Goal: Information Seeking & Learning: Learn about a topic

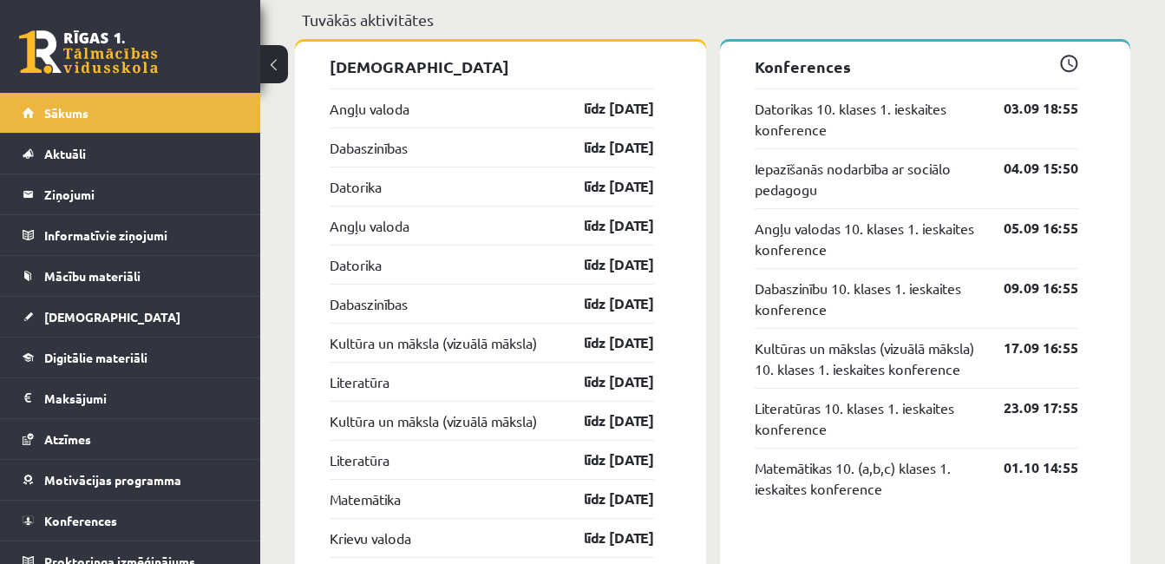
scroll to position [1406, 0]
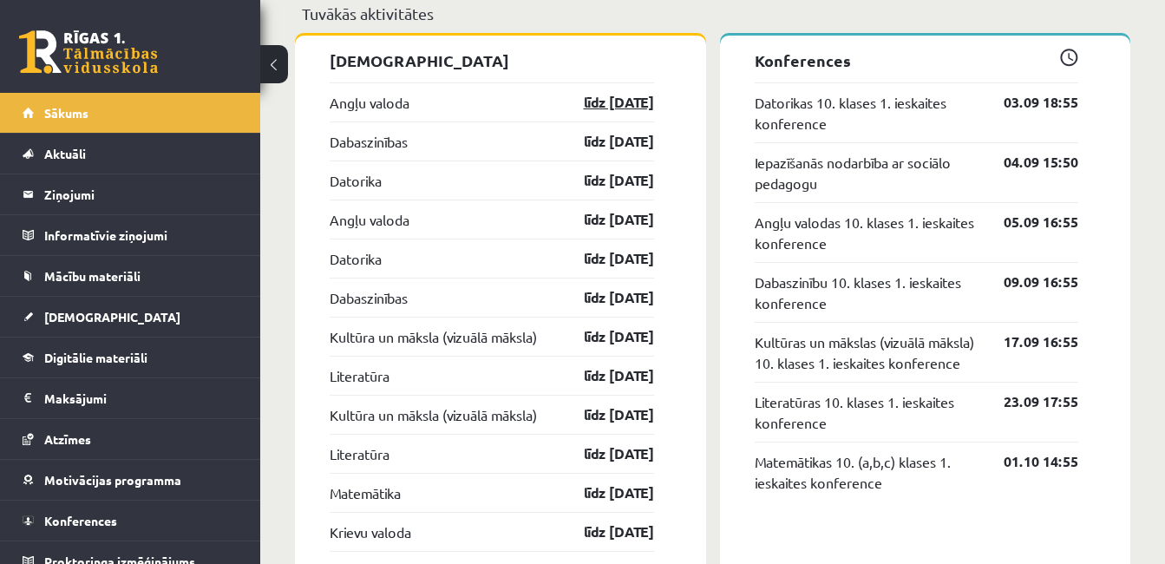
click at [566, 103] on link "līdz 15.09.25" at bounding box center [603, 102] width 101 height 21
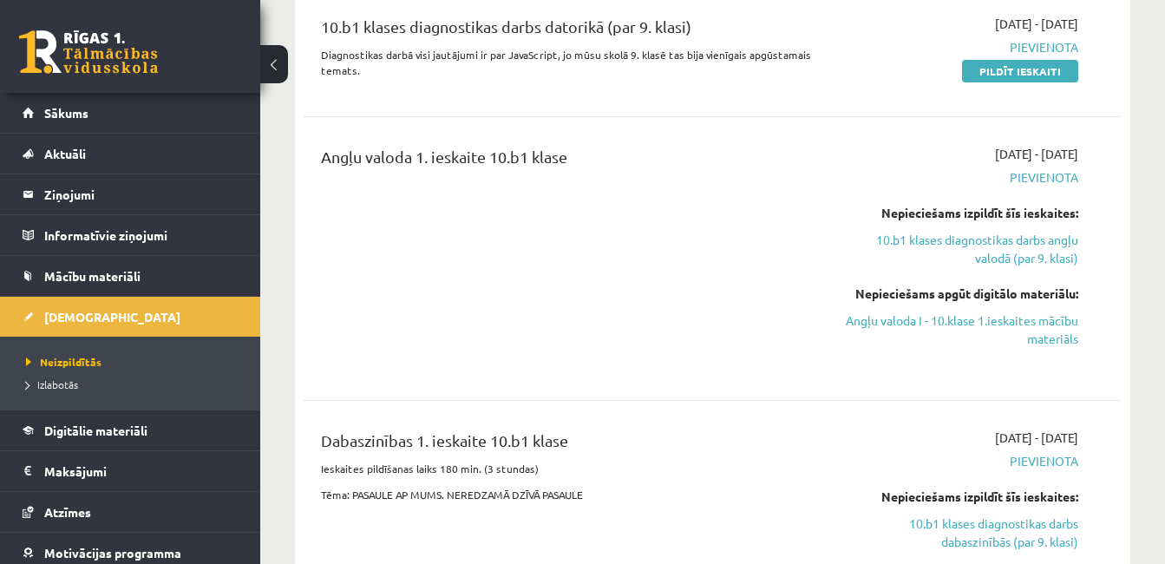
scroll to position [452, 0]
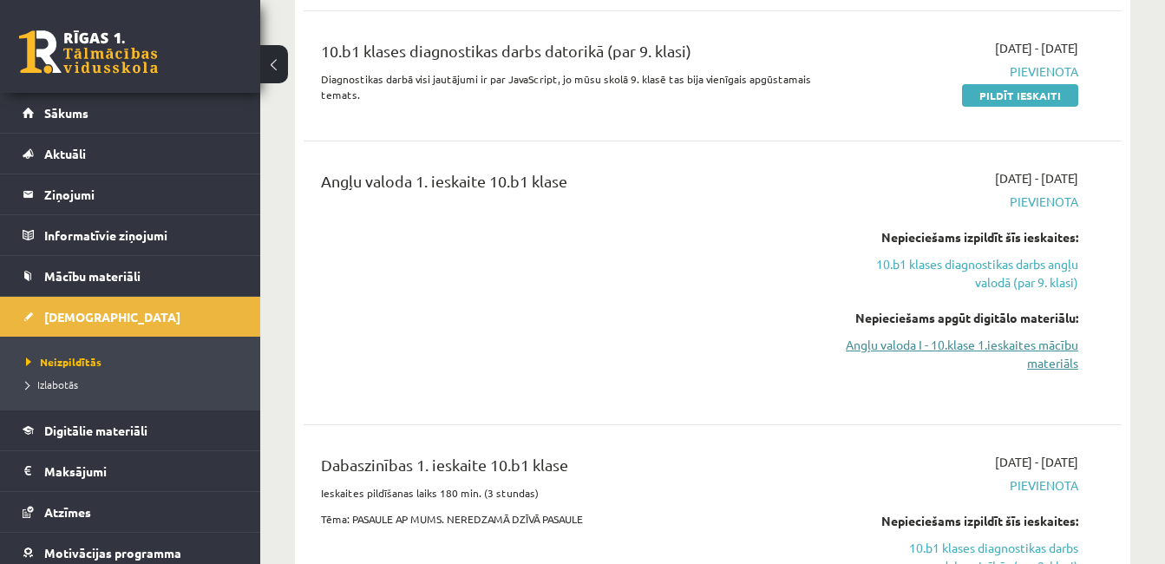
click at [861, 348] on link "Angļu valoda I - 10.klase 1.ieskaites mācību materiāls" at bounding box center [960, 354] width 235 height 36
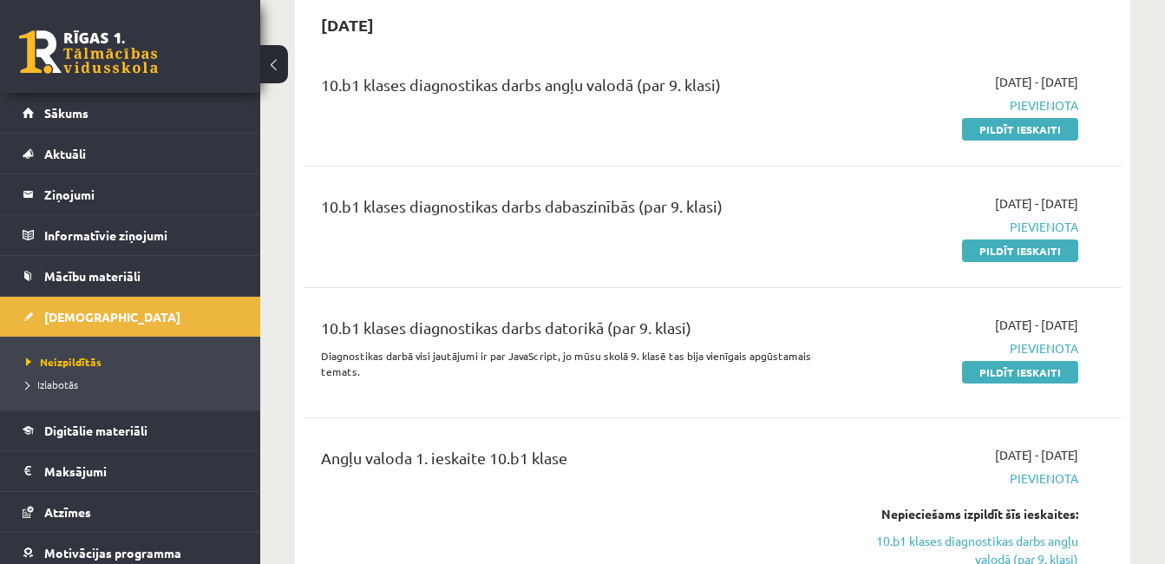
scroll to position [151, 0]
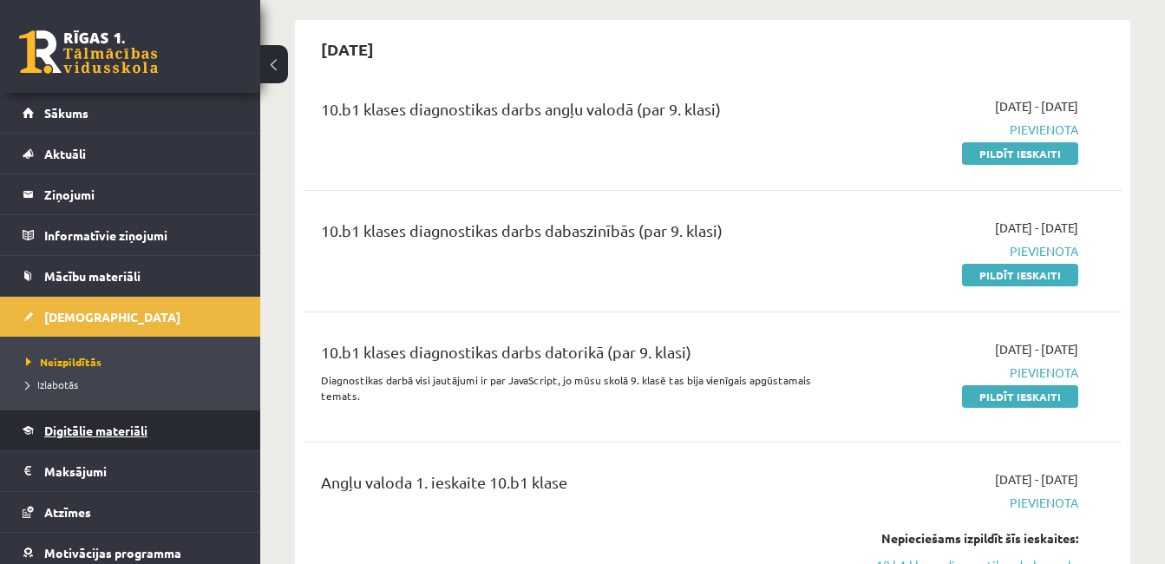
click at [128, 433] on span "Digitālie materiāli" at bounding box center [95, 430] width 103 height 16
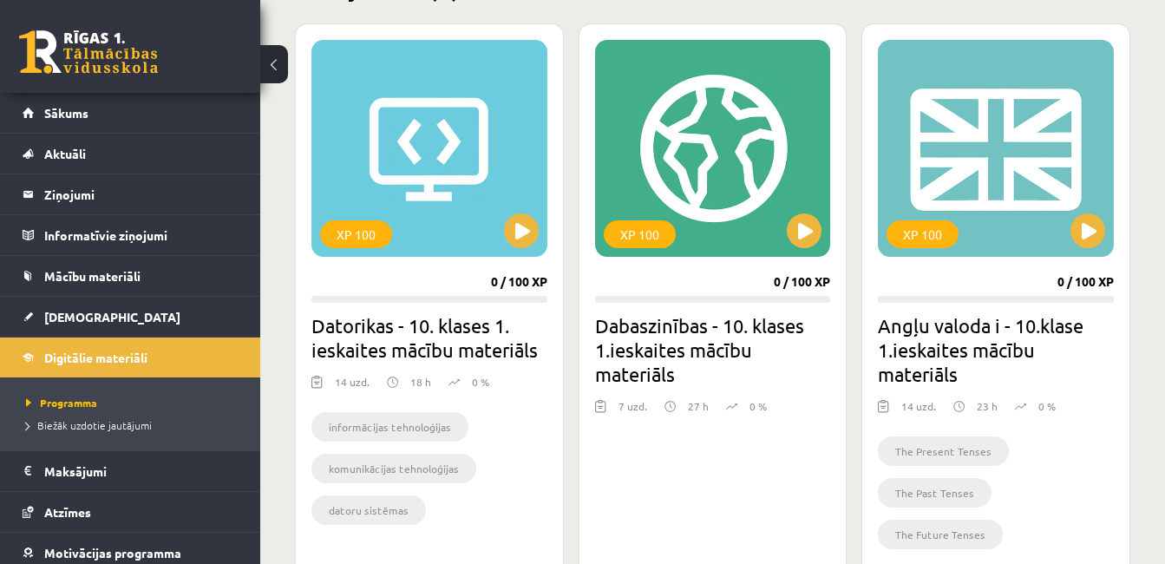
scroll to position [474, 0]
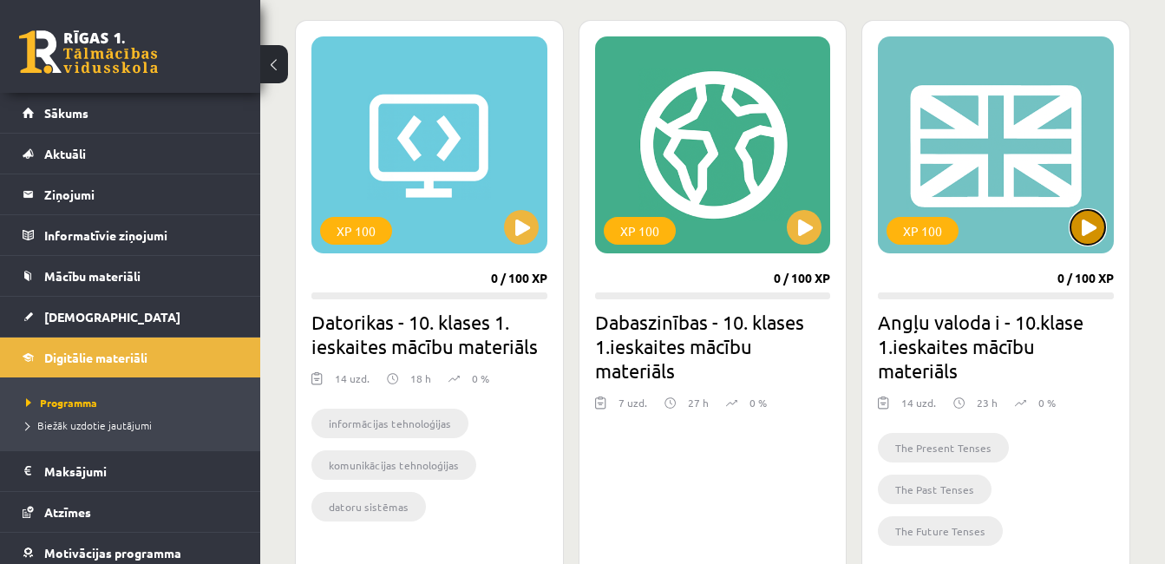
click at [1099, 228] on button at bounding box center [1087, 227] width 35 height 35
click at [1089, 175] on div "XP 100" at bounding box center [996, 144] width 236 height 217
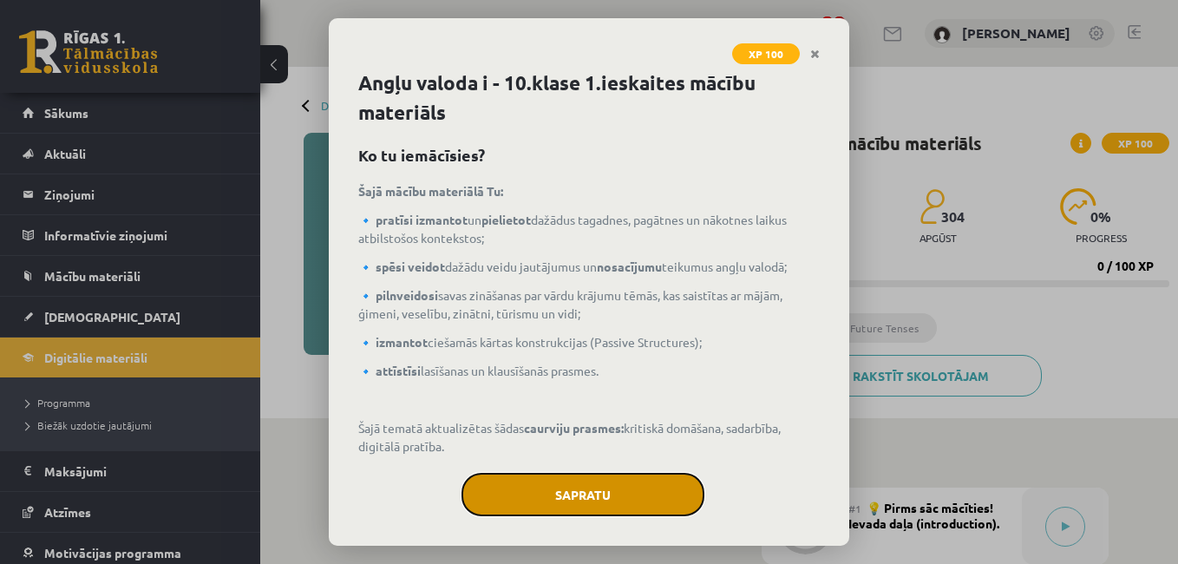
click at [510, 492] on button "Sapratu" at bounding box center [582, 494] width 243 height 43
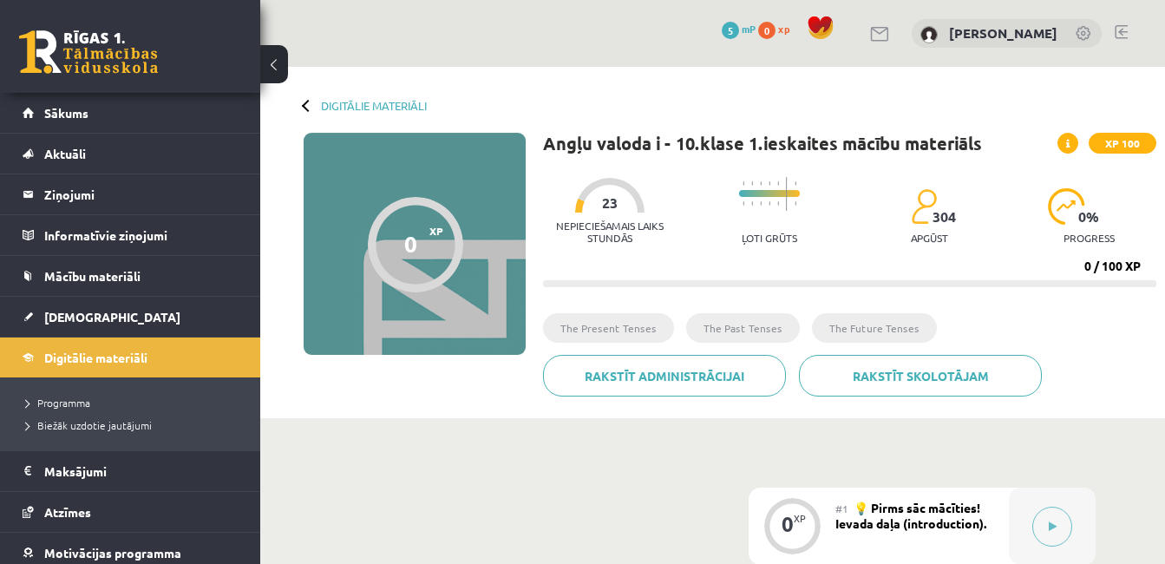
click at [944, 213] on span "304" at bounding box center [943, 217] width 23 height 16
click at [612, 326] on li "The Present Tenses" at bounding box center [608, 327] width 131 height 29
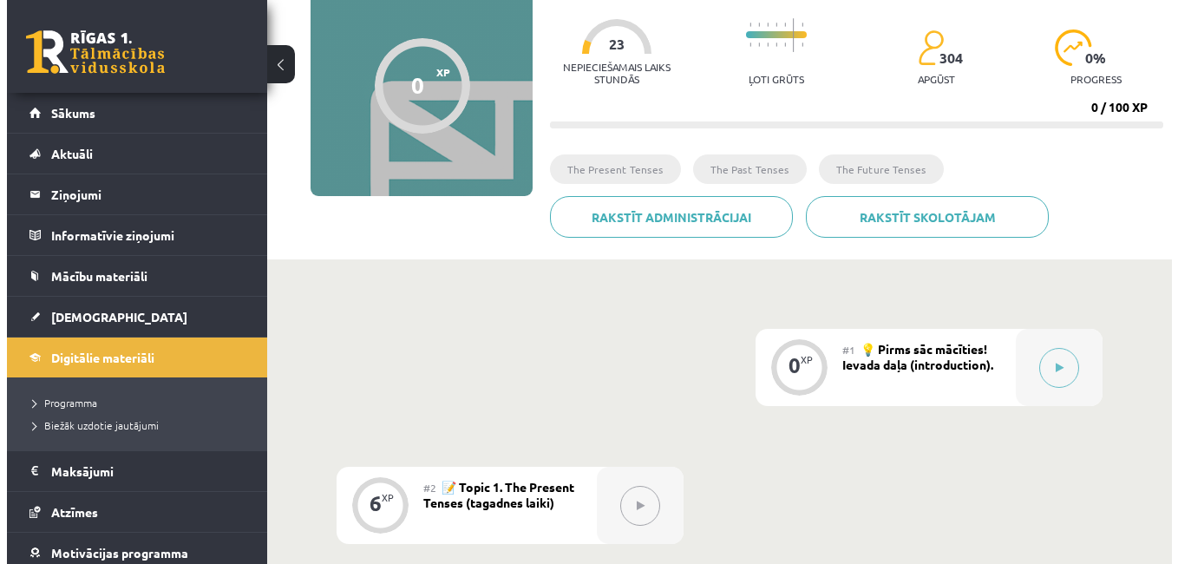
scroll to position [212, 0]
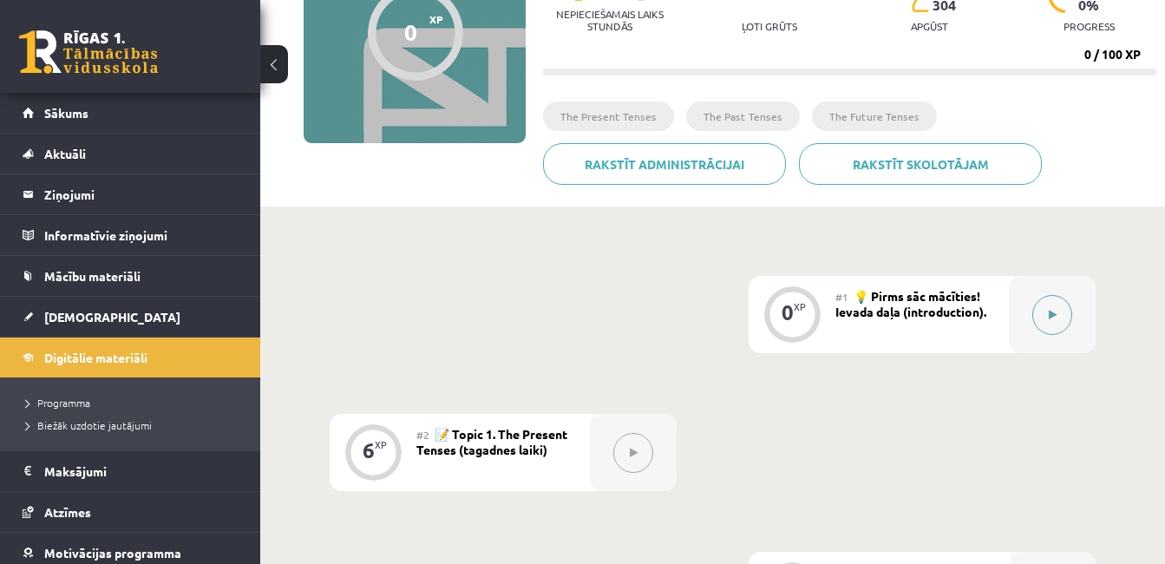
click at [1052, 314] on icon at bounding box center [1053, 315] width 8 height 10
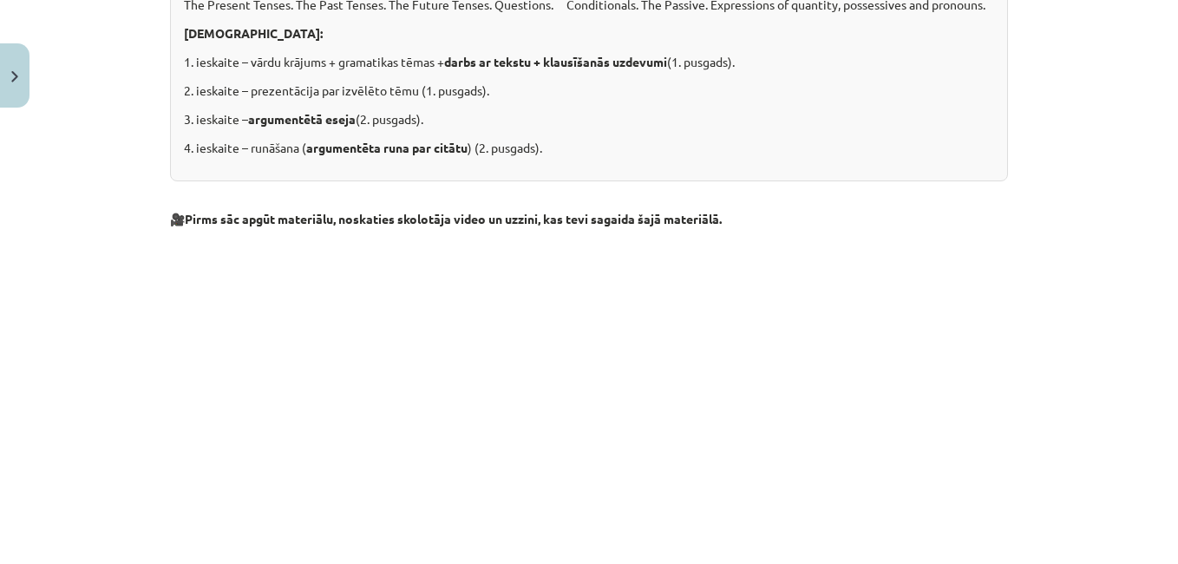
scroll to position [597, 0]
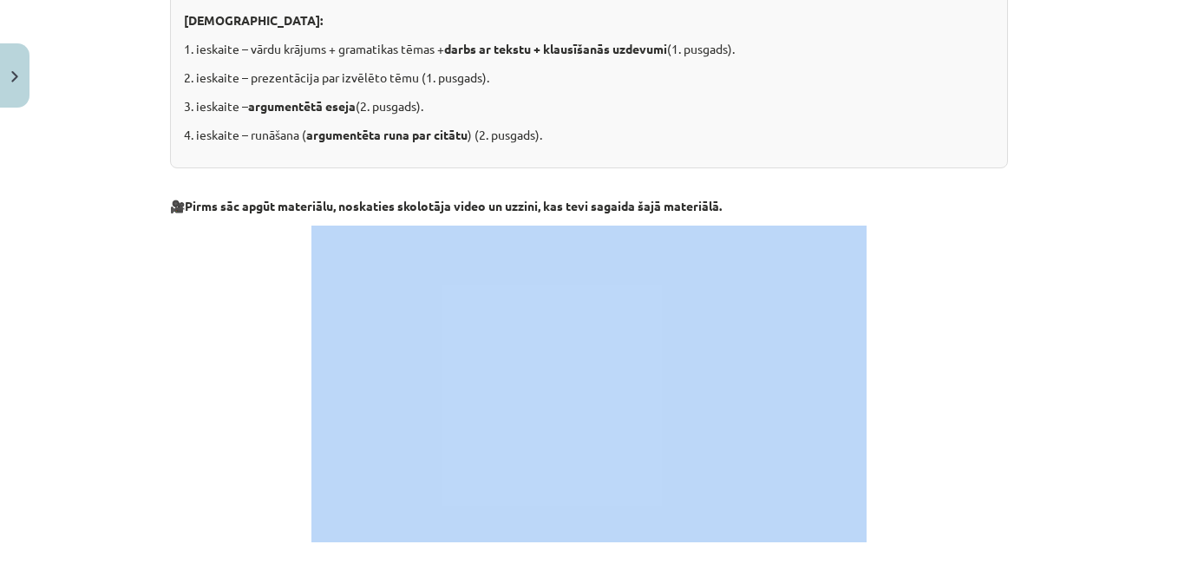
drag, startPoint x: 1163, startPoint y: 204, endPoint x: 1161, endPoint y: 226, distance: 21.8
click at [1161, 226] on div "Mācību tēma: Angļu valoda i - 10.klase 1.ieskaites mācību materiāls #1 💡 Pirms …" at bounding box center [589, 282] width 1178 height 564
drag, startPoint x: 1161, startPoint y: 226, endPoint x: 1130, endPoint y: 245, distance: 36.6
click at [1130, 245] on div "Mācību tēma: Angļu valoda i - 10.klase 1.ieskaites mācību materiāls #1 💡 Pirms …" at bounding box center [589, 282] width 1178 height 564
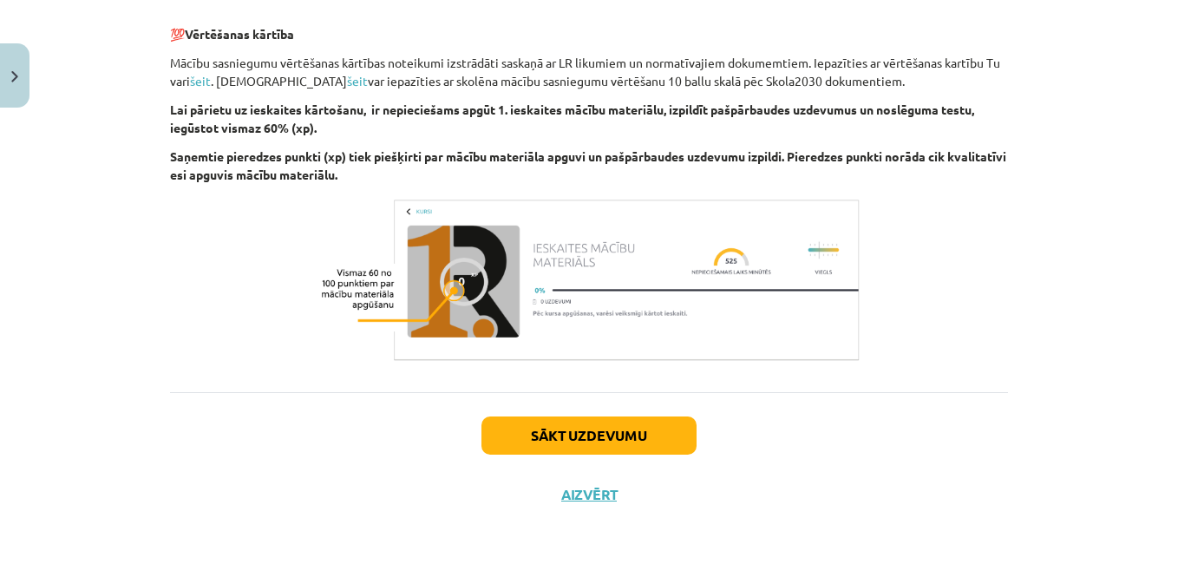
scroll to position [2045, 0]
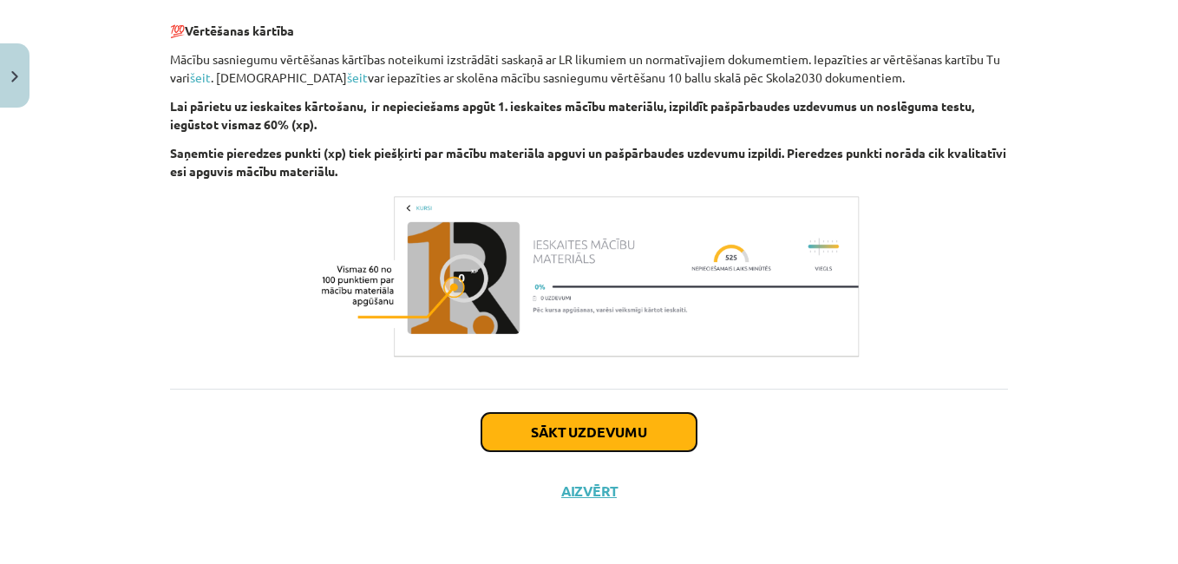
click at [580, 429] on button "Sākt uzdevumu" at bounding box center [588, 432] width 215 height 38
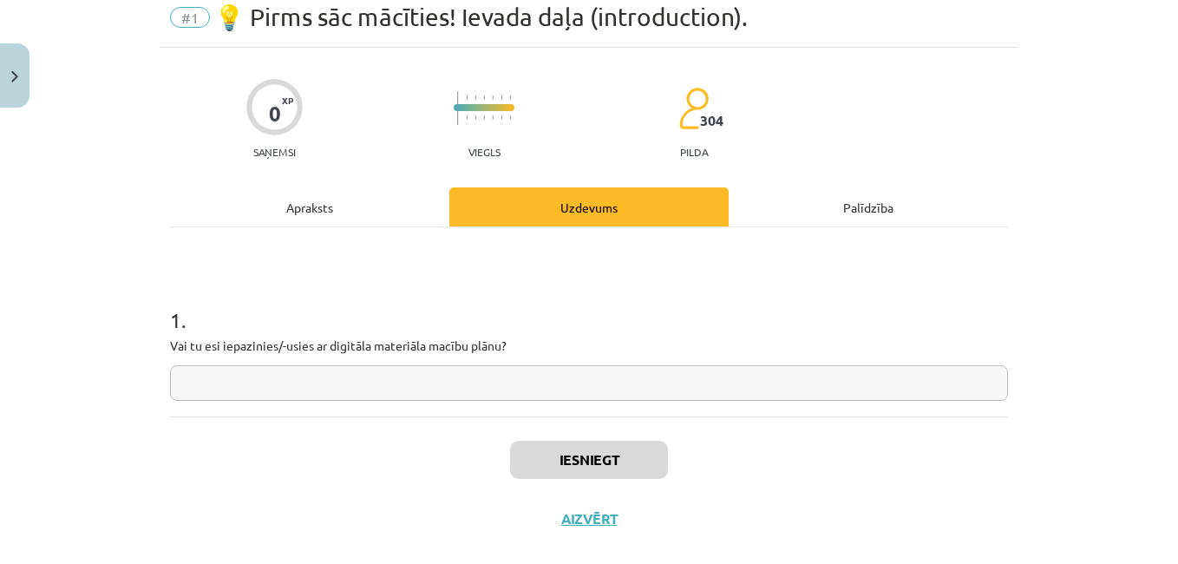
scroll to position [71, 0]
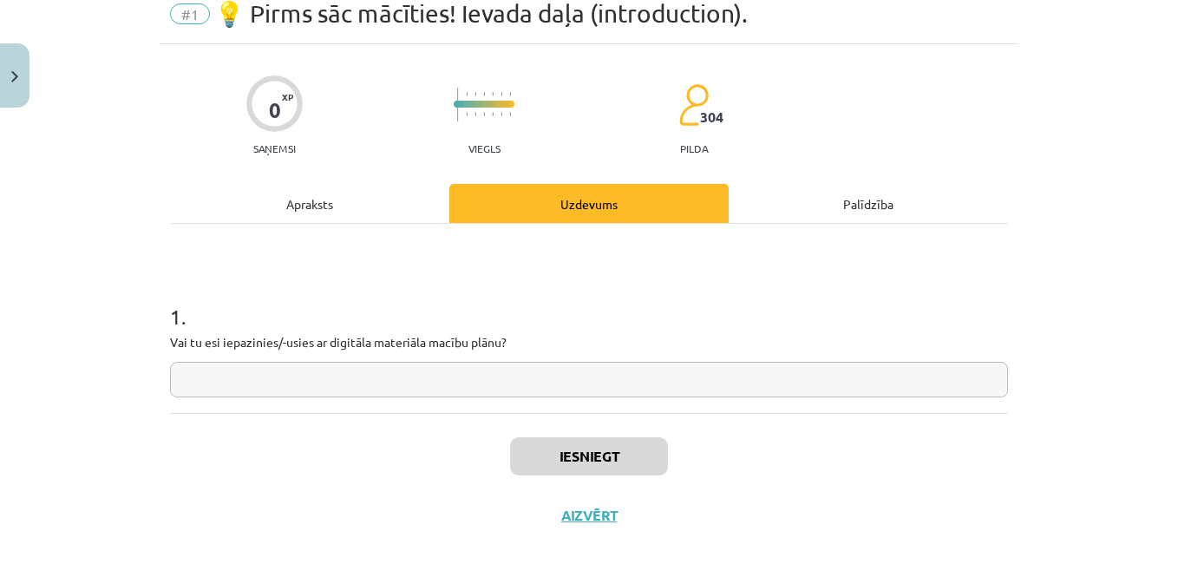
click at [625, 372] on input "text" at bounding box center [589, 380] width 838 height 36
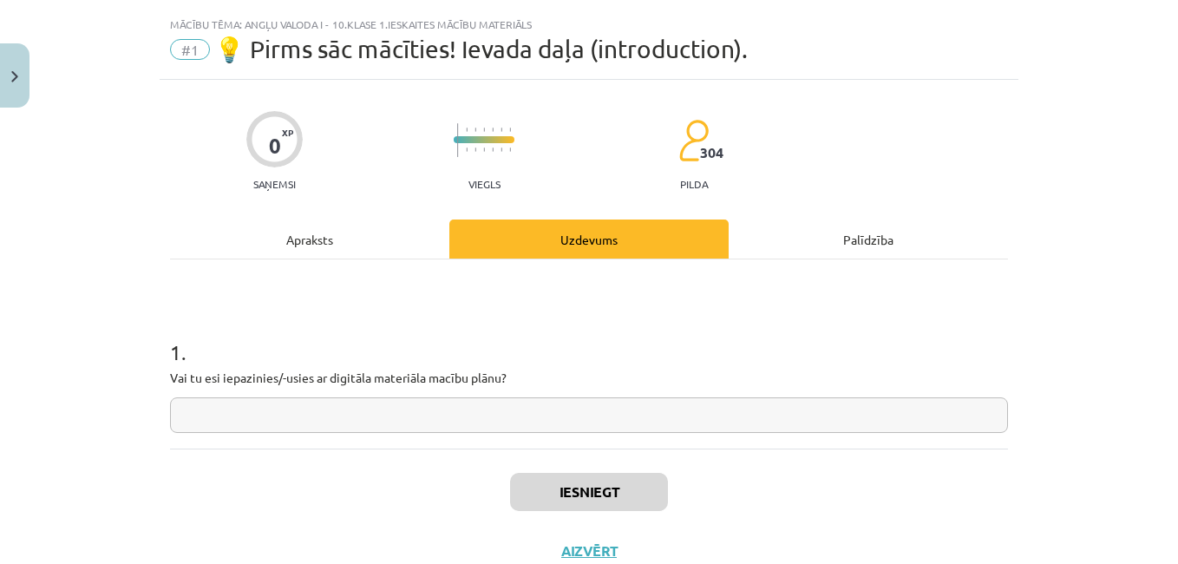
scroll to position [40, 0]
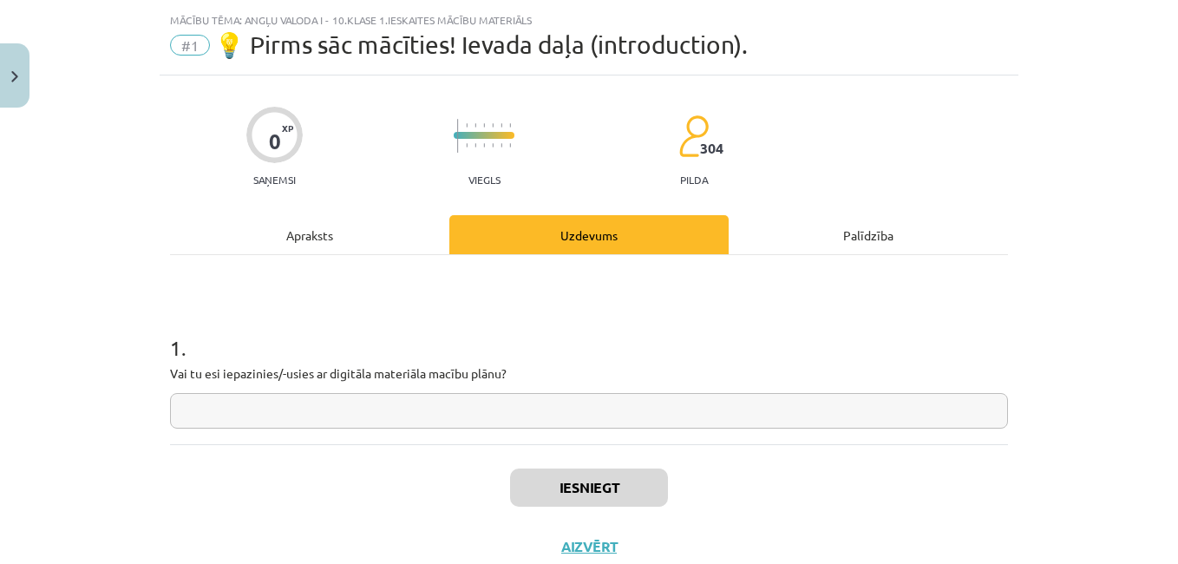
click at [402, 404] on input "text" at bounding box center [589, 411] width 838 height 36
type input "*"
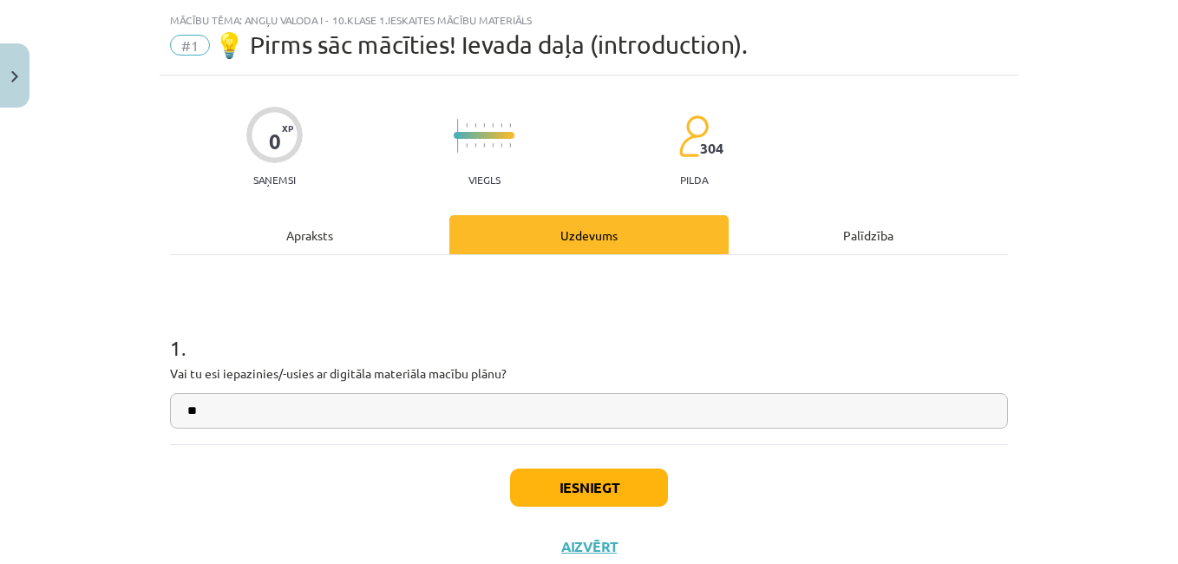
type input "**"
click at [593, 485] on button "Iesniegt" at bounding box center [589, 487] width 158 height 38
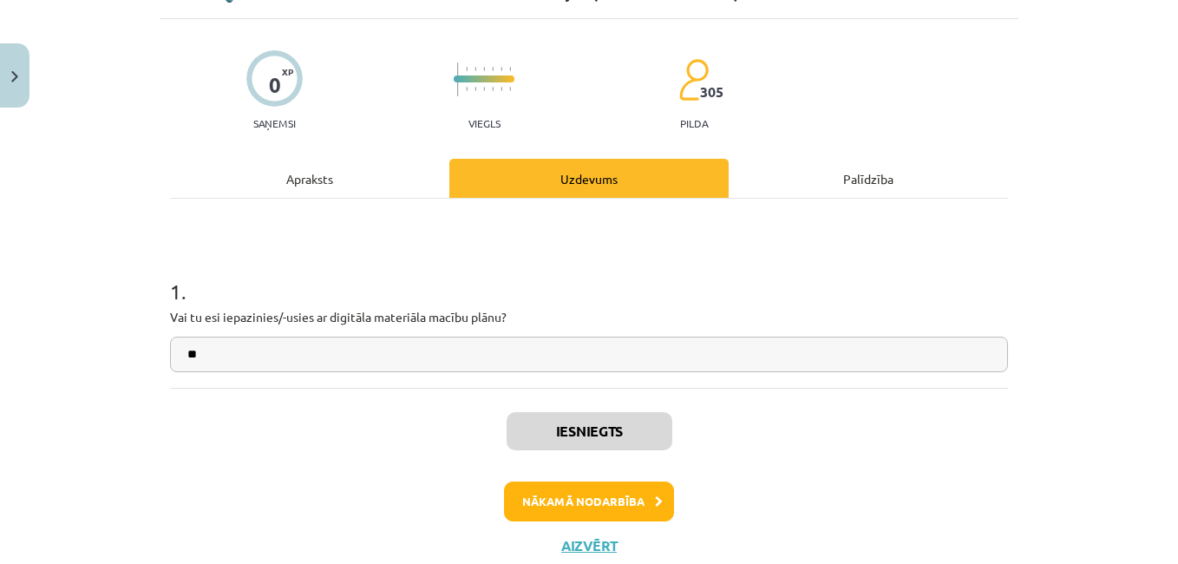
scroll to position [112, 0]
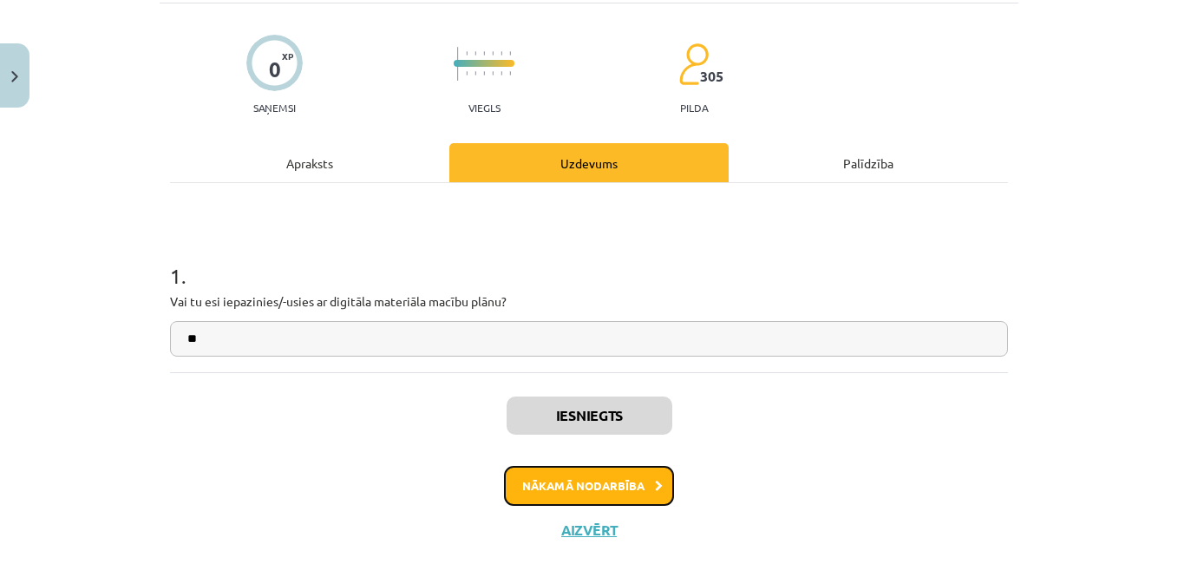
click at [617, 481] on button "Nākamā nodarbība" at bounding box center [589, 486] width 170 height 40
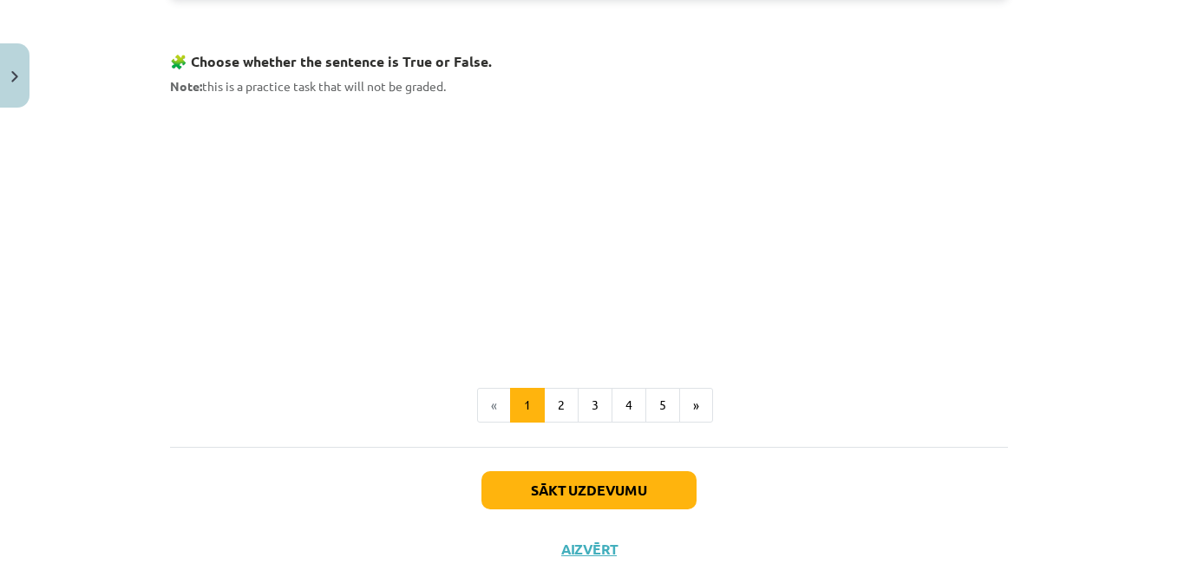
scroll to position [1128, 0]
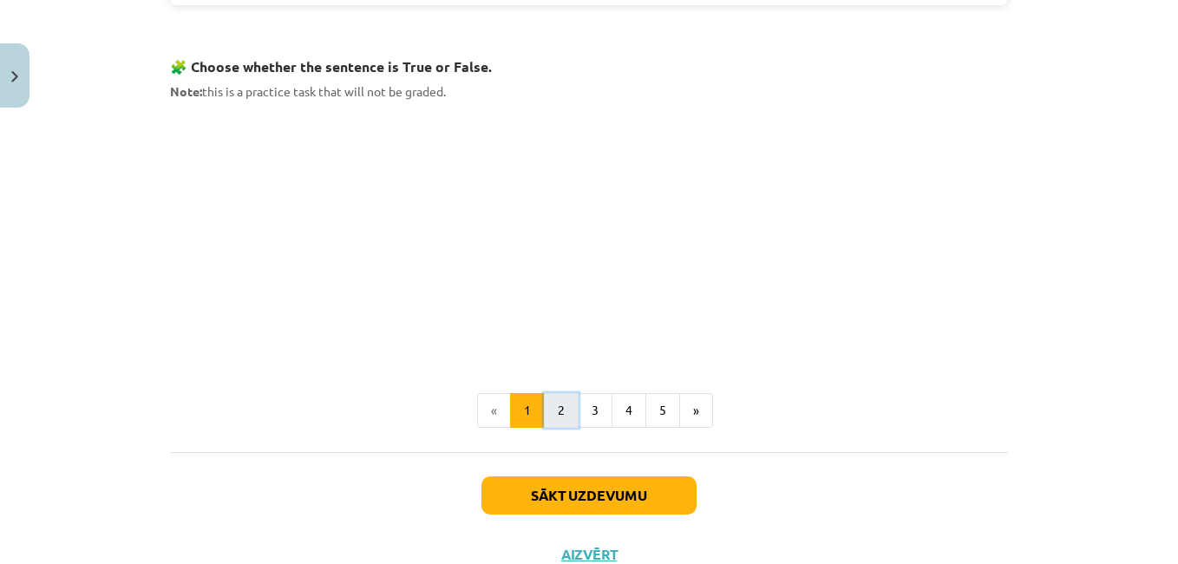
click at [560, 409] on button "2" at bounding box center [561, 410] width 35 height 35
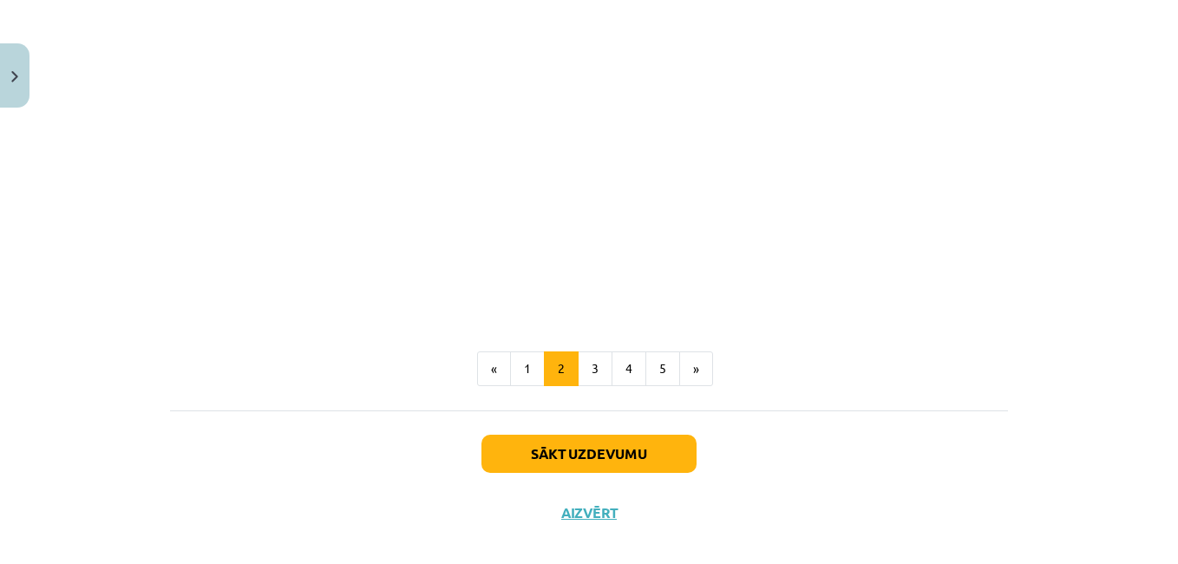
scroll to position [1128, 0]
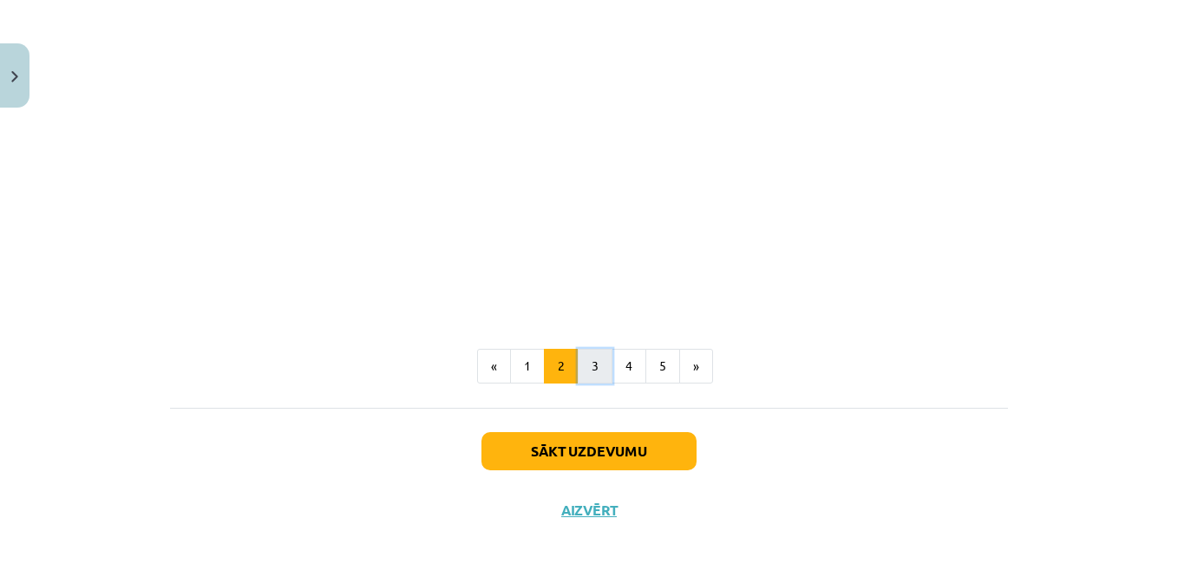
click at [596, 358] on button "3" at bounding box center [595, 366] width 35 height 35
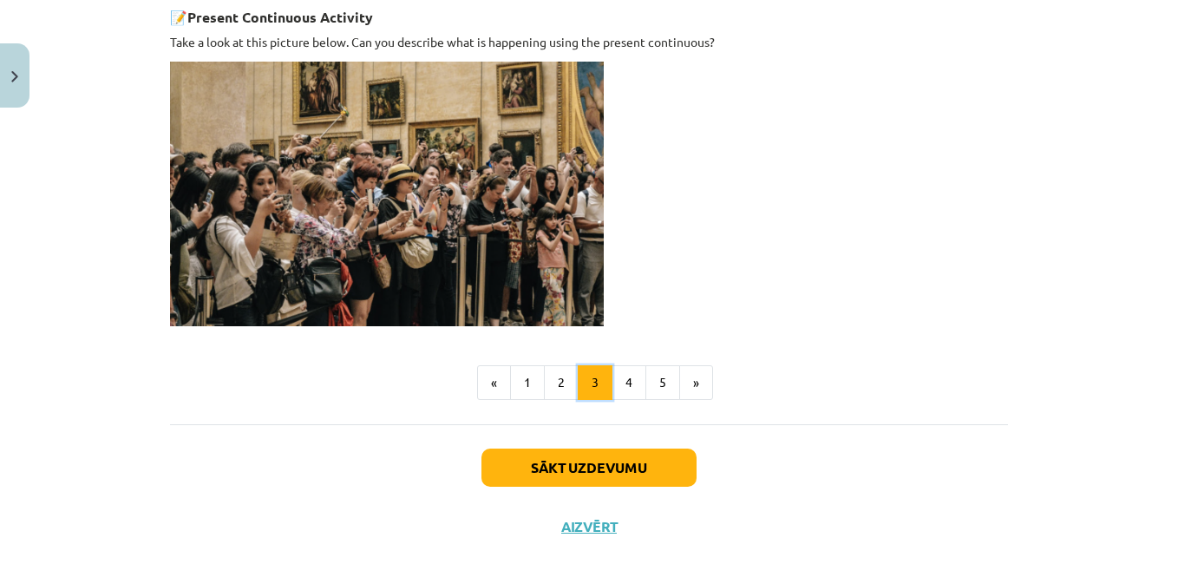
scroll to position [1247, 0]
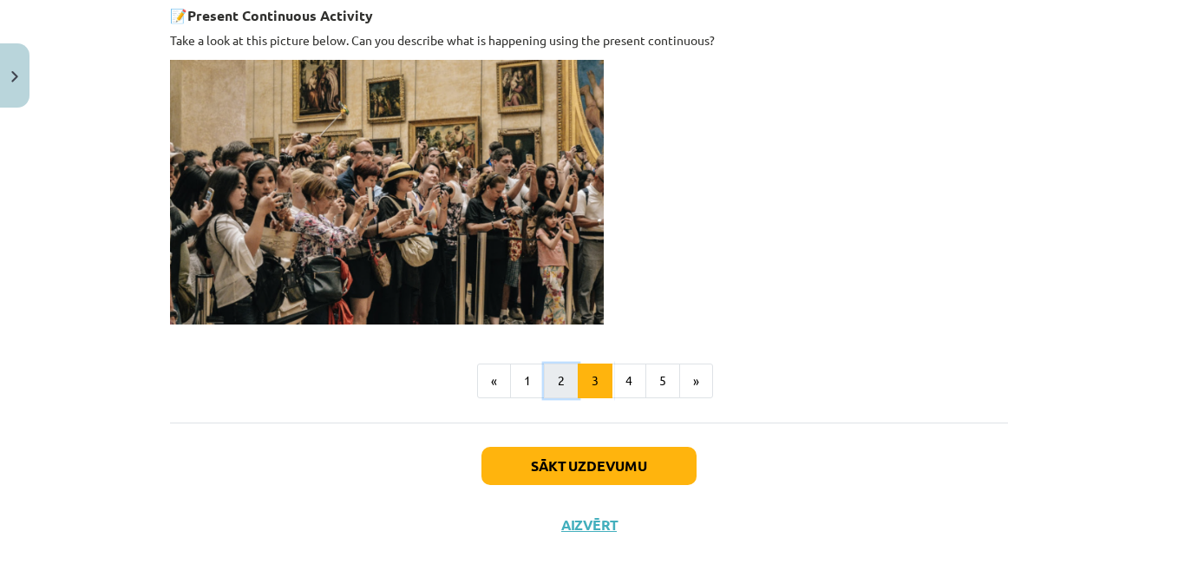
click at [554, 384] on button "2" at bounding box center [561, 380] width 35 height 35
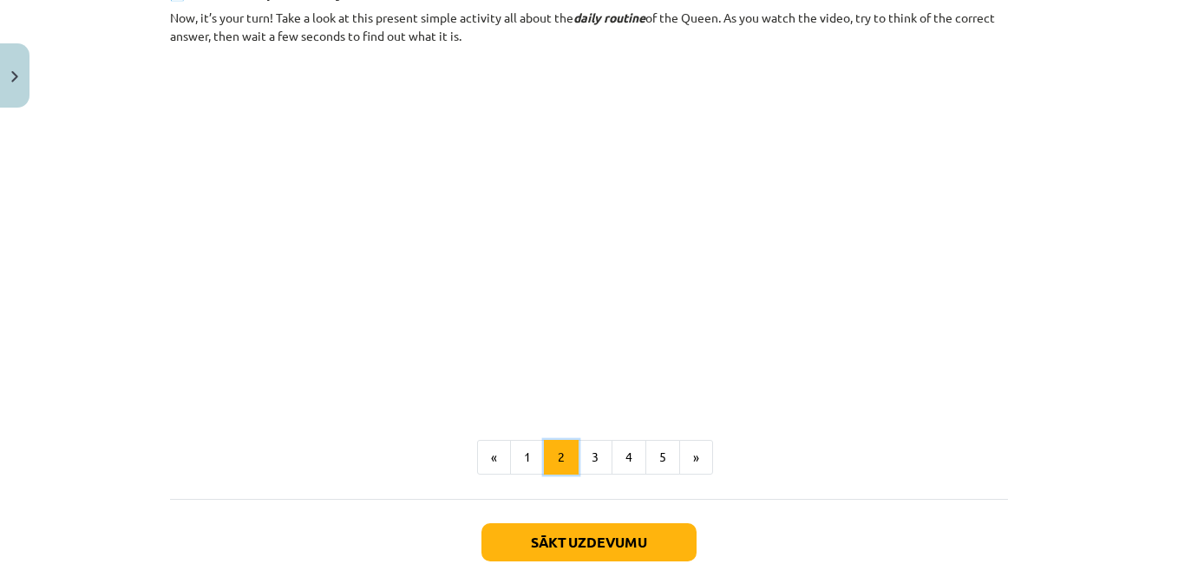
scroll to position [1039, 0]
click at [523, 461] on button "1" at bounding box center [527, 455] width 35 height 35
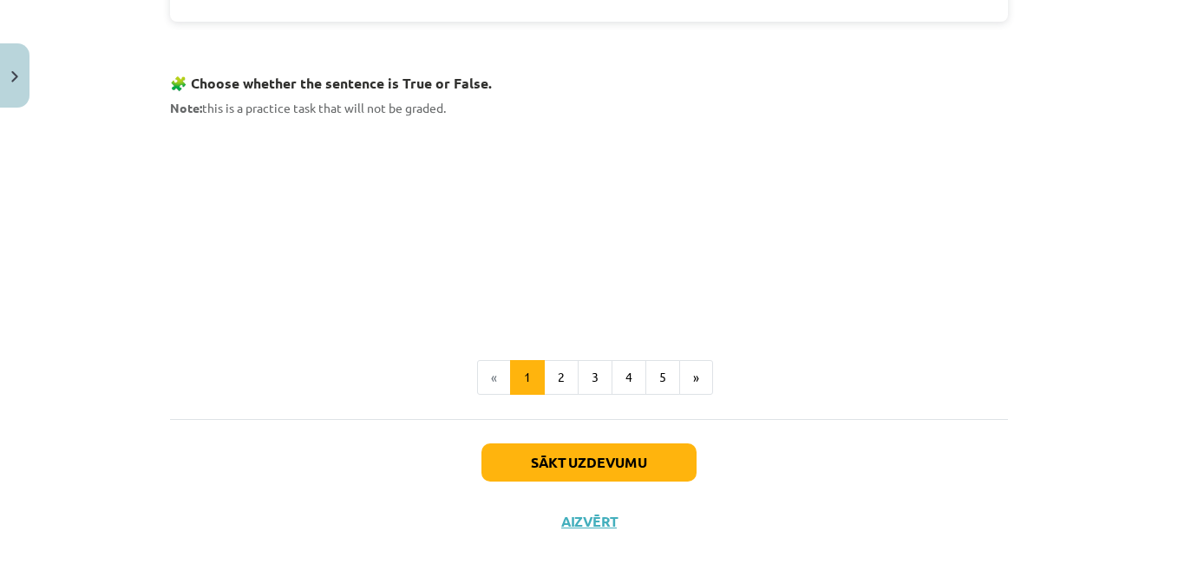
scroll to position [1139, 0]
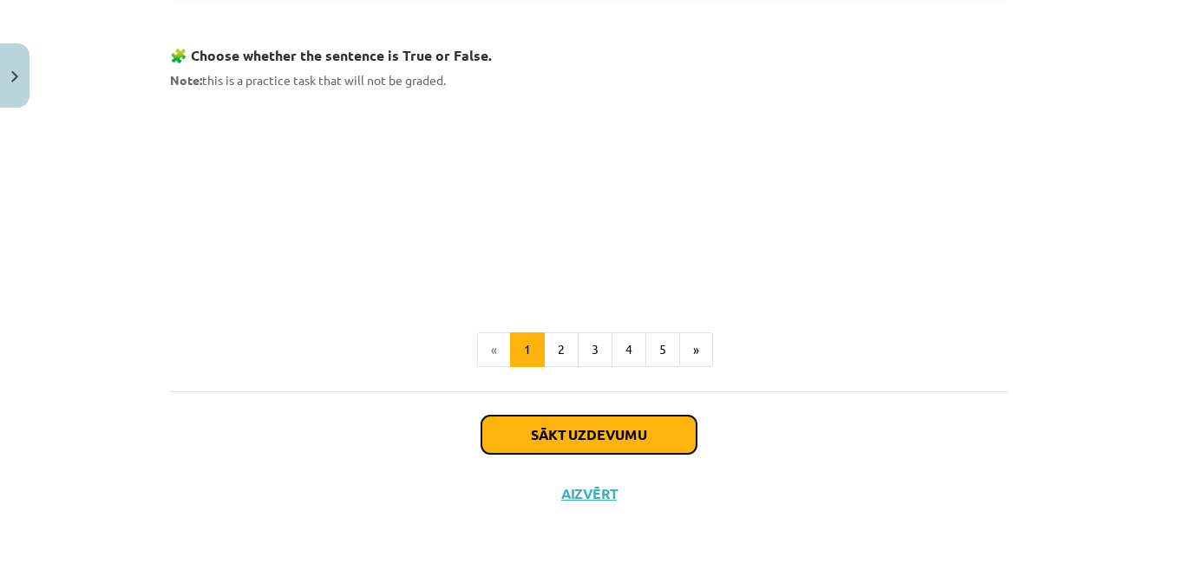
click at [661, 435] on button "Sākt uzdevumu" at bounding box center [588, 434] width 215 height 38
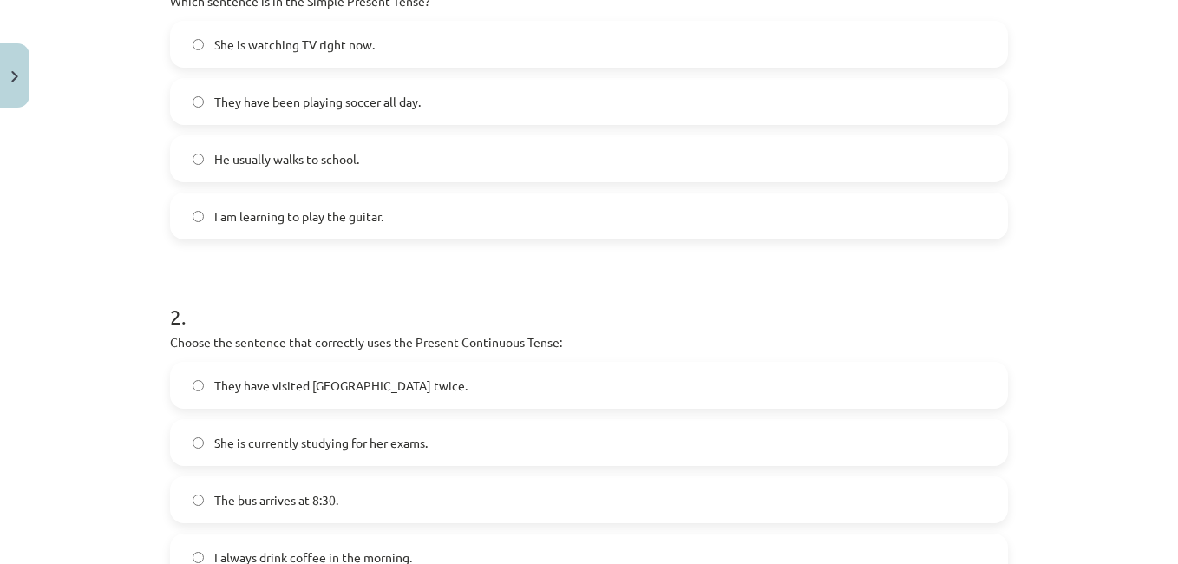
scroll to position [409, 0]
click at [784, 153] on label "He usually walks to school." at bounding box center [589, 161] width 834 height 43
click at [671, 223] on label "I am learning to play the guitar." at bounding box center [589, 218] width 834 height 43
click at [636, 164] on label "He usually walks to school." at bounding box center [589, 161] width 834 height 43
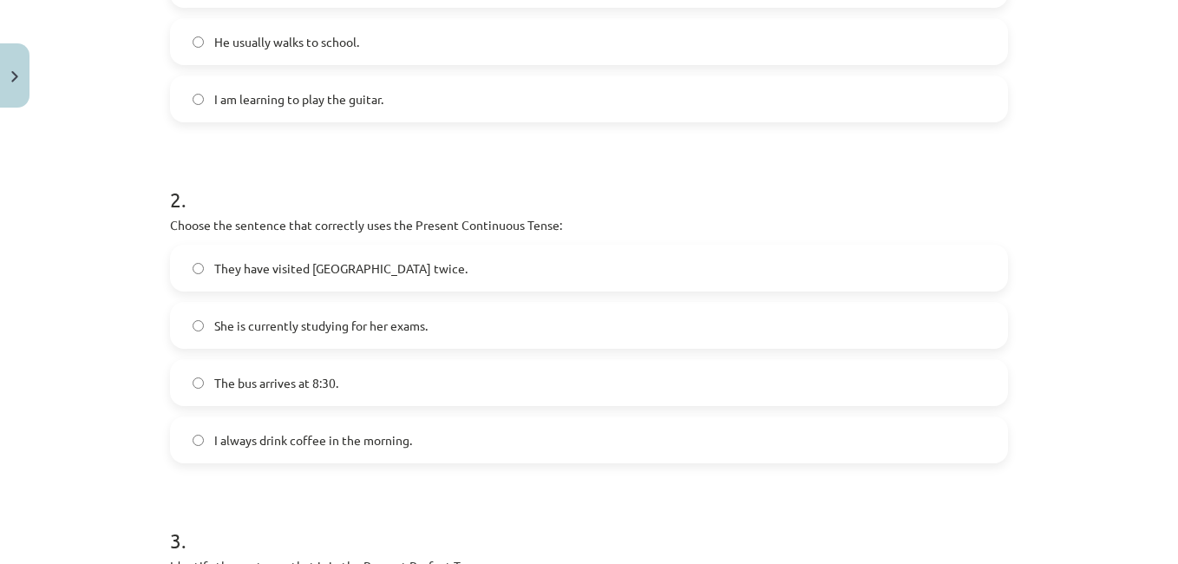
scroll to position [533, 0]
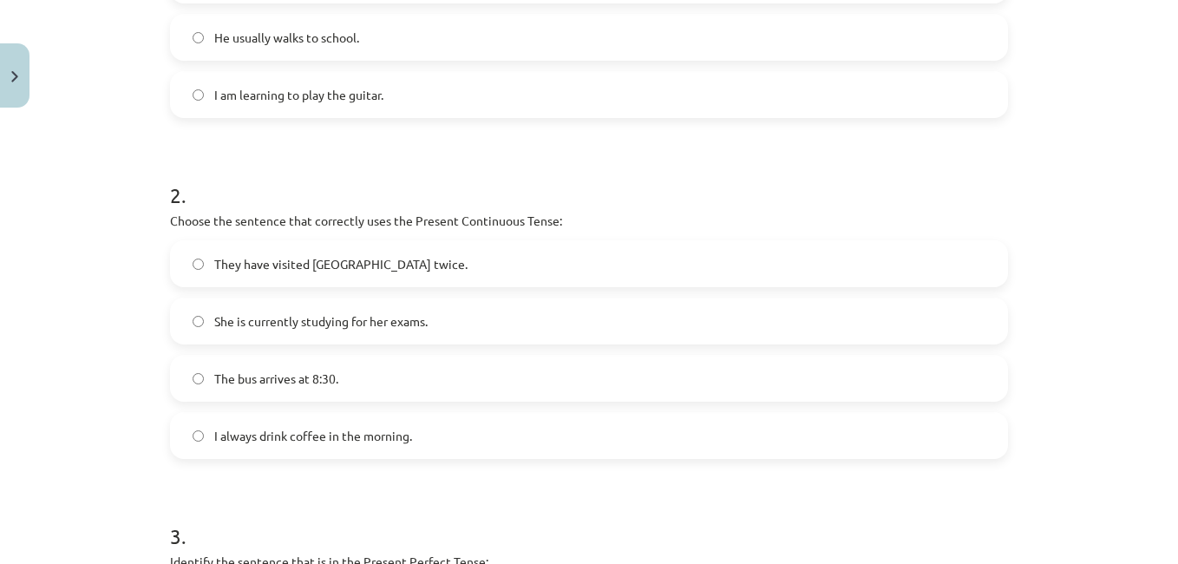
click at [670, 318] on label "She is currently studying for her exams." at bounding box center [589, 320] width 834 height 43
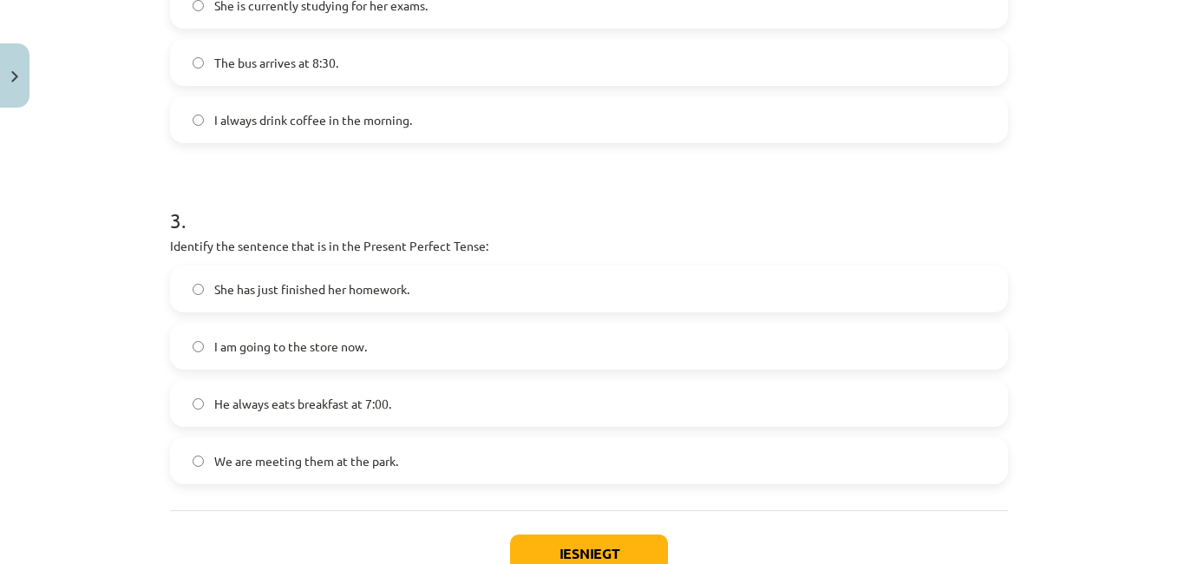
scroll to position [852, 0]
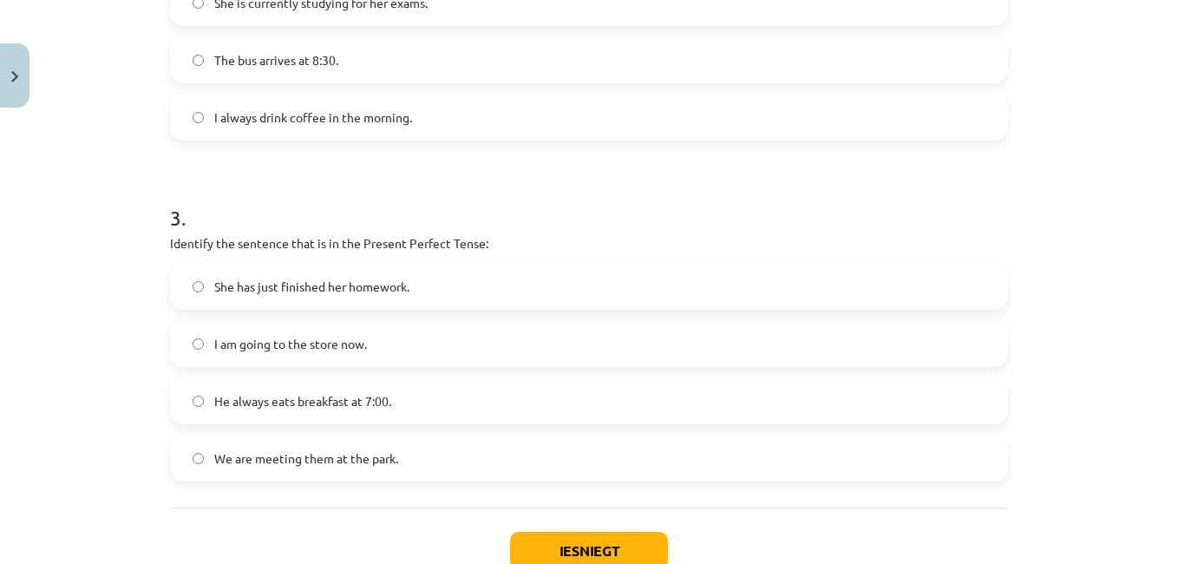
click at [677, 290] on label "She has just finished her homework." at bounding box center [589, 286] width 834 height 43
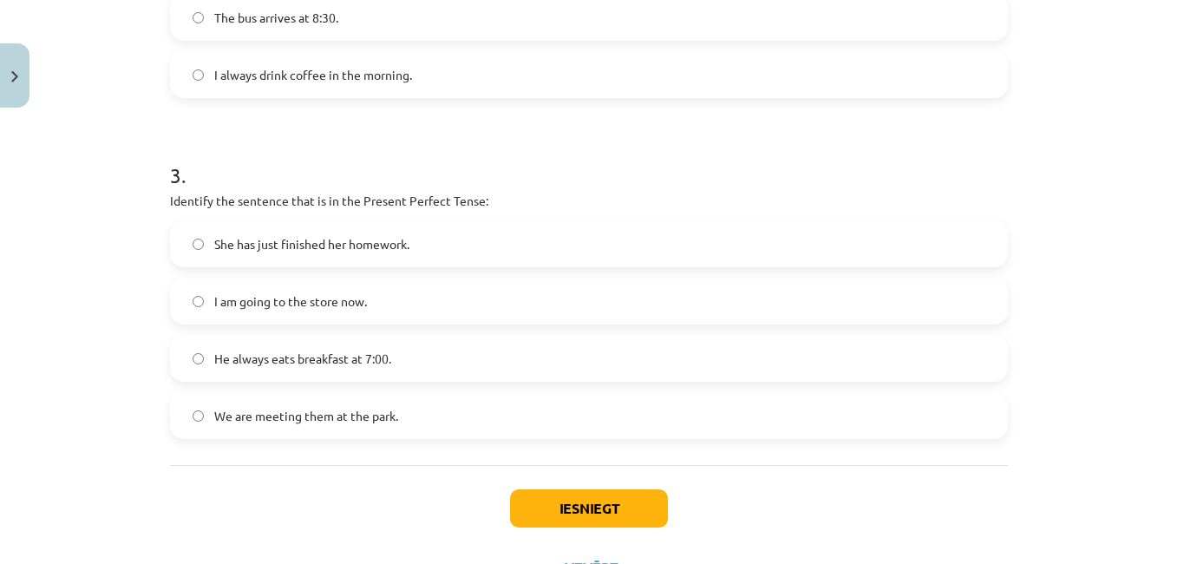
scroll to position [910, 0]
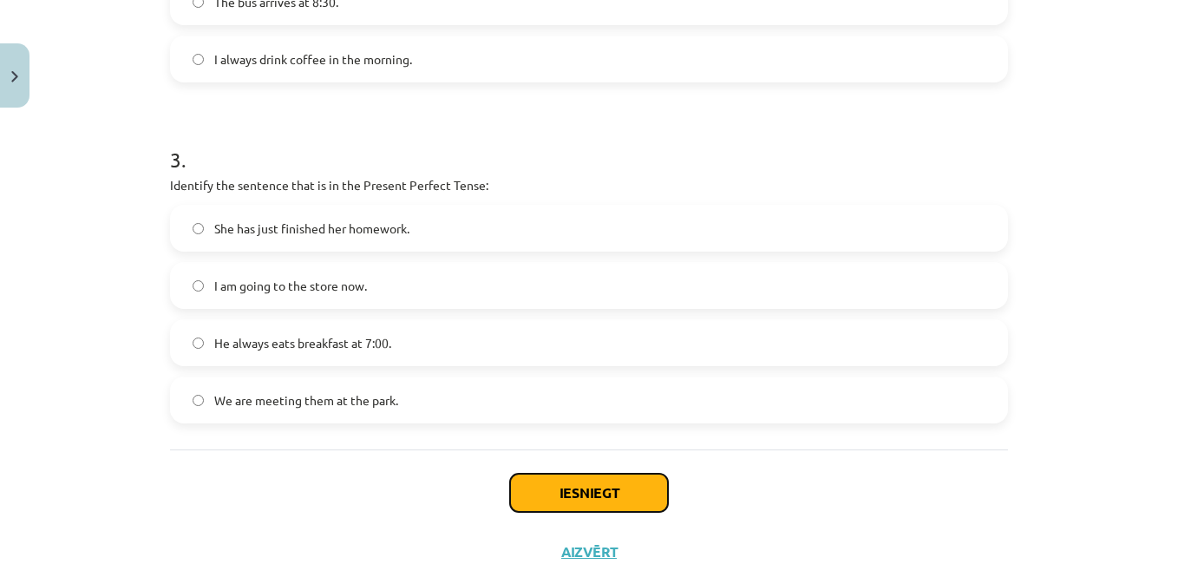
click at [593, 487] on button "Iesniegt" at bounding box center [589, 493] width 158 height 38
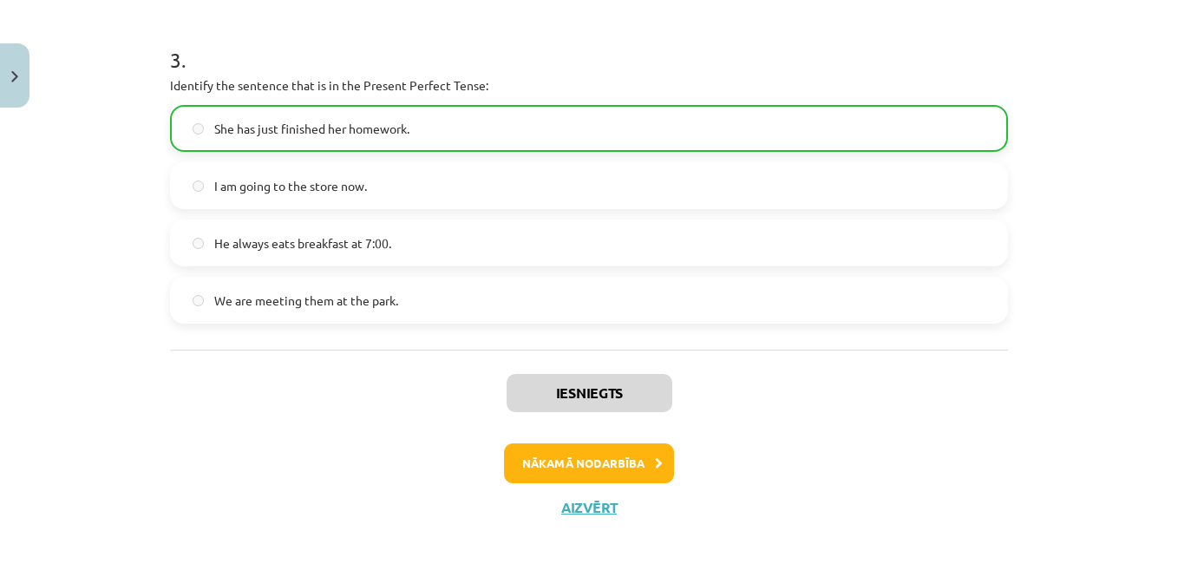
scroll to position [1024, 0]
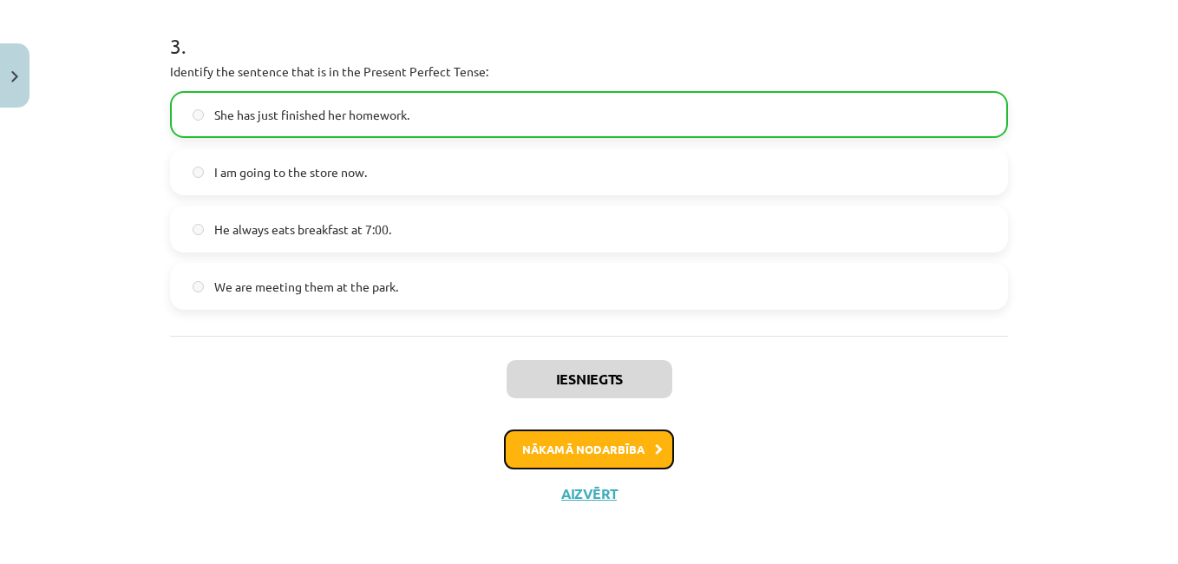
click at [623, 448] on button "Nākamā nodarbība" at bounding box center [589, 449] width 170 height 40
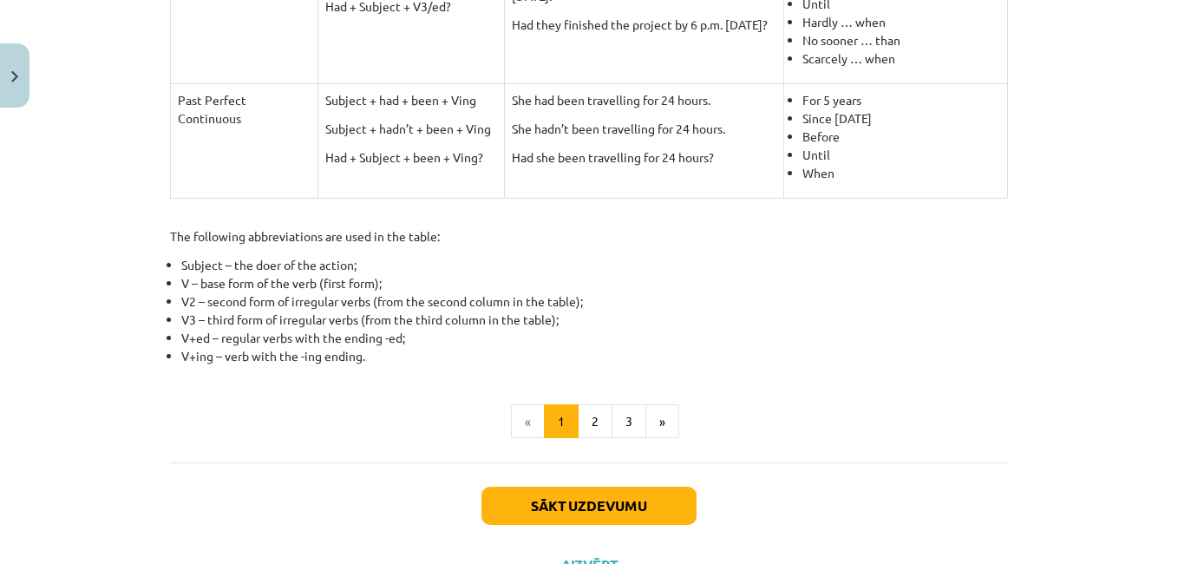
scroll to position [829, 0]
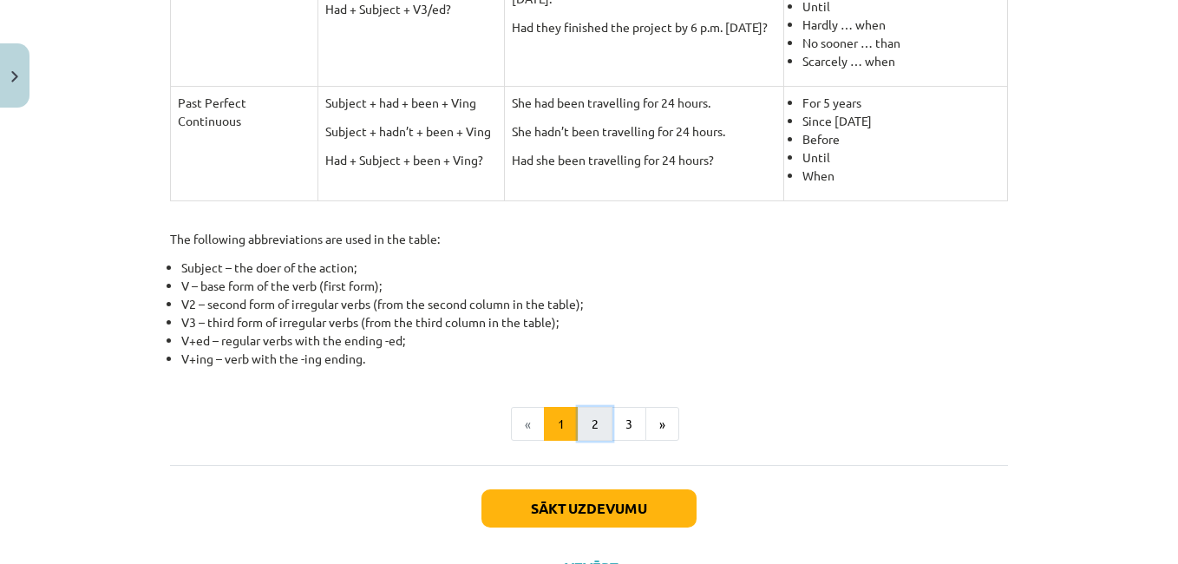
click at [589, 417] on button "2" at bounding box center [595, 424] width 35 height 35
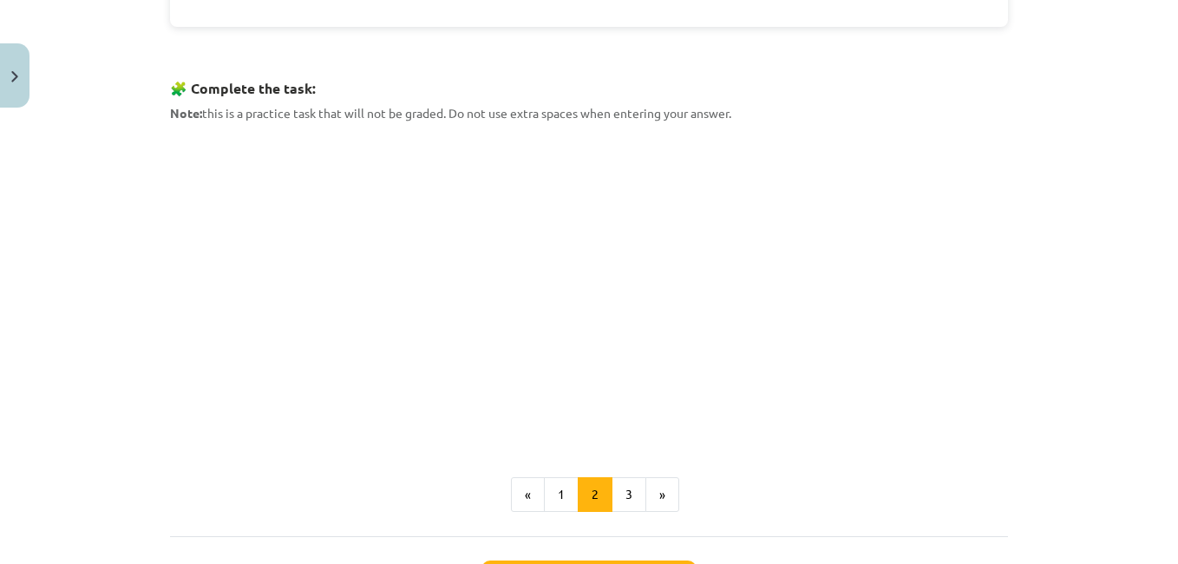
scroll to position [841, 0]
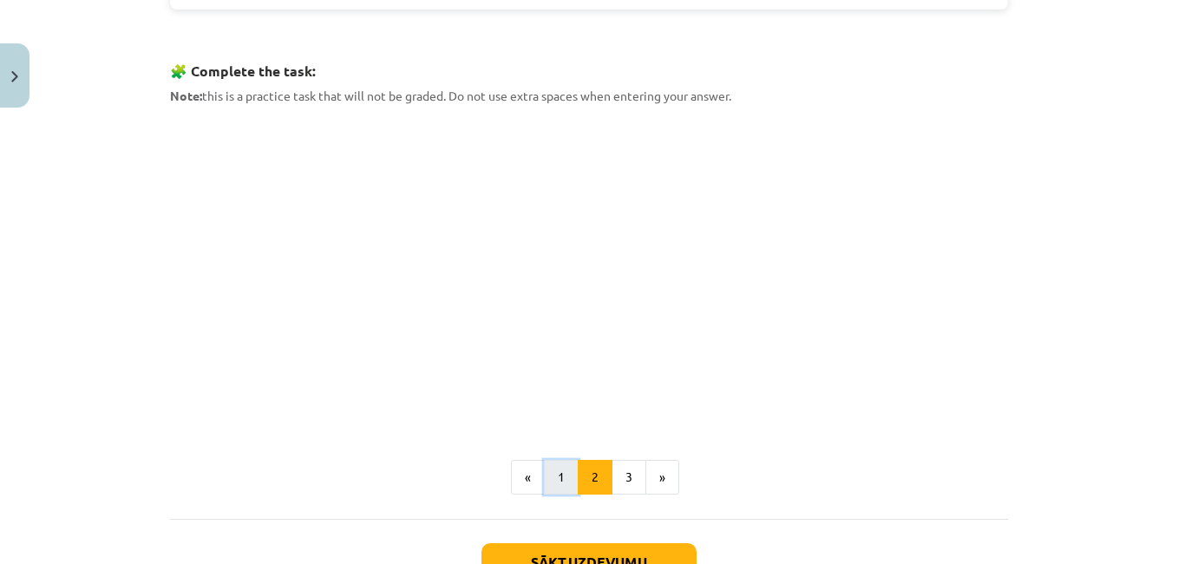
click at [557, 467] on button "1" at bounding box center [561, 477] width 35 height 35
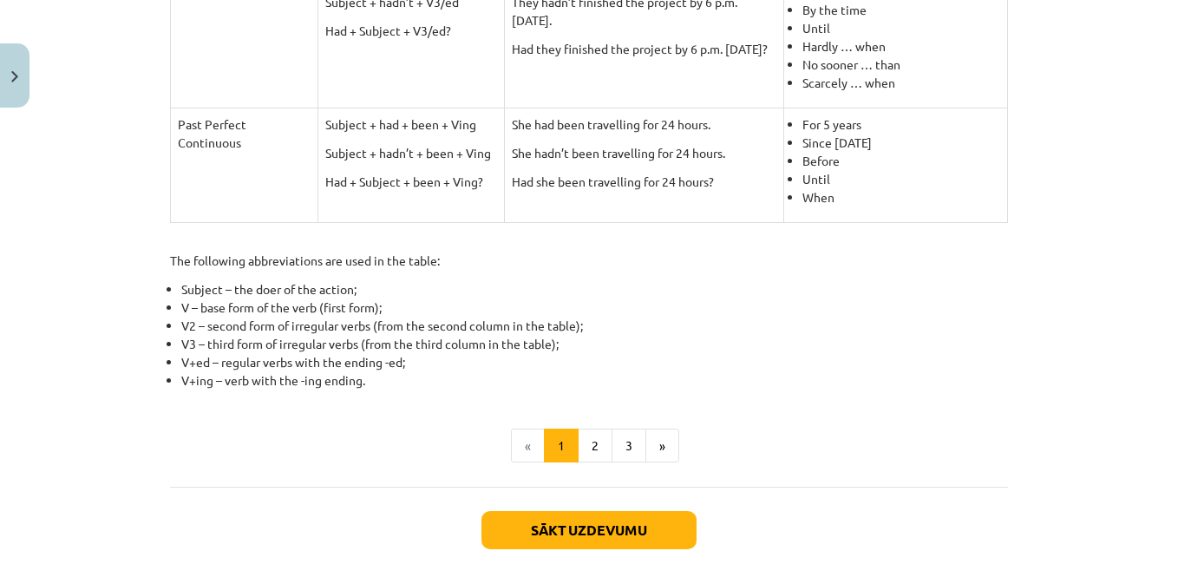
scroll to position [814, 0]
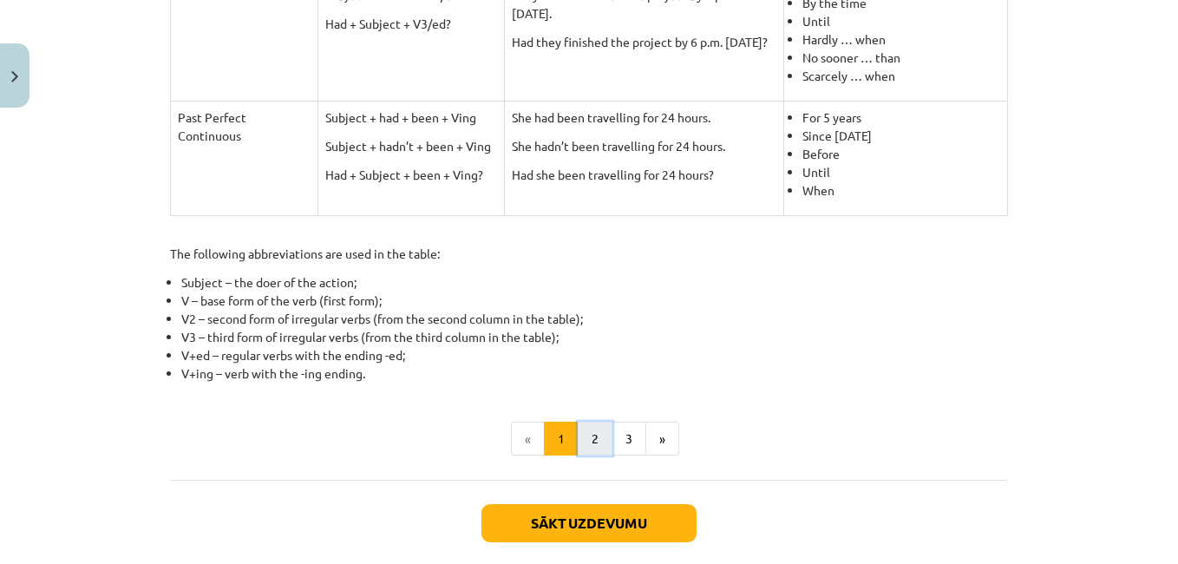
click at [591, 444] on button "2" at bounding box center [595, 439] width 35 height 35
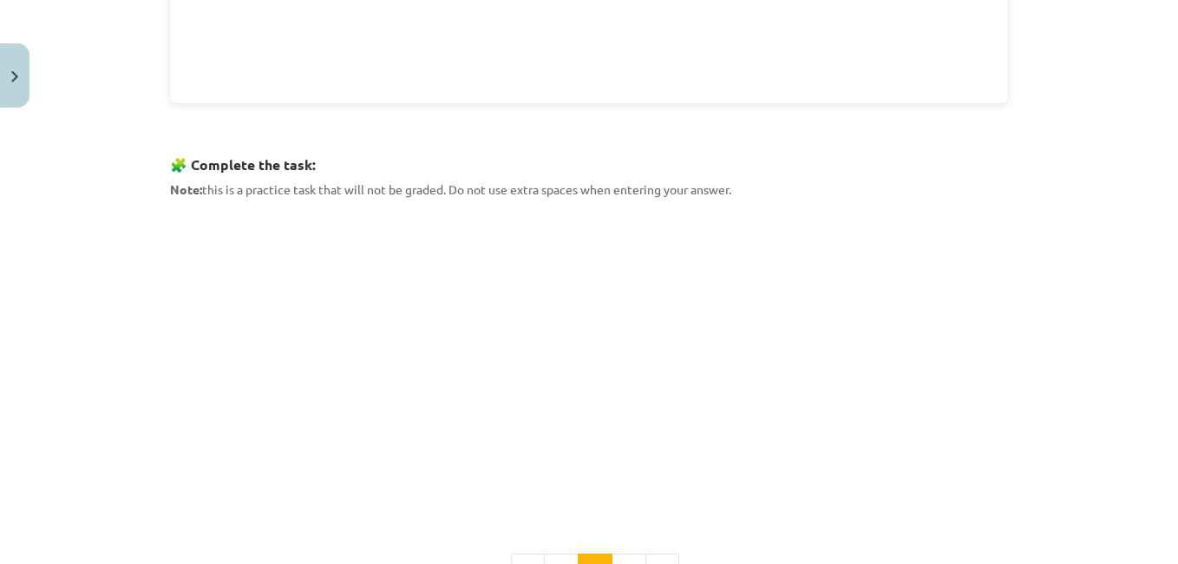
scroll to position [894, 0]
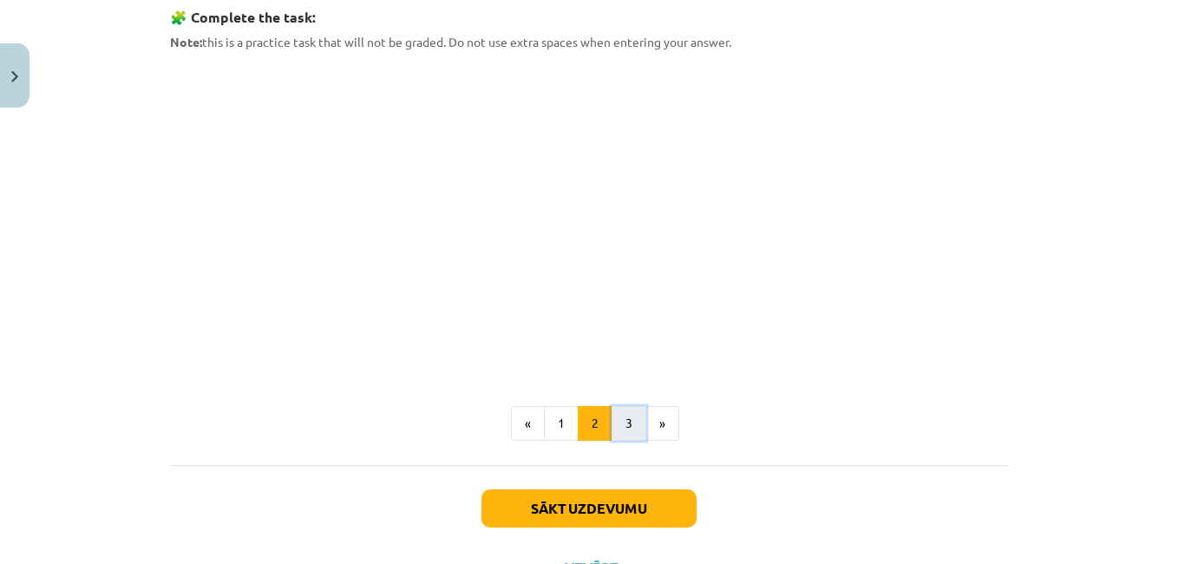
click at [612, 429] on button "3" at bounding box center [629, 423] width 35 height 35
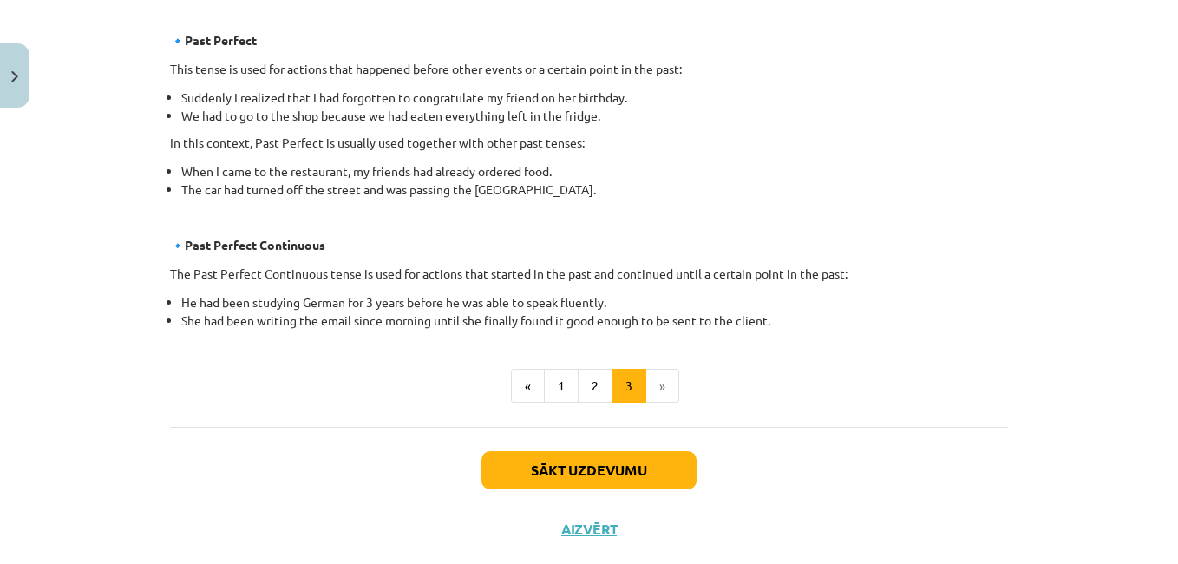
scroll to position [1046, 0]
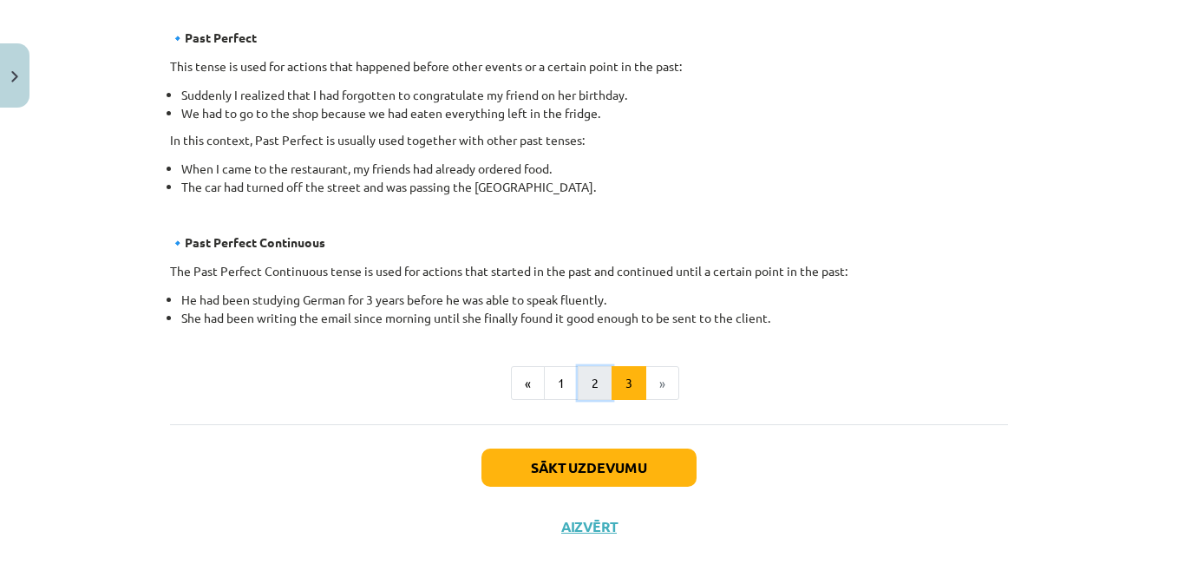
click at [580, 382] on button "2" at bounding box center [595, 383] width 35 height 35
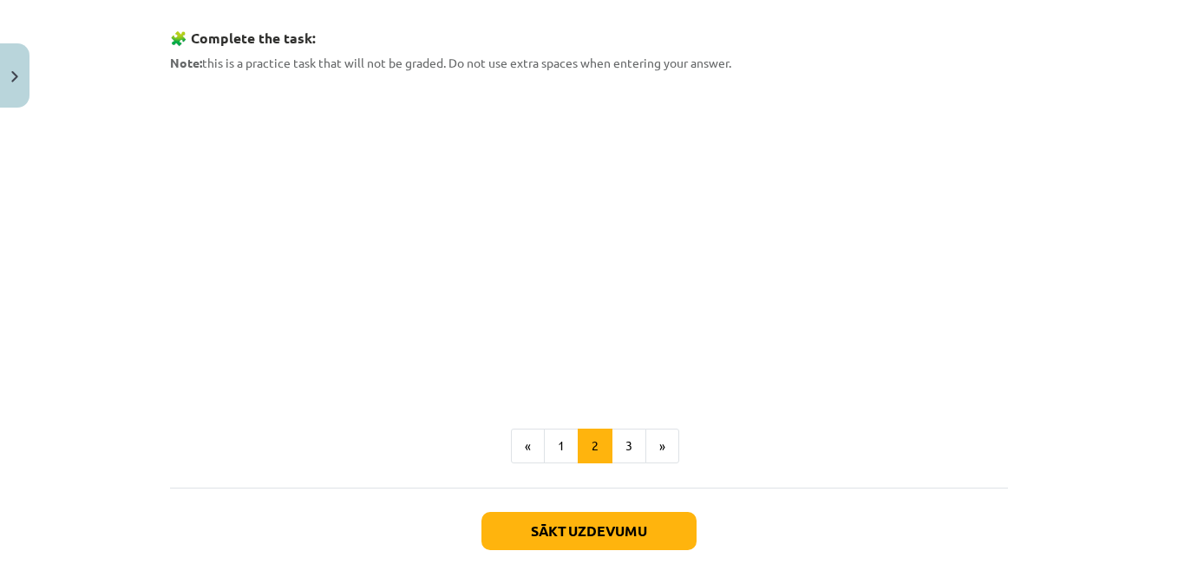
scroll to position [851, 0]
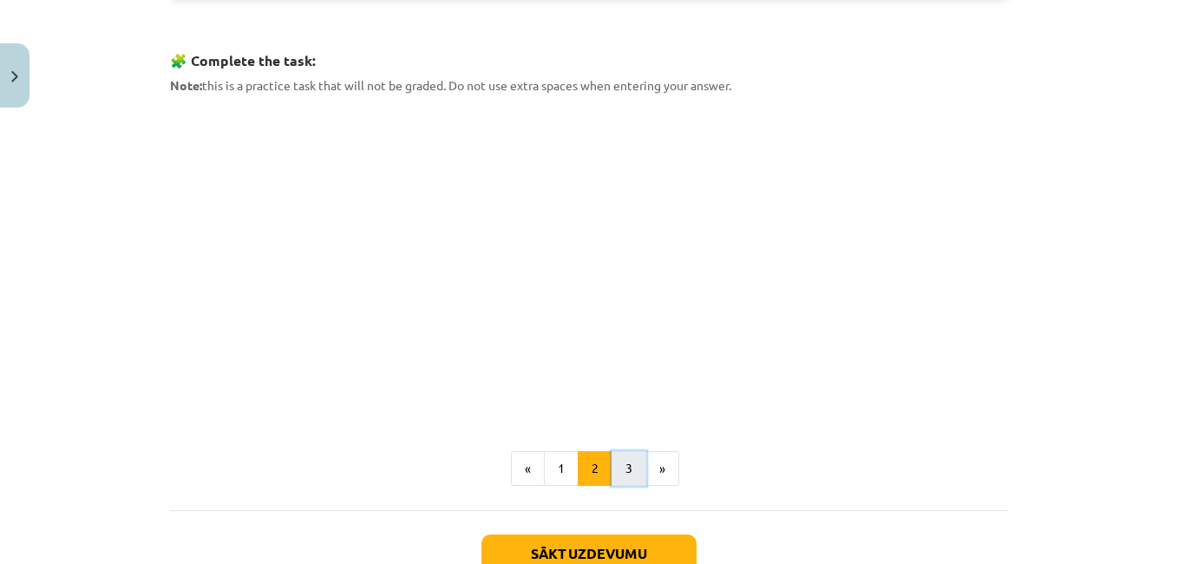
click at [617, 461] on button "3" at bounding box center [629, 468] width 35 height 35
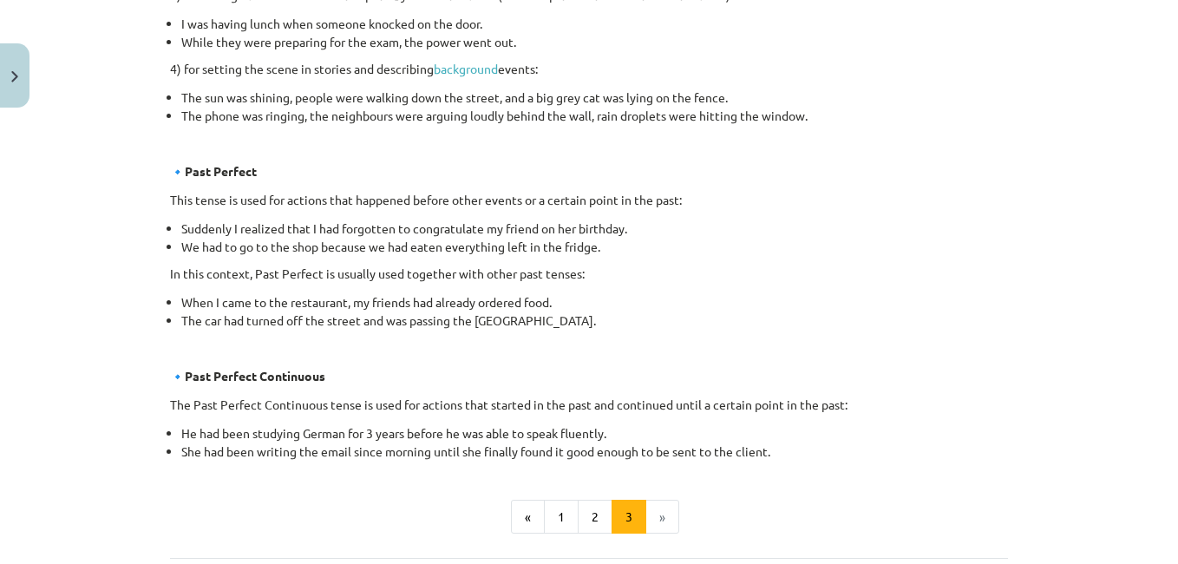
scroll to position [934, 0]
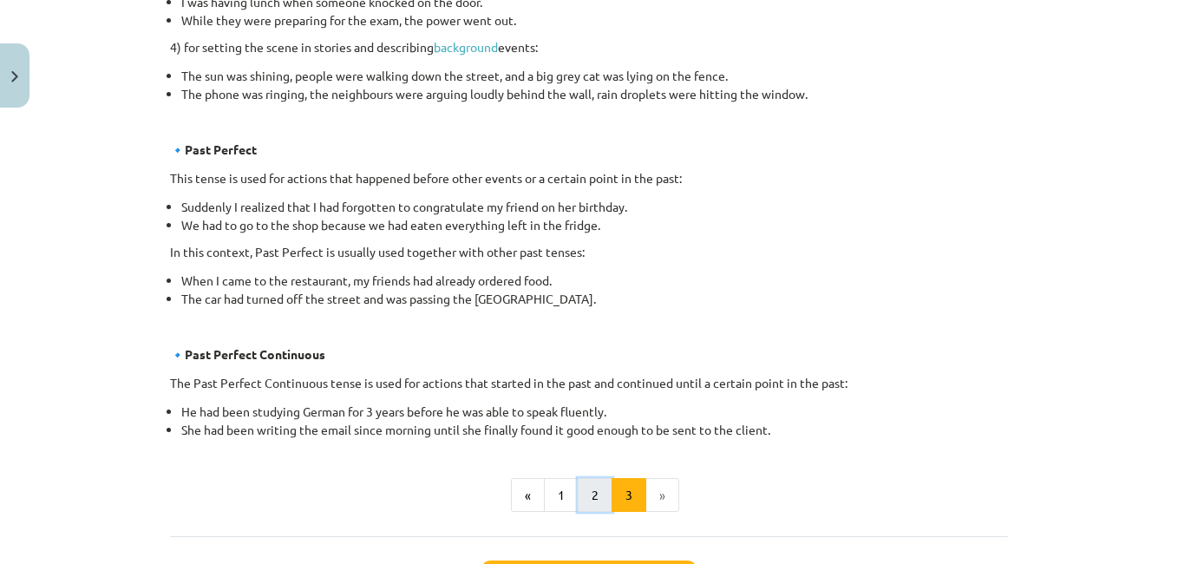
click at [580, 500] on button "2" at bounding box center [595, 495] width 35 height 35
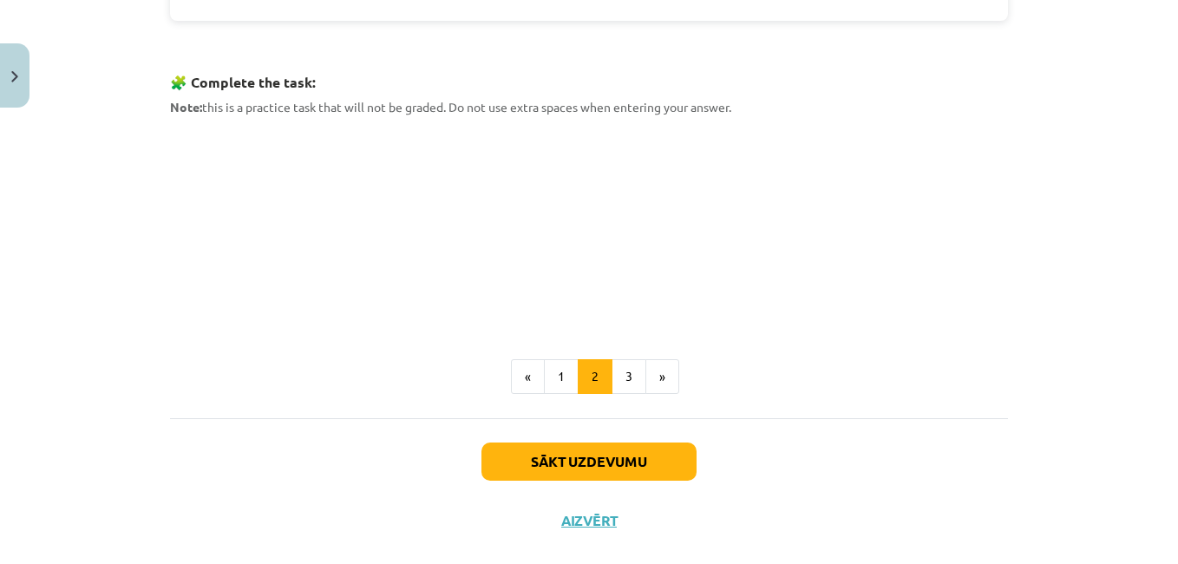
scroll to position [857, 0]
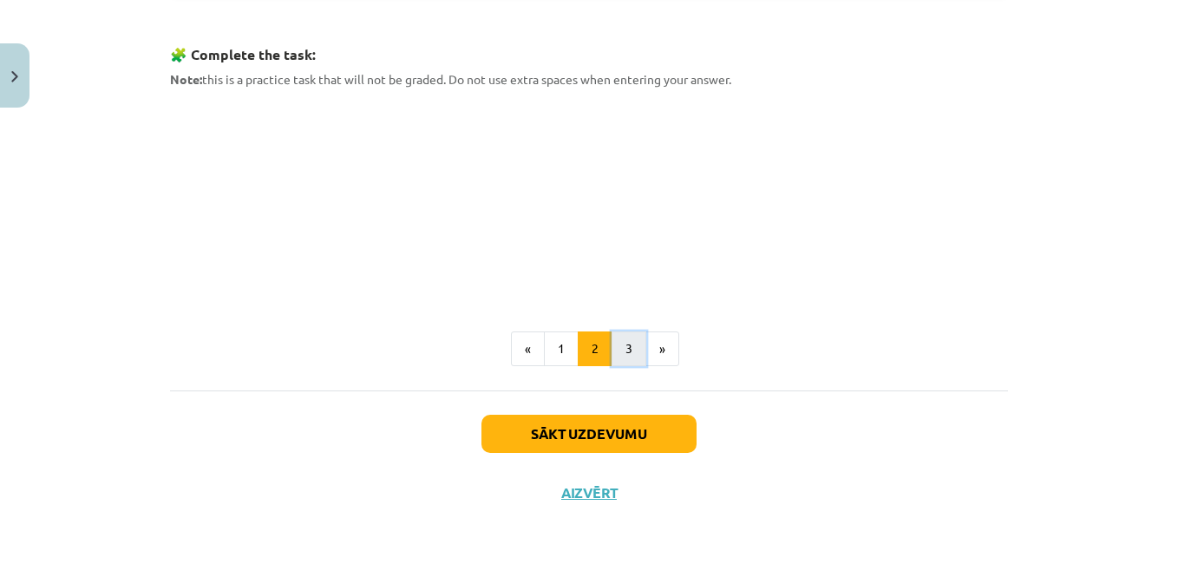
click at [623, 350] on button "3" at bounding box center [629, 348] width 35 height 35
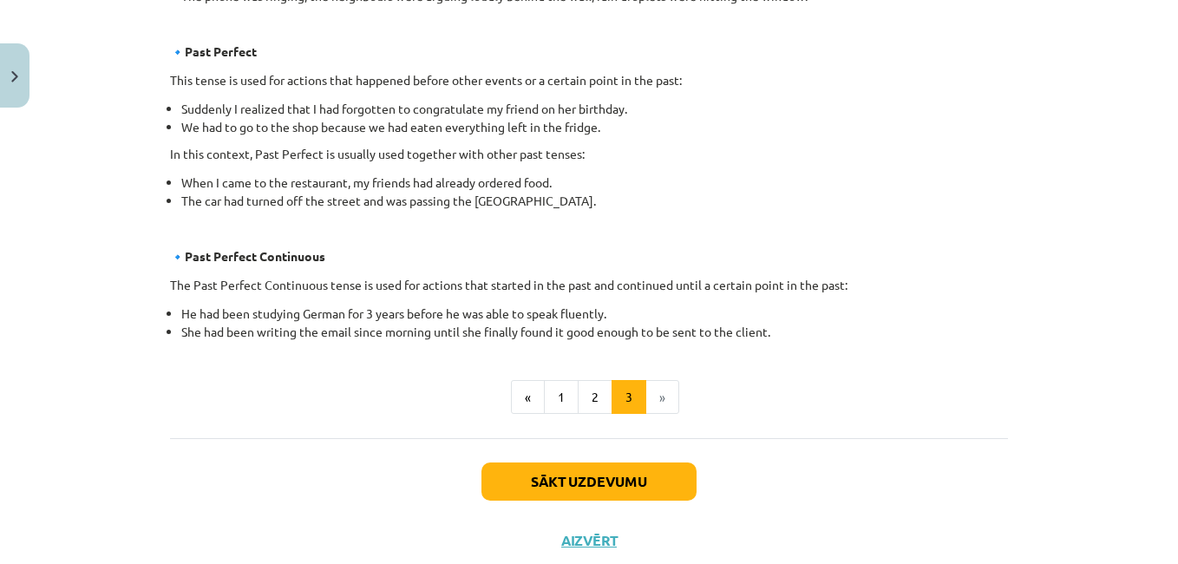
scroll to position [1073, 0]
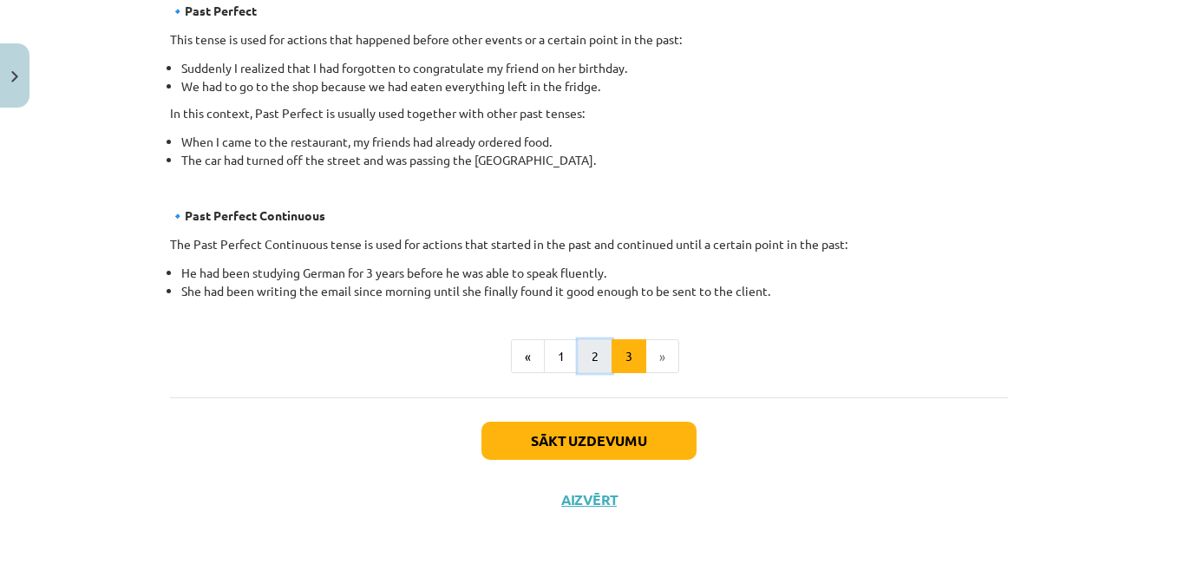
click at [587, 352] on button "2" at bounding box center [595, 356] width 35 height 35
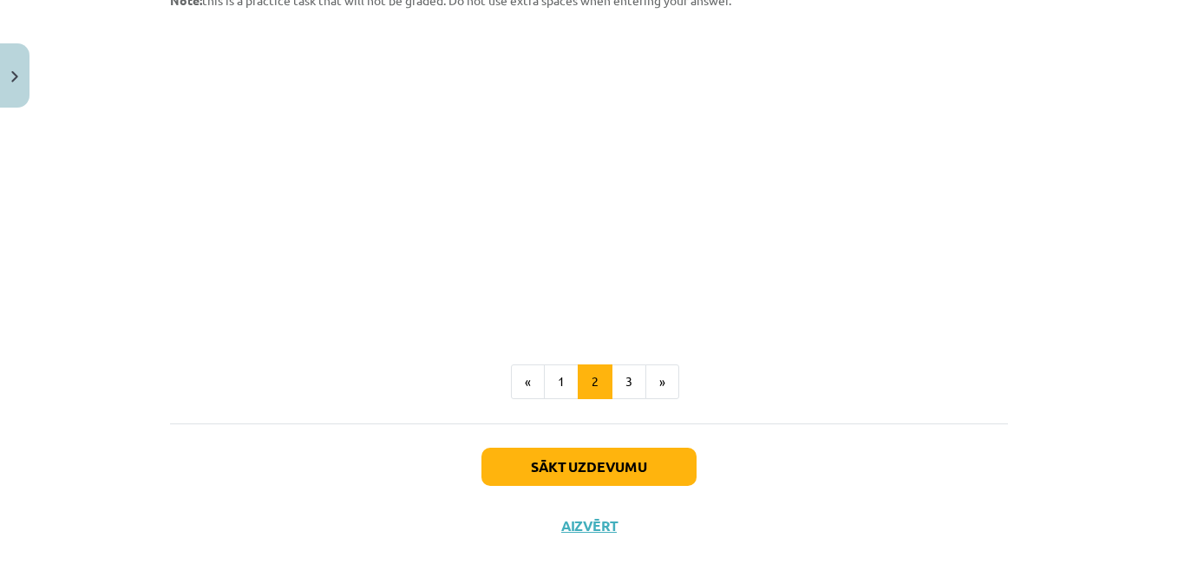
scroll to position [940, 0]
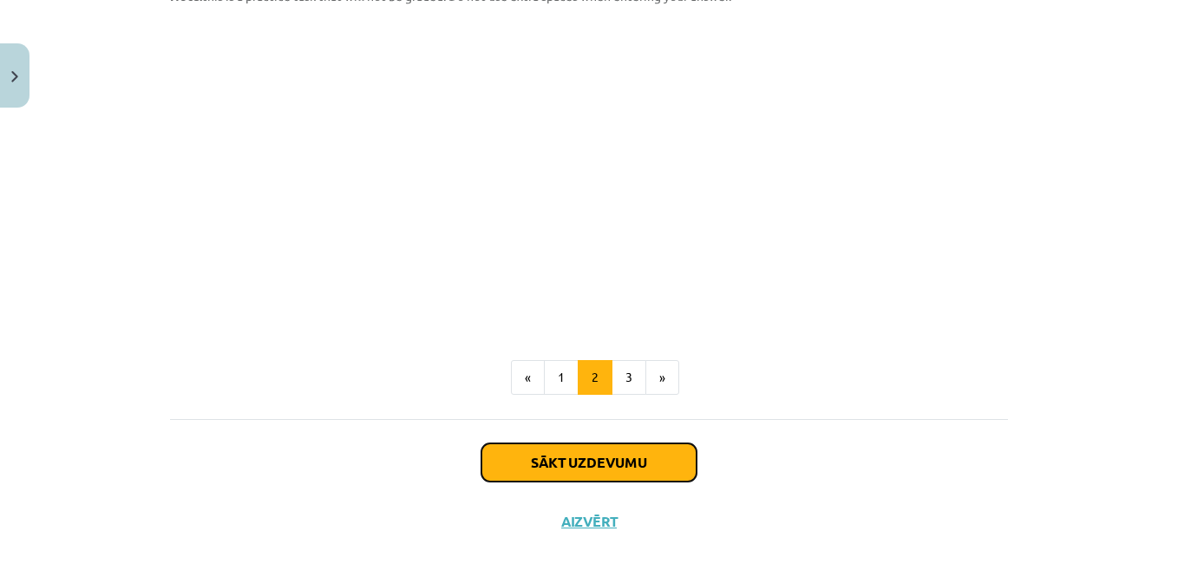
click at [650, 456] on button "Sākt uzdevumu" at bounding box center [588, 462] width 215 height 38
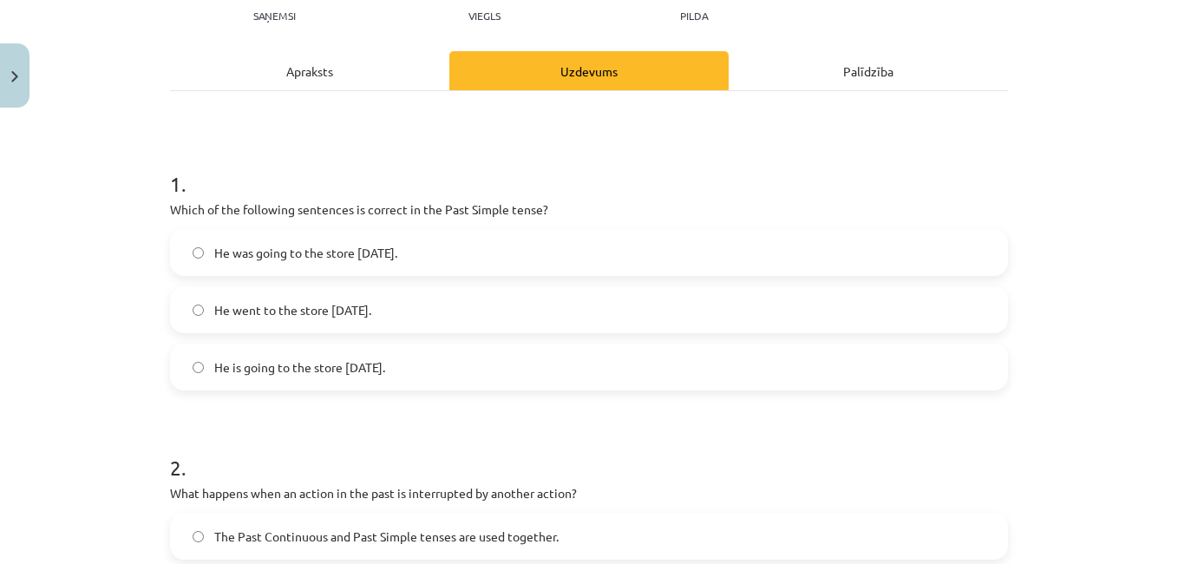
scroll to position [207, 0]
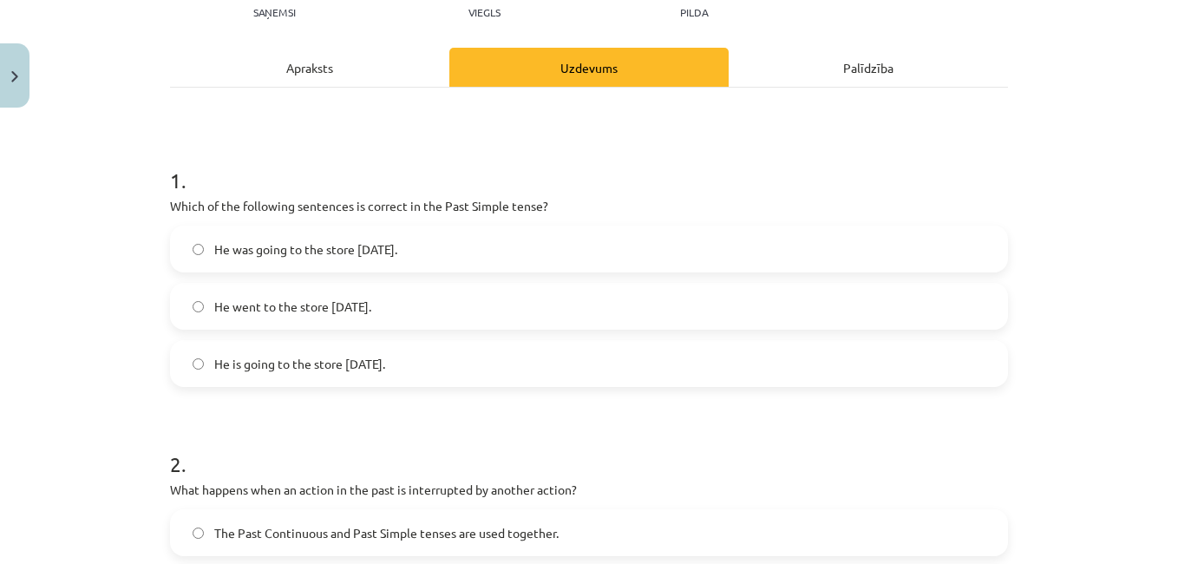
click at [550, 300] on label "He went to the store [DATE]." at bounding box center [589, 306] width 834 height 43
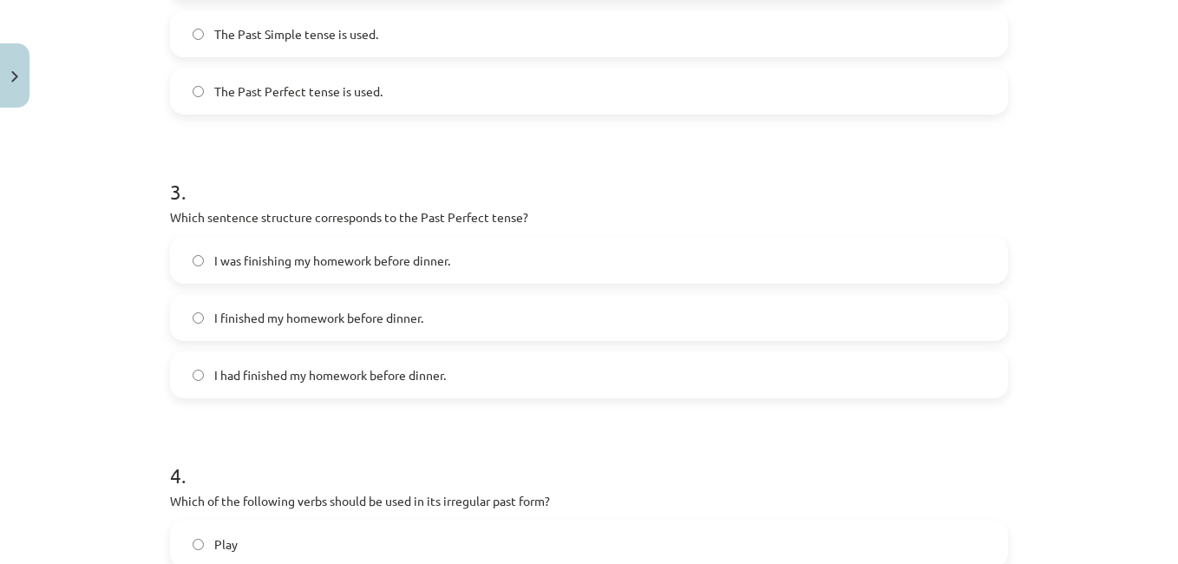
scroll to position [771, 0]
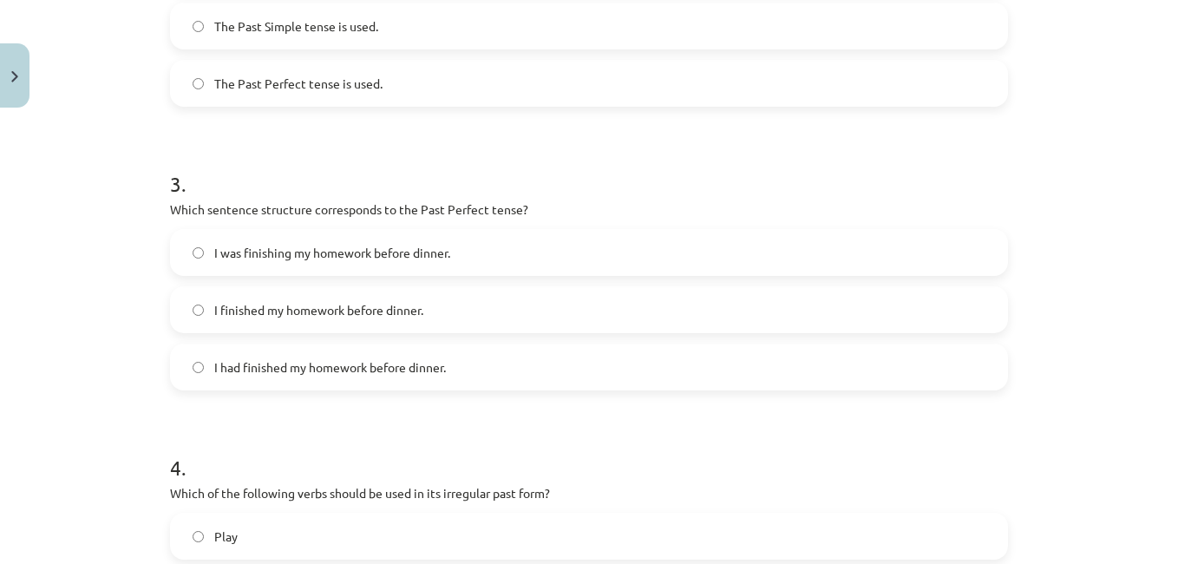
click at [442, 364] on span "I had finished my homework before dinner." at bounding box center [330, 367] width 232 height 18
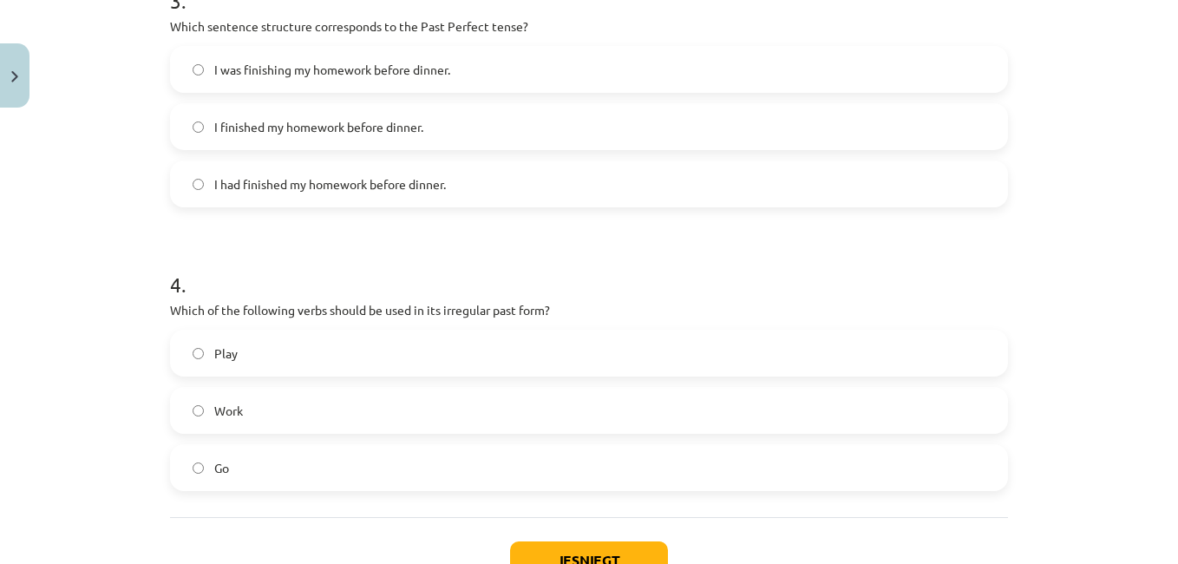
scroll to position [968, 0]
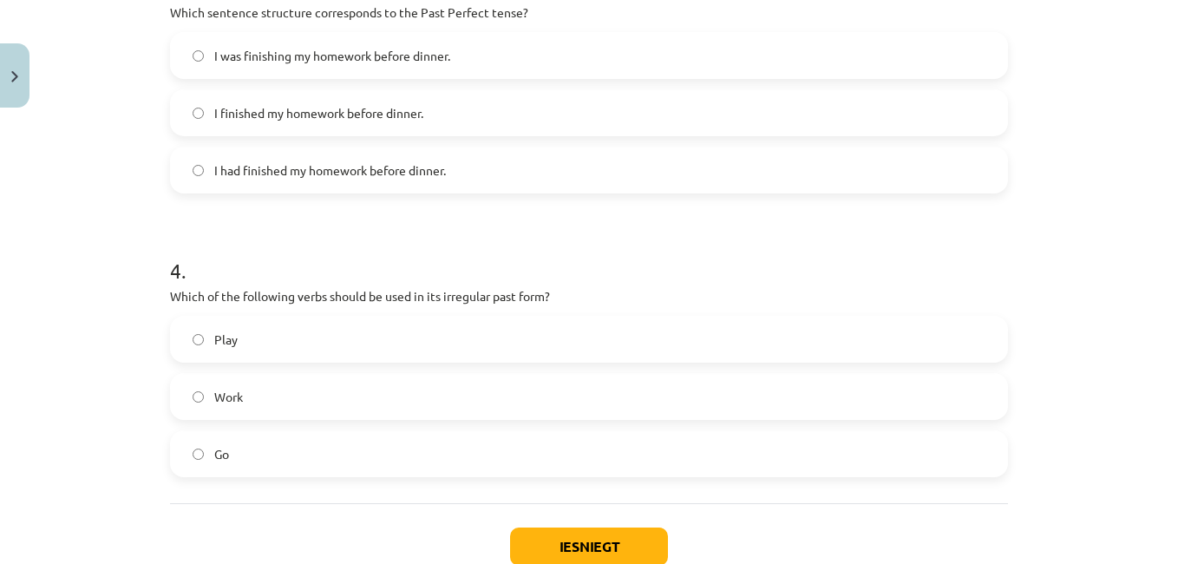
click at [289, 449] on label "Go" at bounding box center [589, 453] width 834 height 43
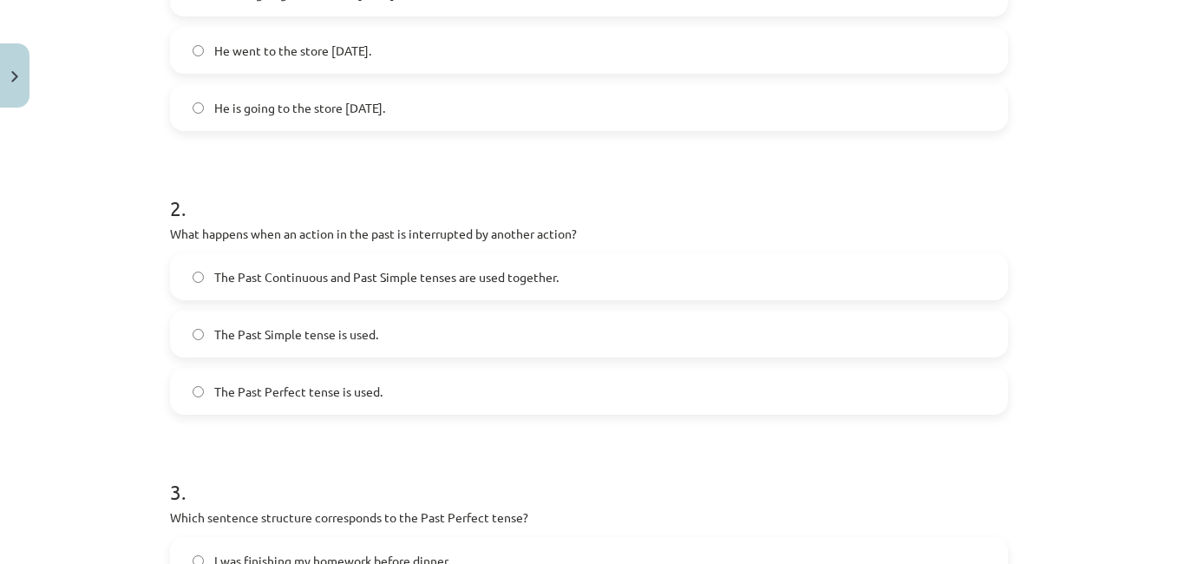
scroll to position [455, 0]
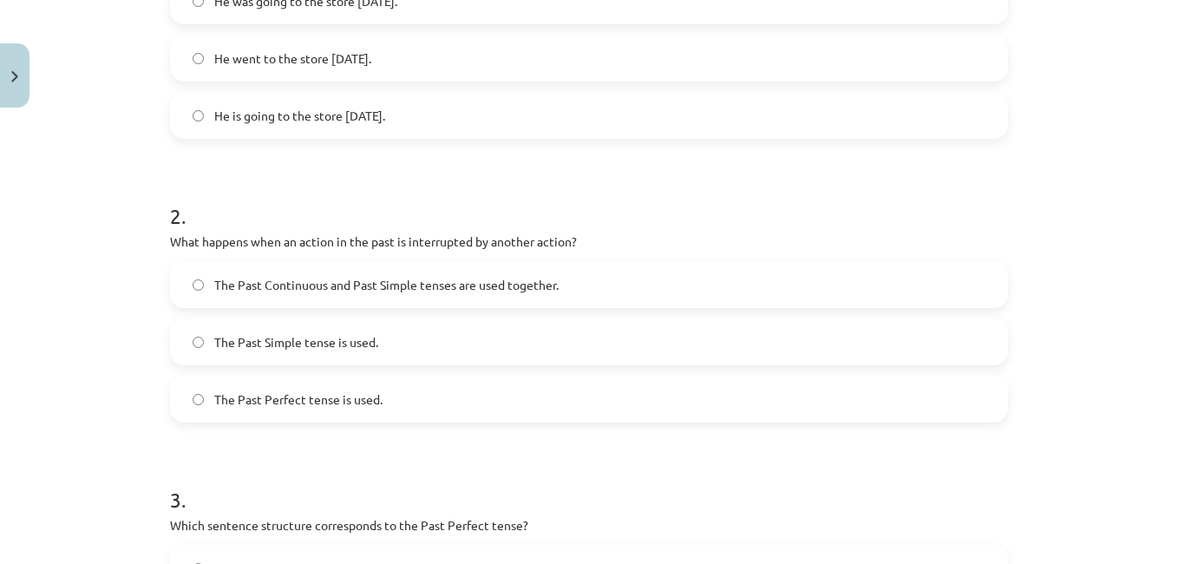
drag, startPoint x: 1158, startPoint y: 208, endPoint x: 1163, endPoint y: 218, distance: 10.9
click at [1163, 218] on div "Mācību tēma: Angļu valoda i - 10.klase 1.ieskaites mācību materiāls #3 📝 Topic …" at bounding box center [589, 282] width 1178 height 564
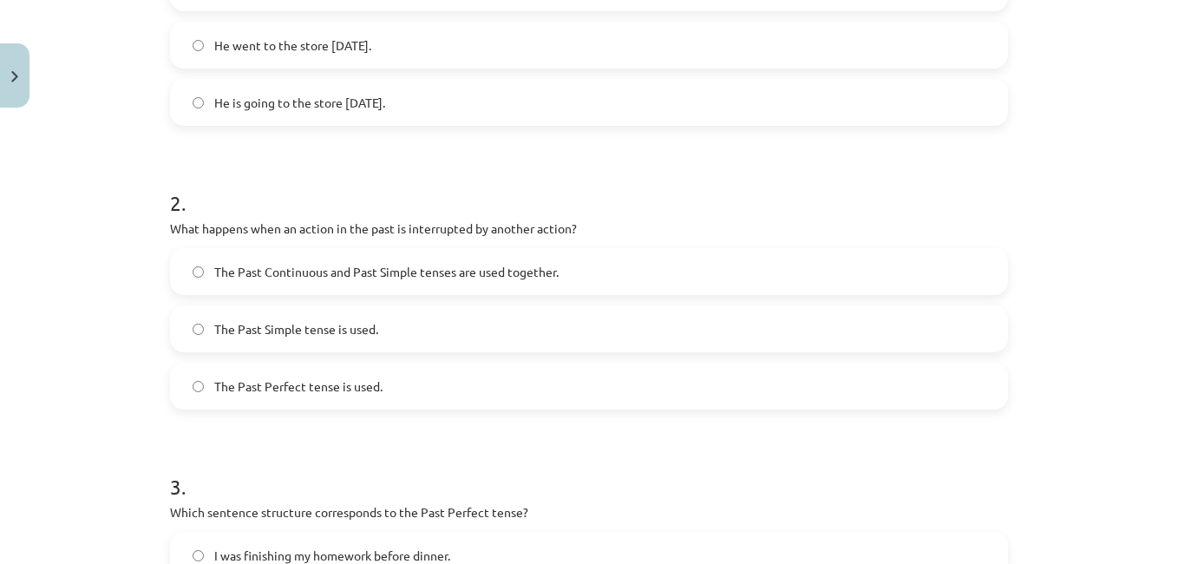
scroll to position [472, 0]
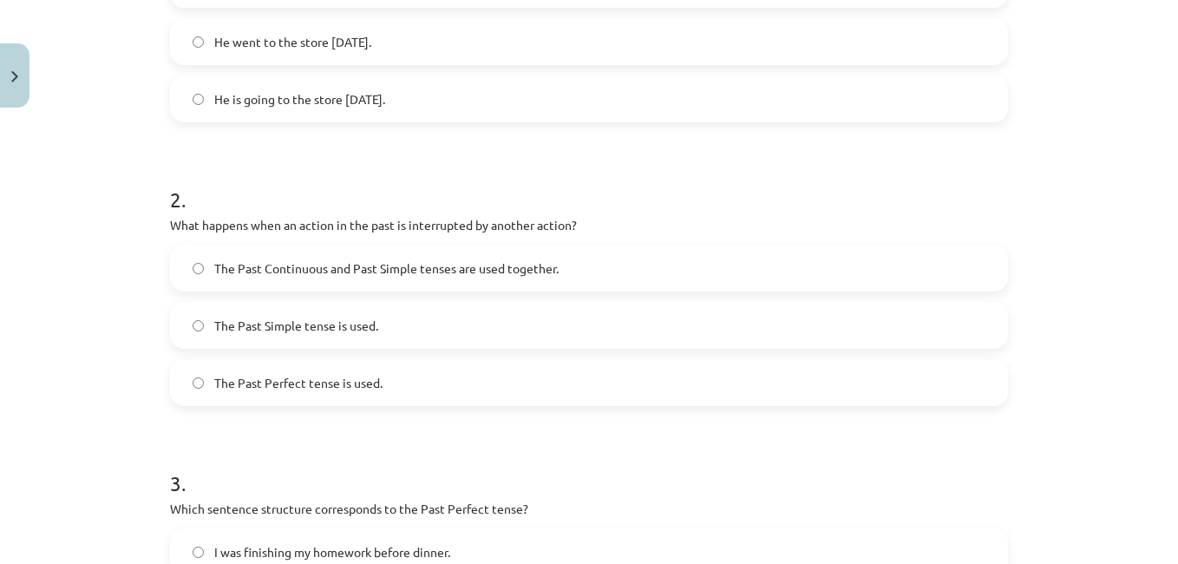
click at [434, 265] on span "The Past Continuous and Past Simple tenses are used together." at bounding box center [386, 268] width 344 height 18
click at [379, 324] on label "The Past Simple tense is used." at bounding box center [589, 325] width 834 height 43
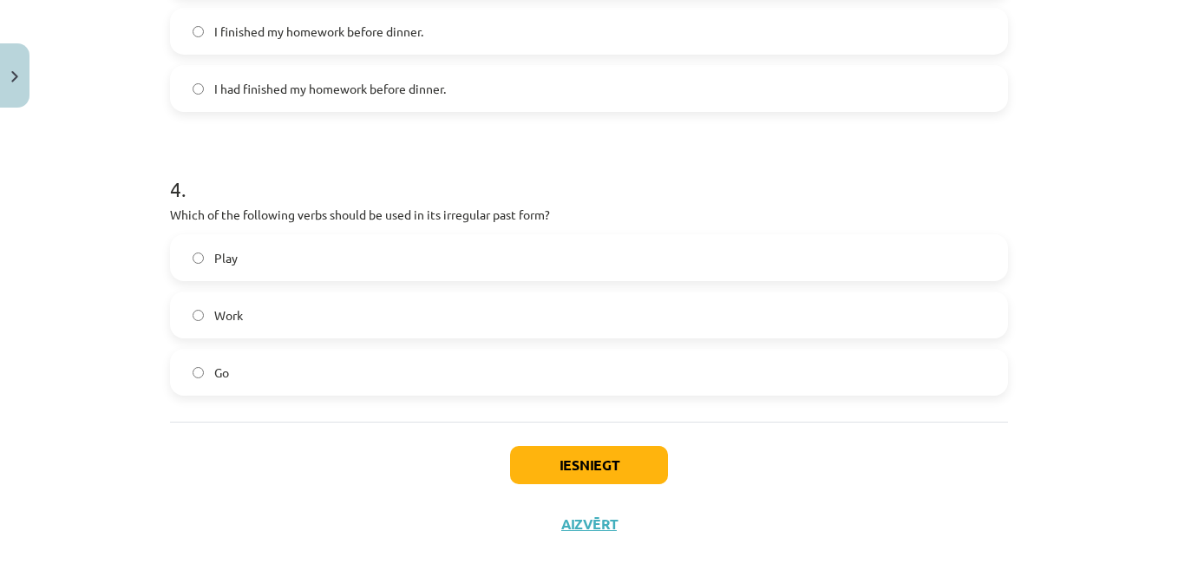
scroll to position [1083, 0]
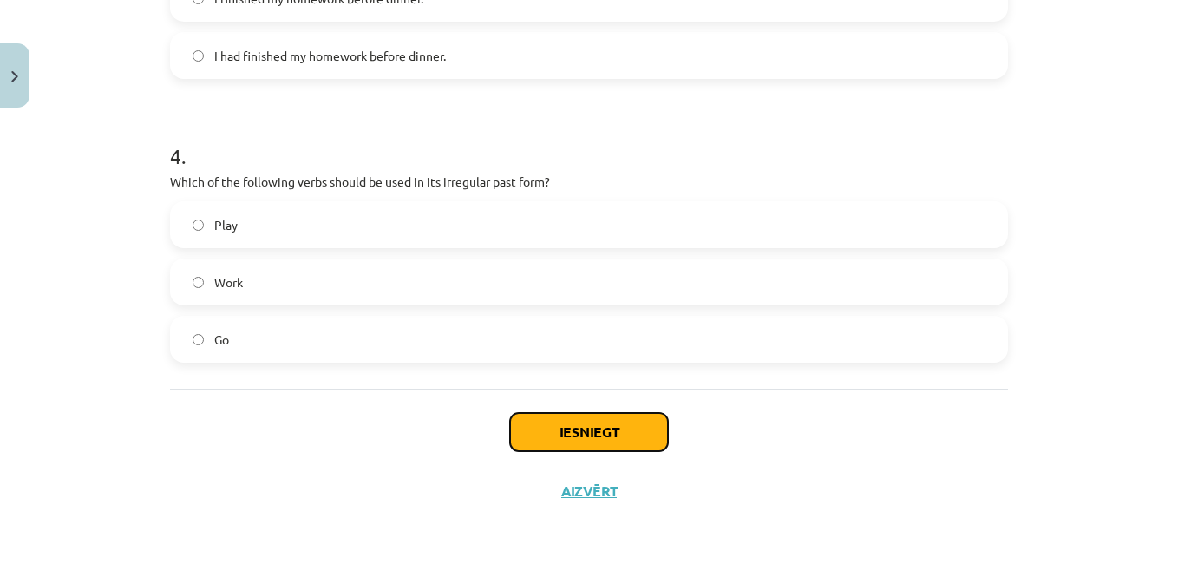
click at [646, 427] on button "Iesniegt" at bounding box center [589, 432] width 158 height 38
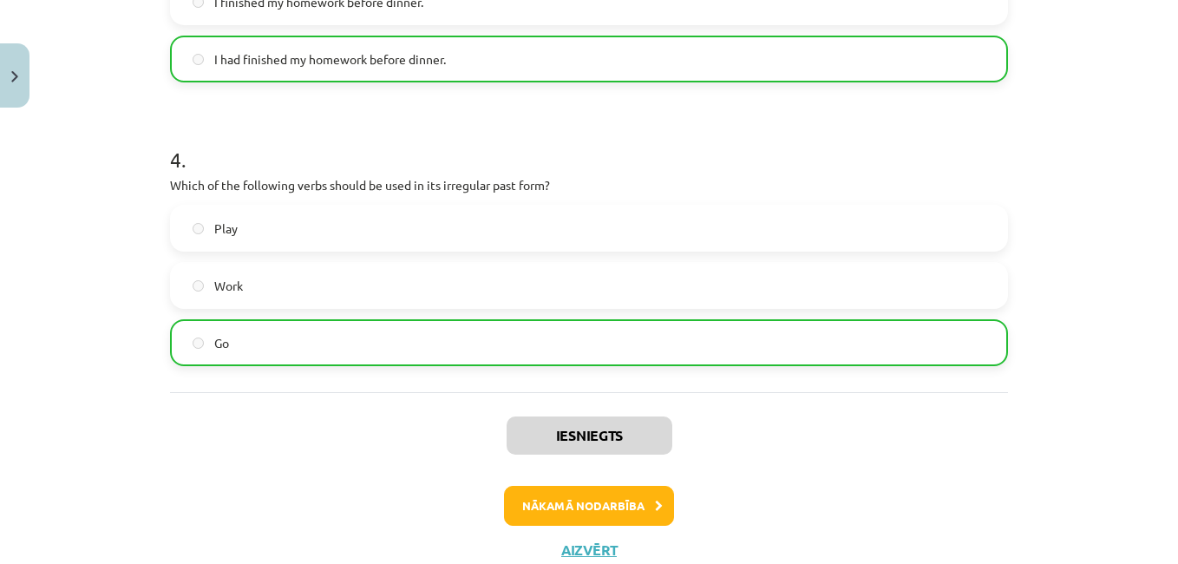
scroll to position [1138, 0]
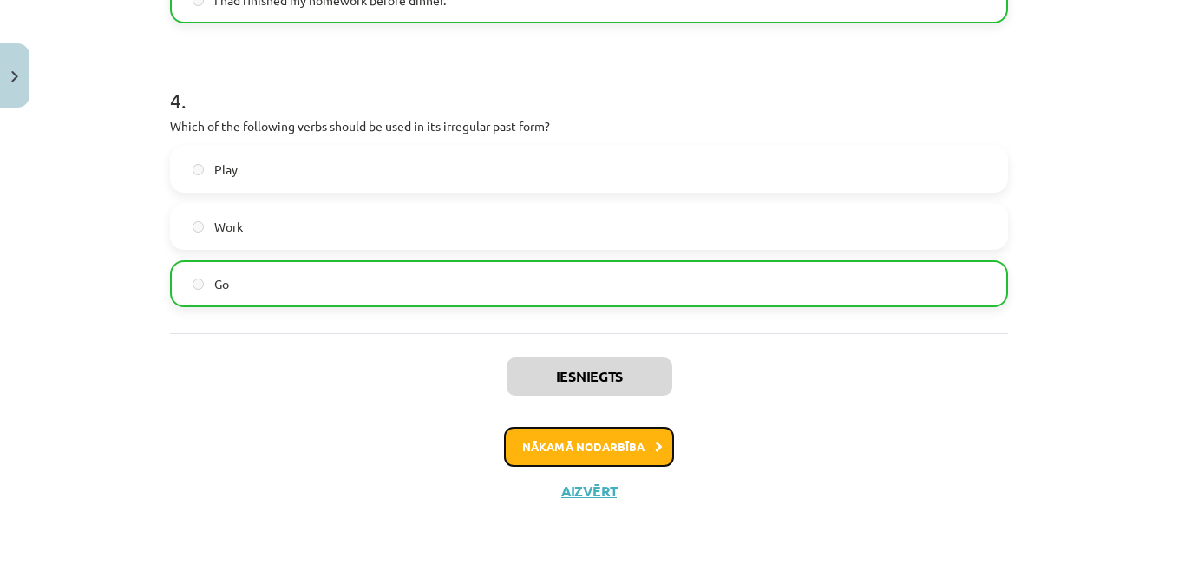
click at [624, 446] on button "Nākamā nodarbība" at bounding box center [589, 447] width 170 height 40
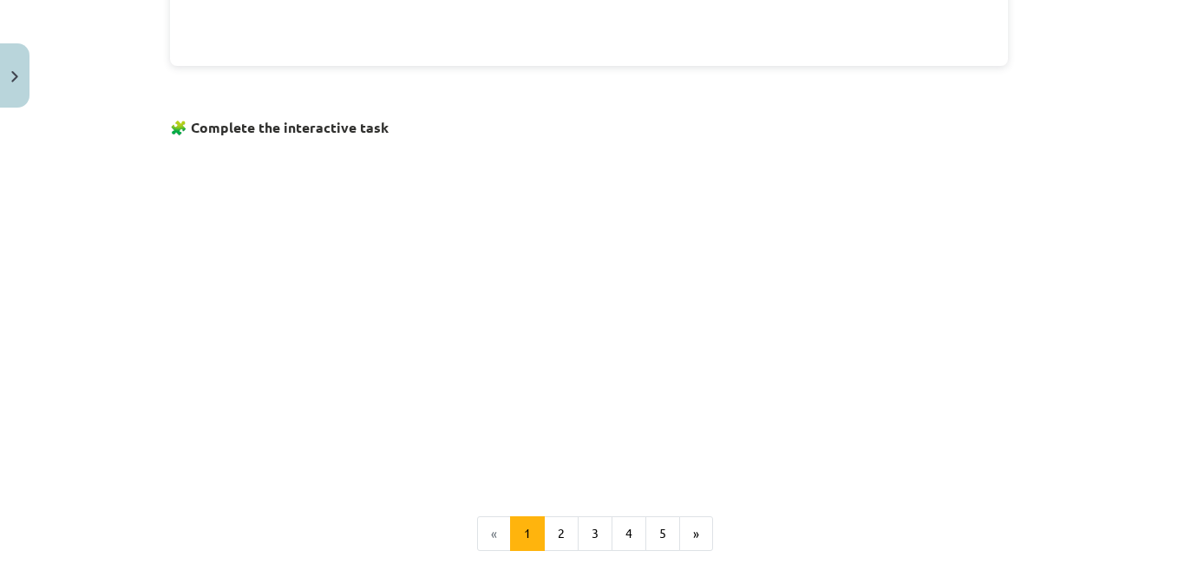
scroll to position [1003, 0]
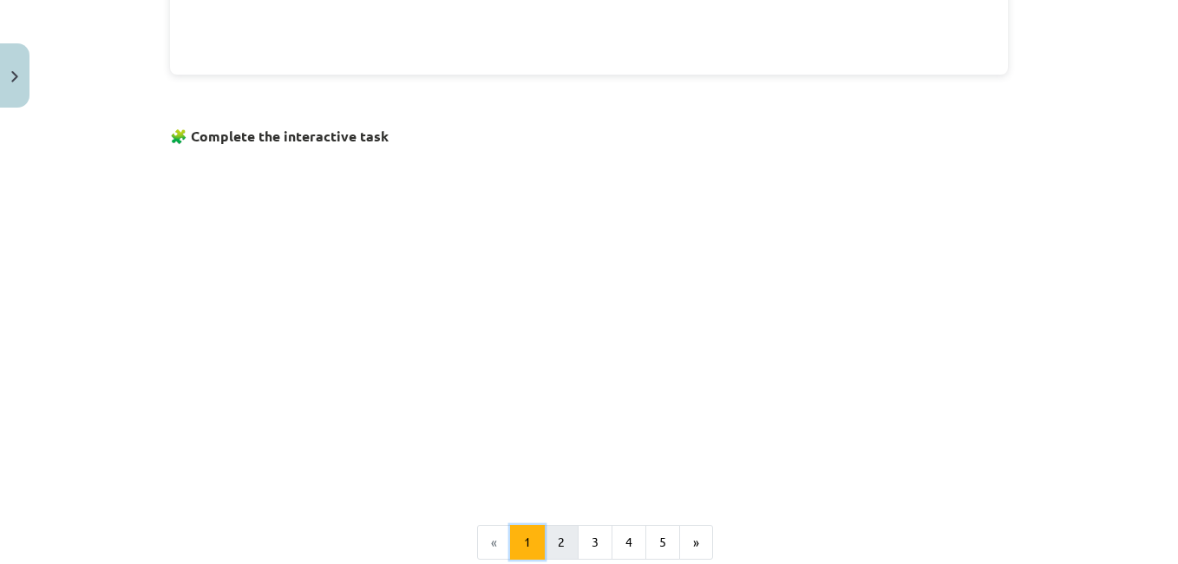
drag, startPoint x: 533, startPoint y: 543, endPoint x: 544, endPoint y: 540, distance: 10.7
click at [544, 540] on ul "« 1 2 3 4 5 »" at bounding box center [589, 542] width 838 height 35
click at [544, 540] on button "2" at bounding box center [561, 542] width 35 height 35
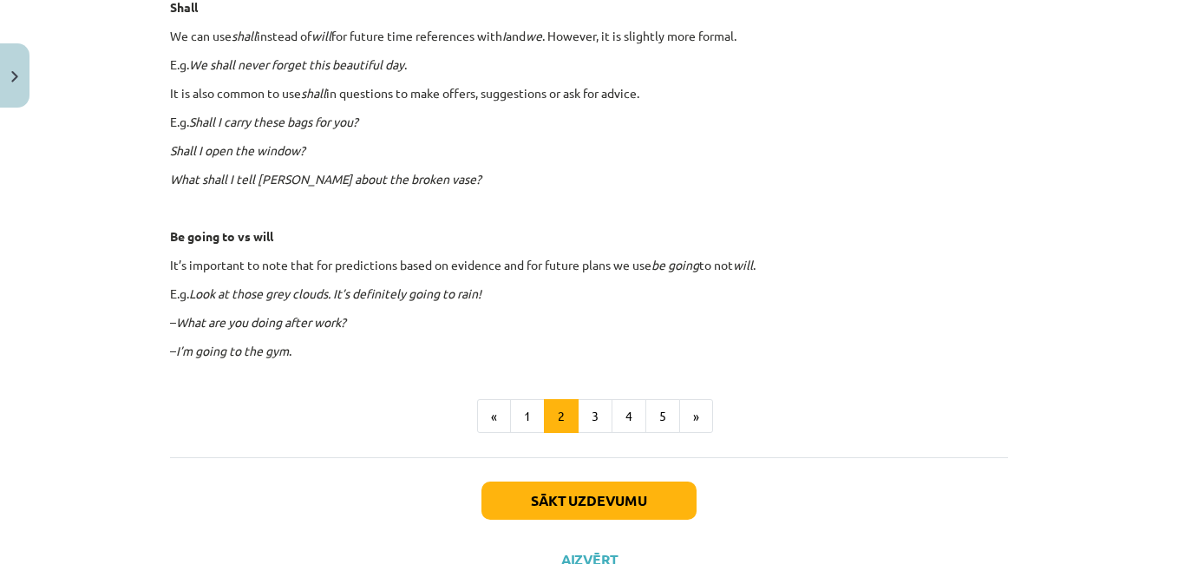
scroll to position [1056, 0]
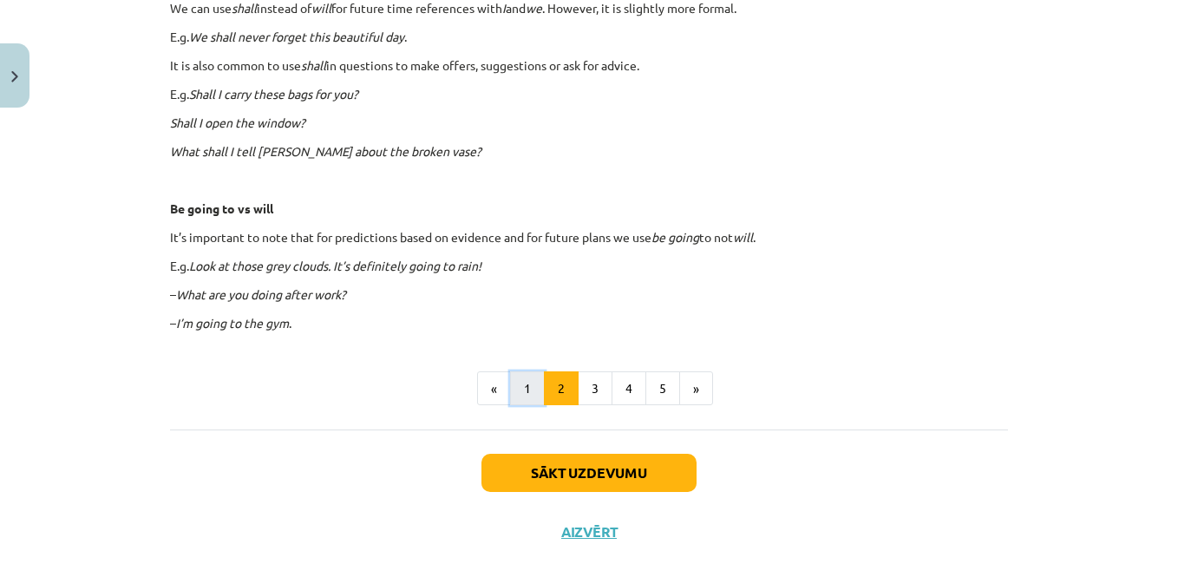
click at [530, 394] on button "1" at bounding box center [527, 388] width 35 height 35
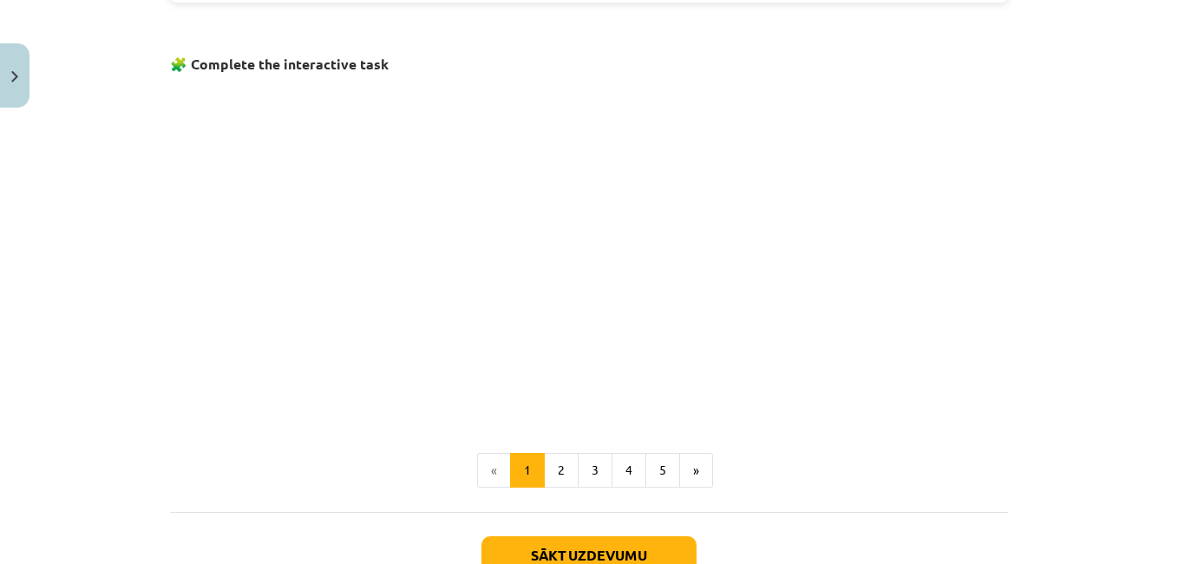
scroll to position [1080, 0]
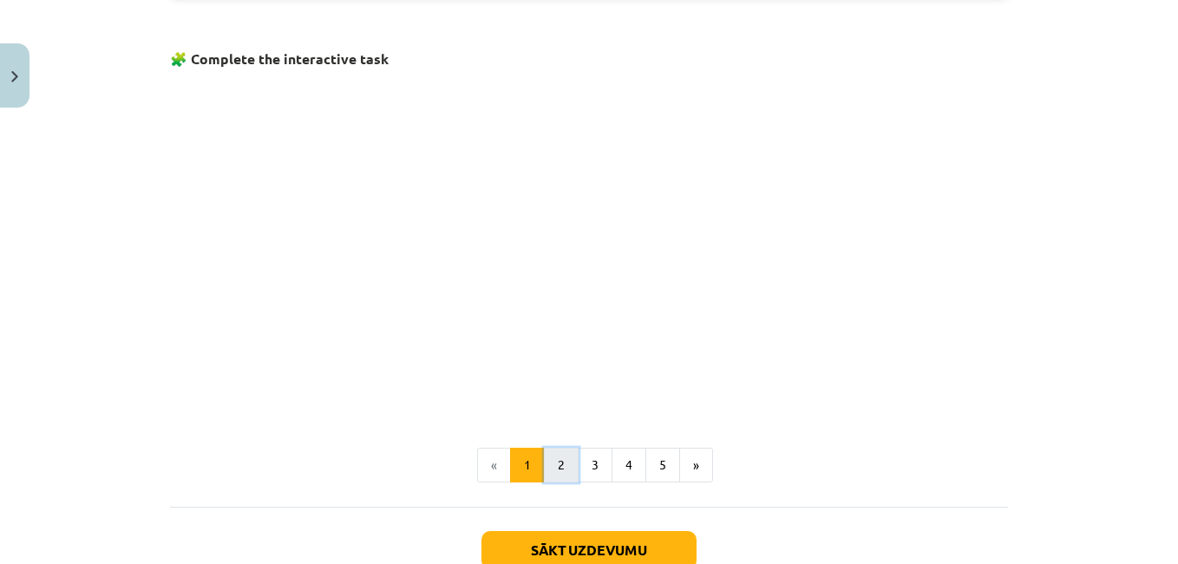
click at [559, 459] on button "2" at bounding box center [561, 465] width 35 height 35
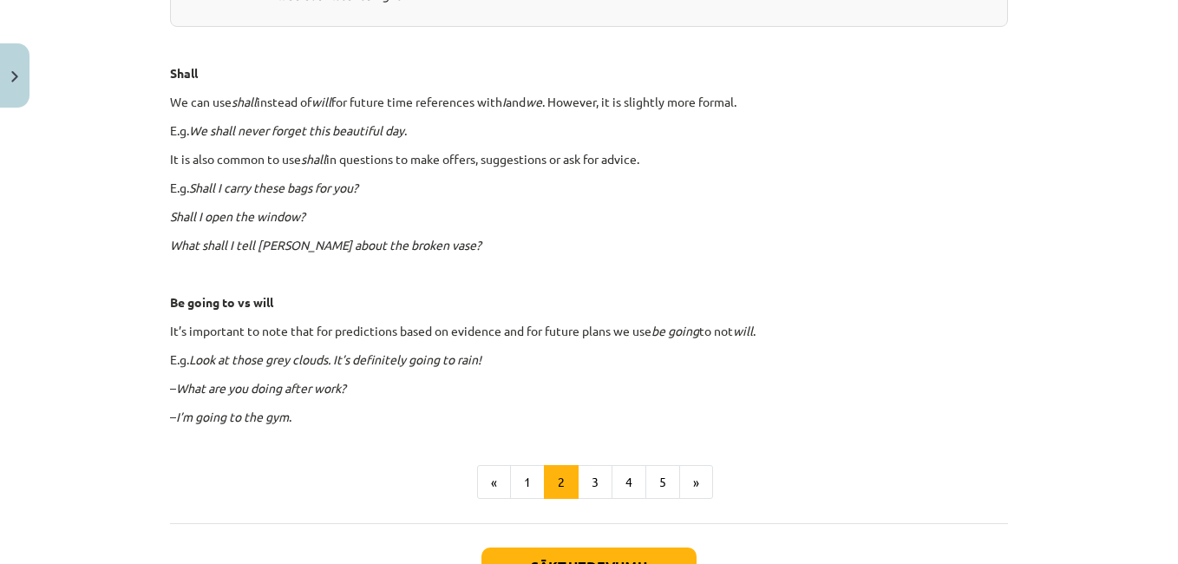
scroll to position [970, 0]
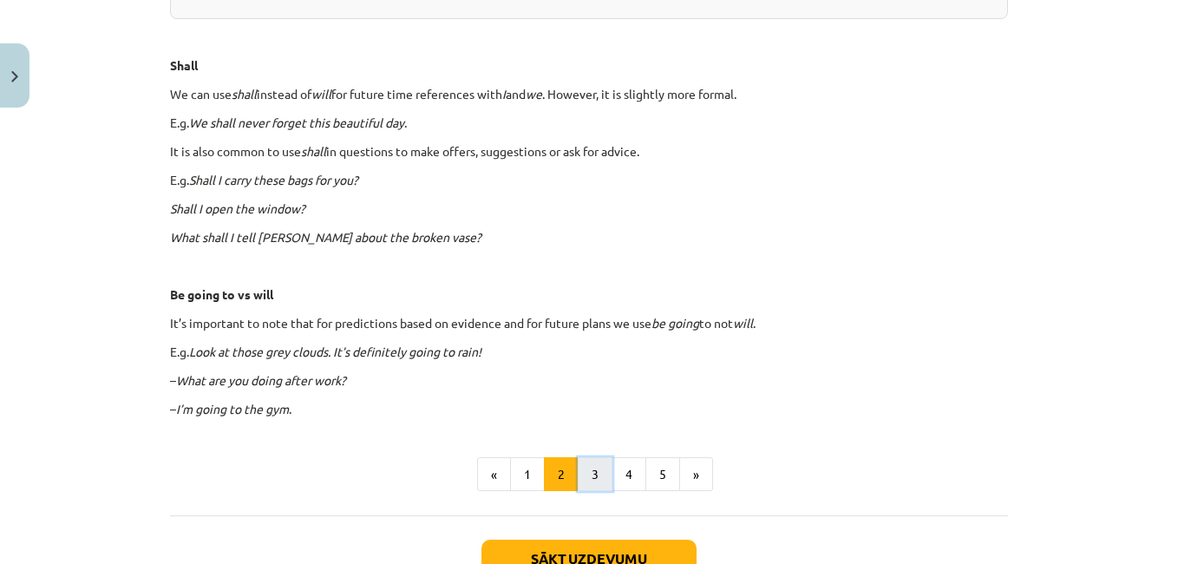
click at [599, 479] on button "3" at bounding box center [595, 474] width 35 height 35
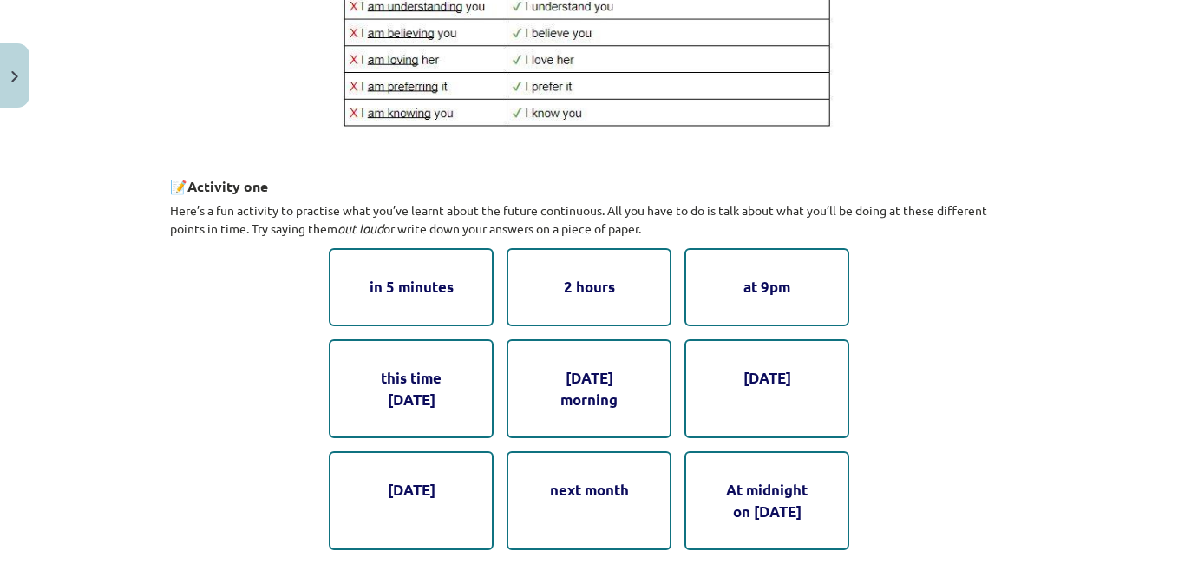
scroll to position [774, 0]
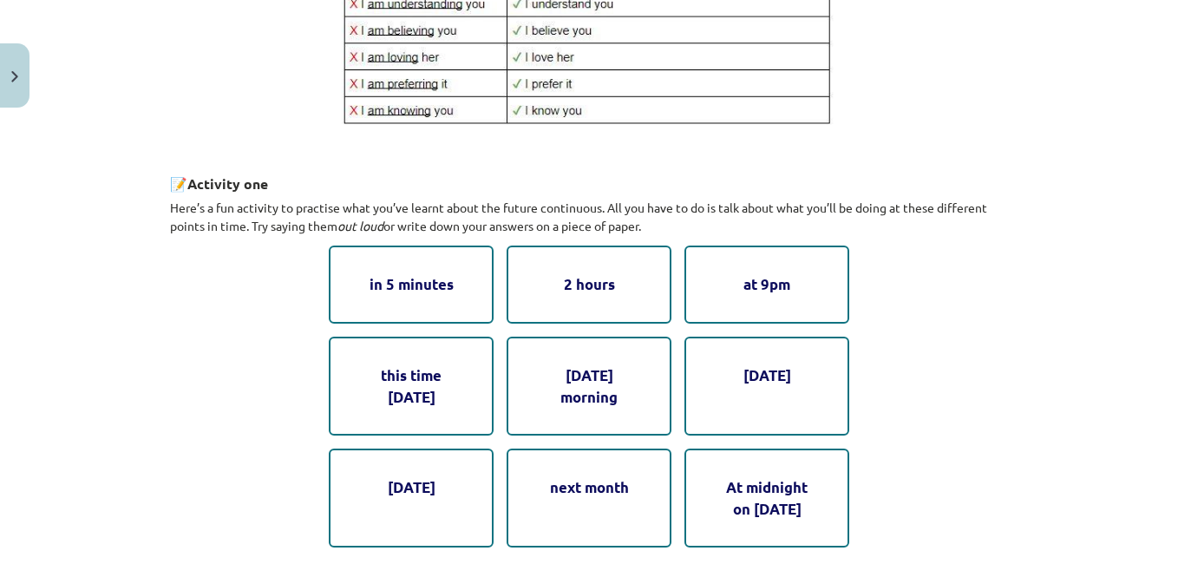
drag, startPoint x: 1159, startPoint y: 292, endPoint x: 1162, endPoint y: 317, distance: 25.4
click at [1162, 317] on div "Mācību tēma: Angļu valoda i - 10.klase 1.ieskaites mācību materiāls #4 📝 Topic …" at bounding box center [589, 282] width 1178 height 564
click at [776, 299] on div "at 9pm" at bounding box center [766, 283] width 165 height 77
click at [109, 460] on div "Mācību tēma: Angļu valoda i - 10.klase 1.ieskaites mācību materiāls #4 📝 Topic …" at bounding box center [589, 282] width 1178 height 564
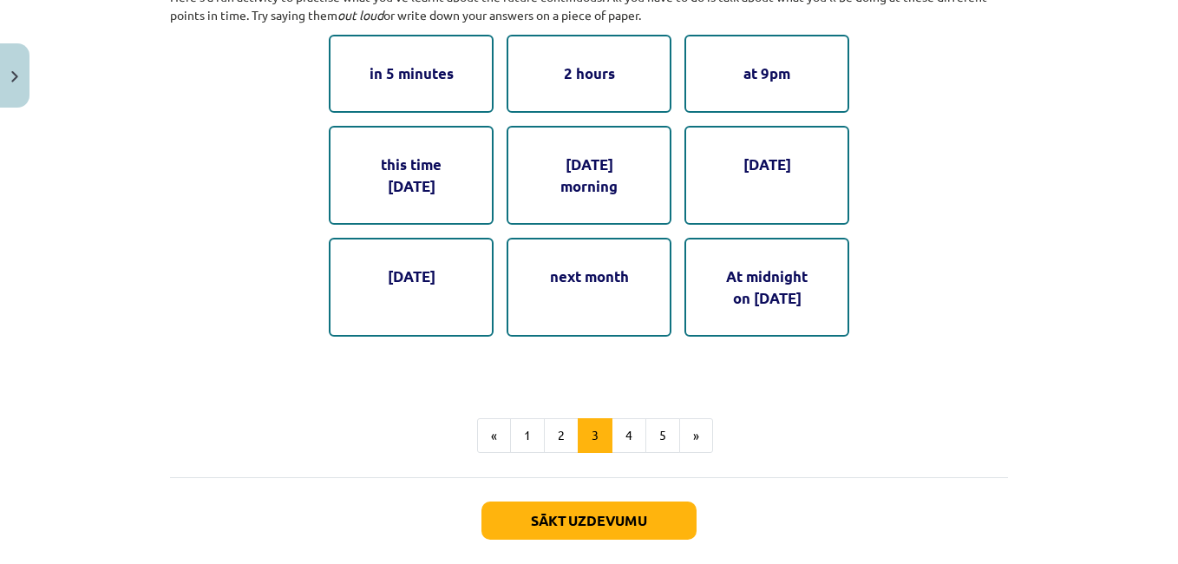
scroll to position [931, 0]
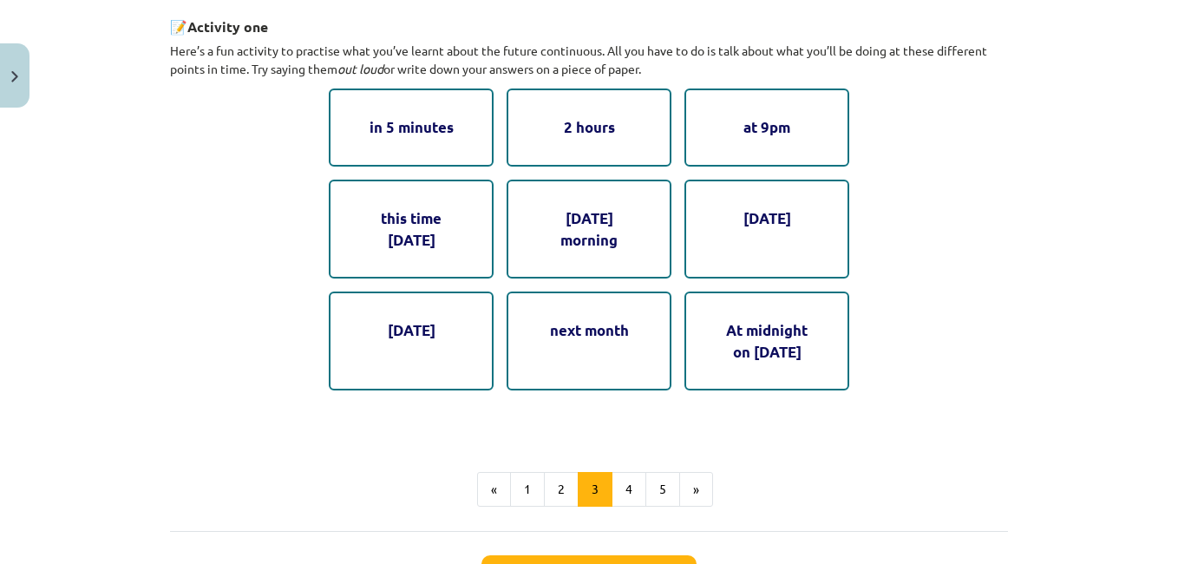
click at [741, 347] on div "At midnight on [DATE]" at bounding box center [766, 340] width 165 height 99
click at [742, 357] on div "At midnight on [DATE]" at bounding box center [766, 340] width 165 height 99
click at [615, 258] on div "[DATE] morning" at bounding box center [589, 229] width 165 height 99
click at [620, 475] on button "4" at bounding box center [629, 489] width 35 height 35
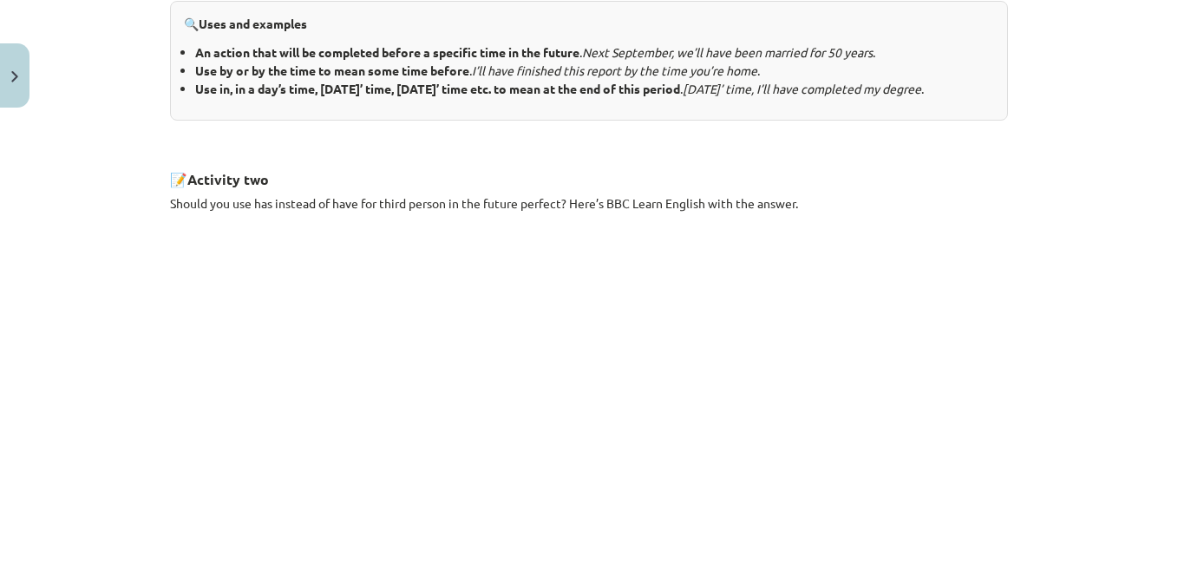
scroll to position [999, 0]
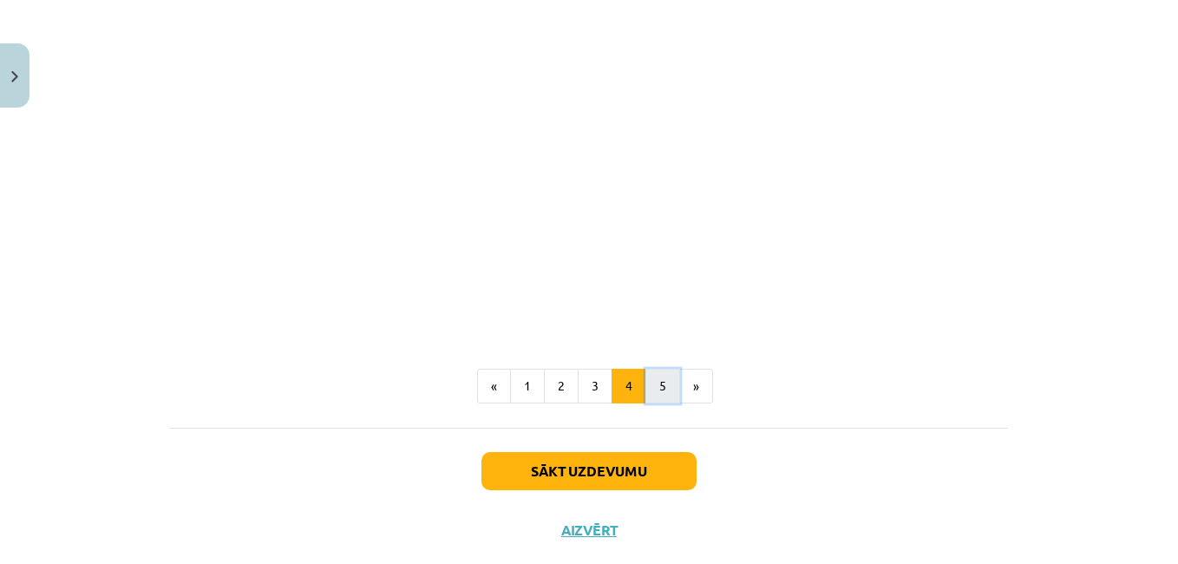
click at [659, 403] on button "5" at bounding box center [662, 386] width 35 height 35
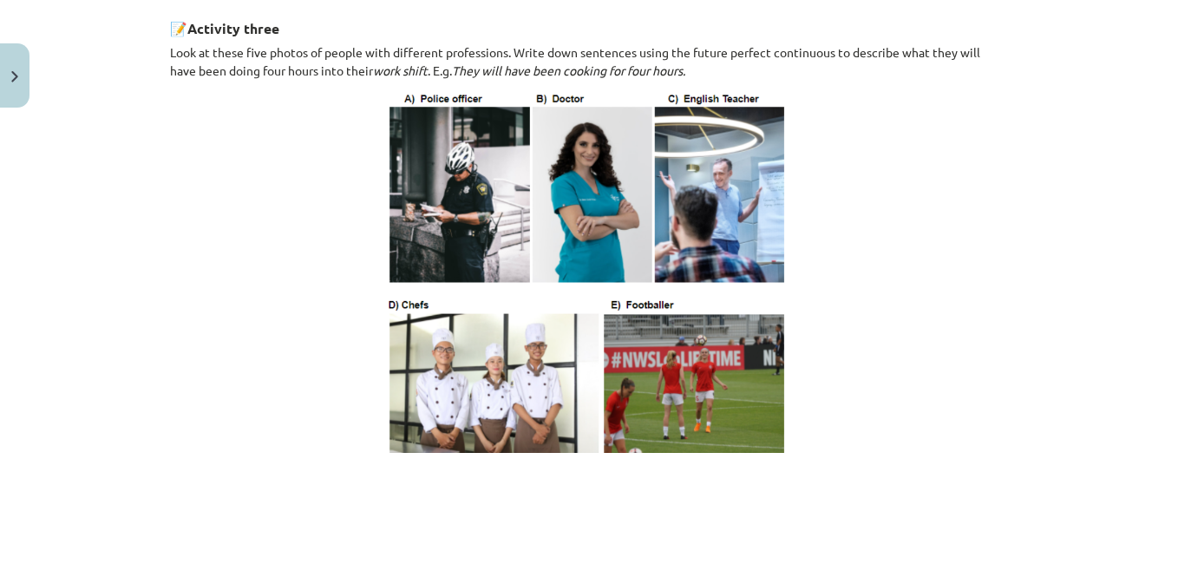
scroll to position [1154, 0]
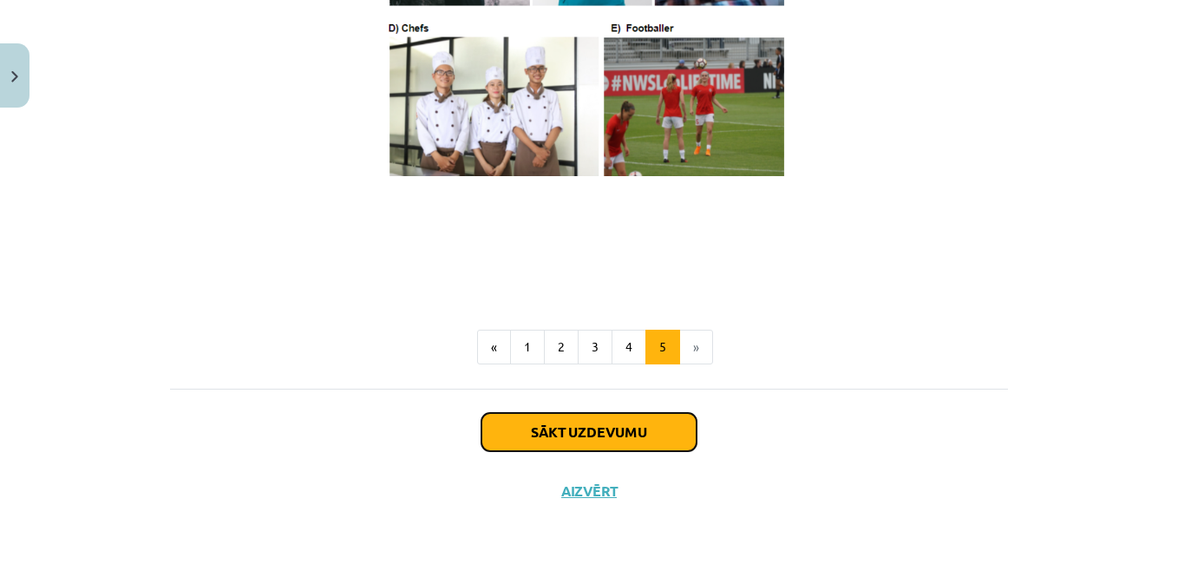
click at [639, 424] on button "Sākt uzdevumu" at bounding box center [588, 432] width 215 height 38
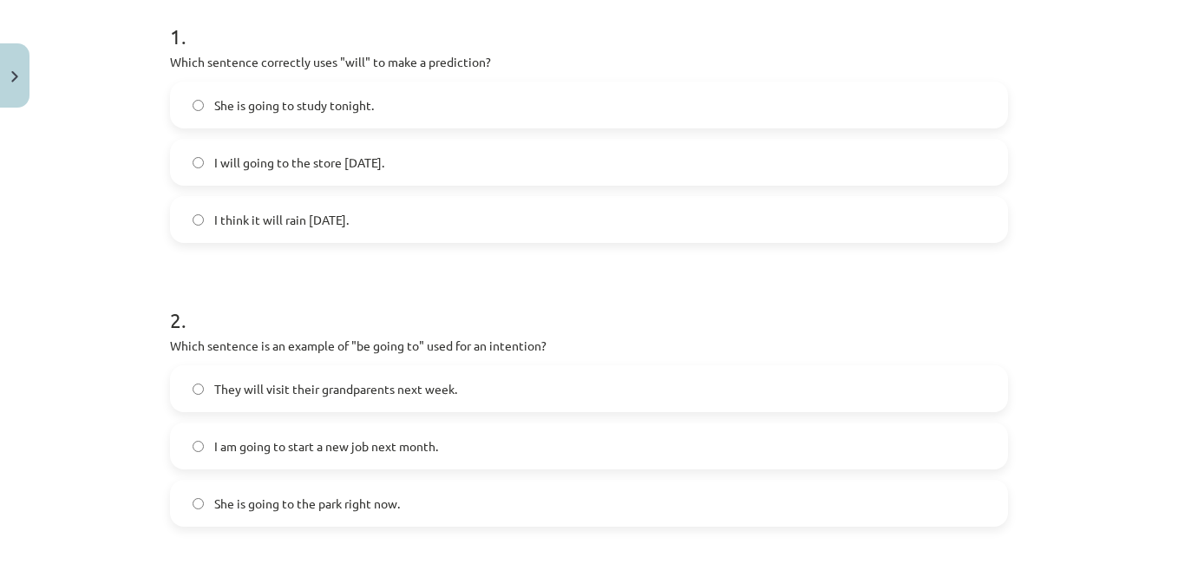
scroll to position [354, 0]
click at [338, 221] on span "I think it will rain [DATE]." at bounding box center [281, 217] width 134 height 18
click at [344, 449] on span "I am going to start a new job next month." at bounding box center [326, 444] width 224 height 18
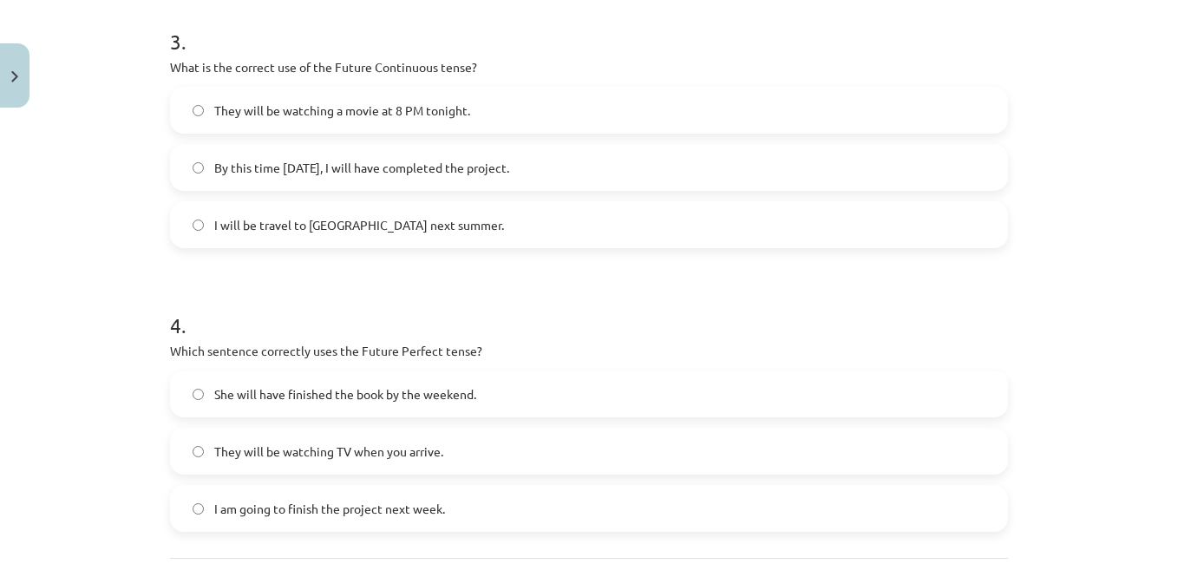
scroll to position [911, 0]
click at [349, 114] on span "They will be watching a movie at 8 PM tonight." at bounding box center [342, 113] width 256 height 18
click at [347, 408] on label "She will have finished the book by the weekend." at bounding box center [589, 396] width 834 height 43
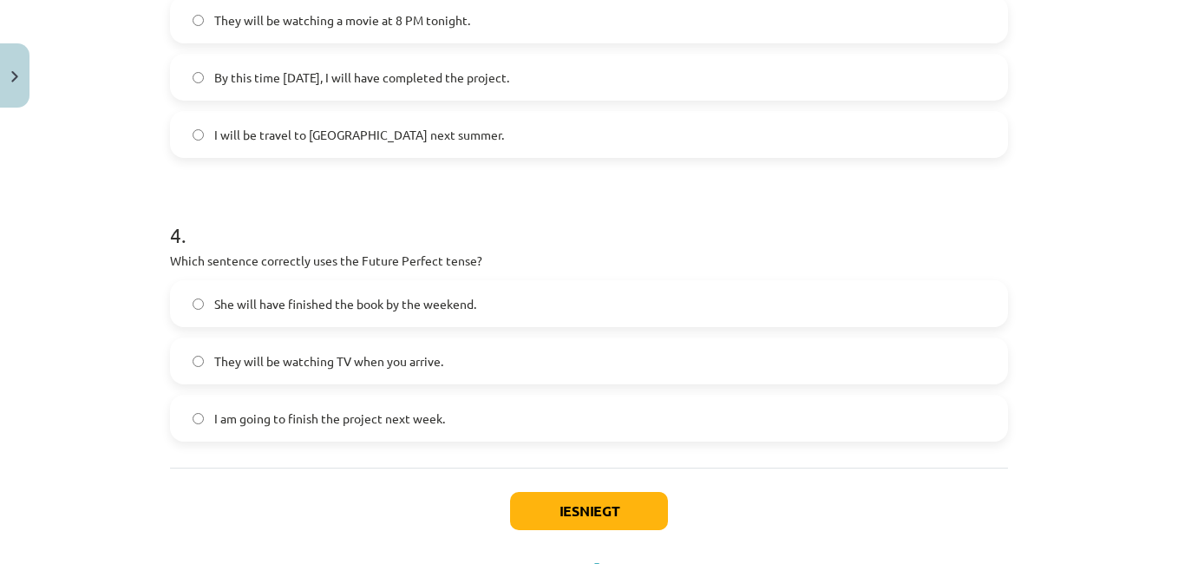
scroll to position [1023, 0]
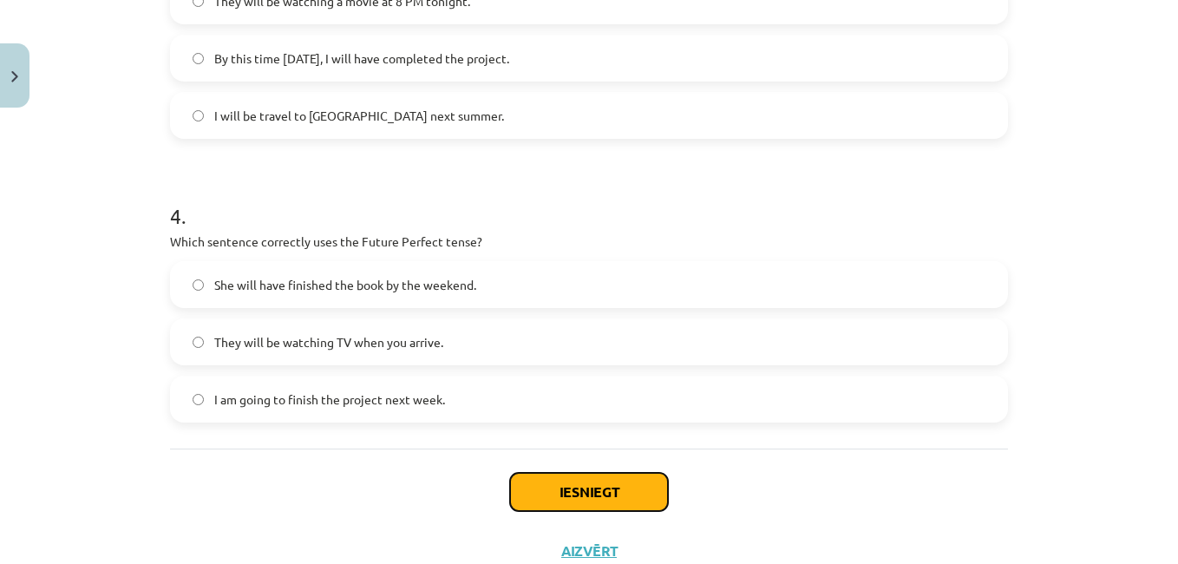
click at [616, 491] on button "Iesniegt" at bounding box center [589, 492] width 158 height 38
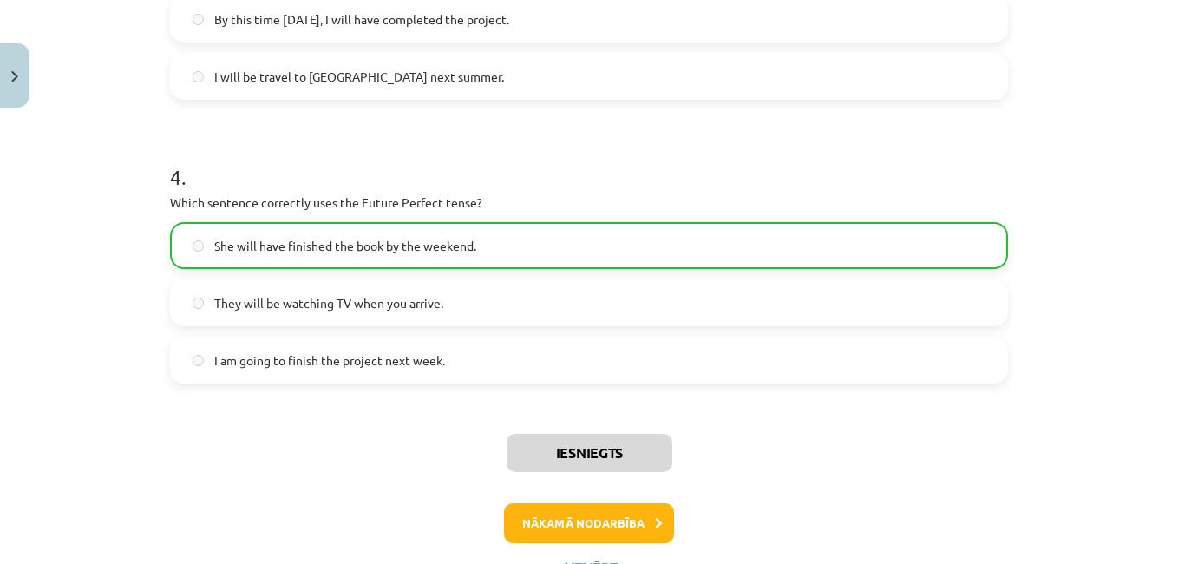
scroll to position [1082, 0]
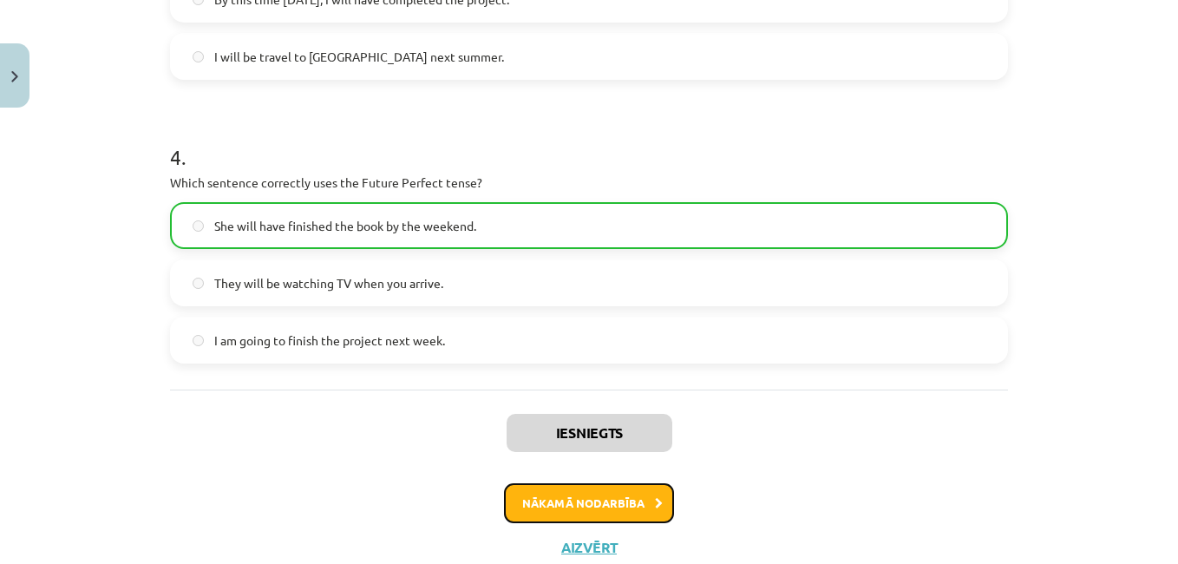
click at [613, 506] on button "Nākamā nodarbība" at bounding box center [589, 503] width 170 height 40
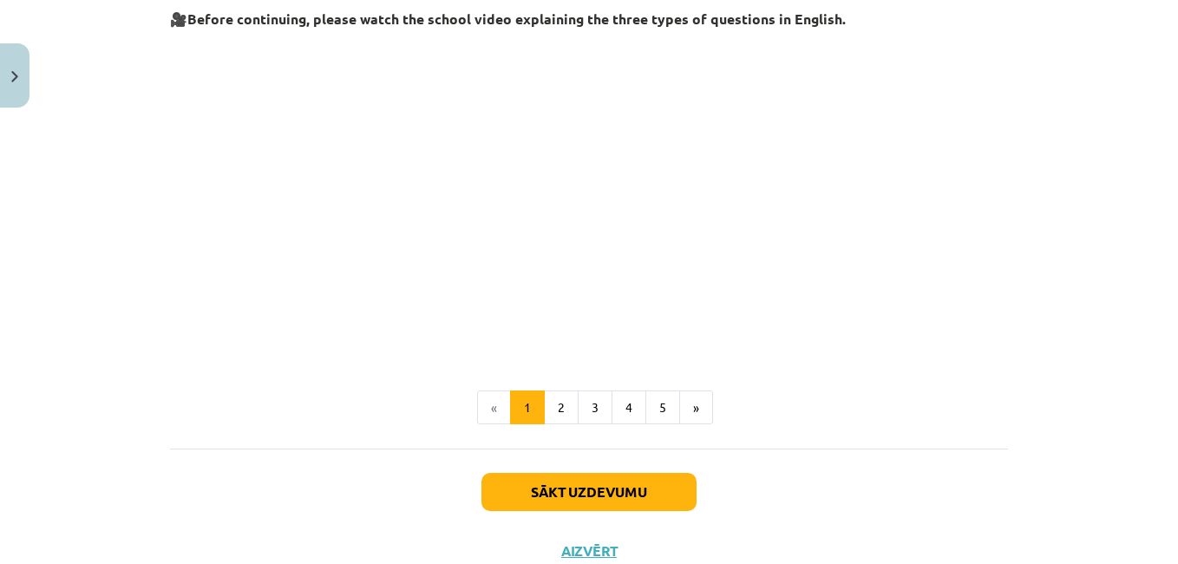
scroll to position [460, 0]
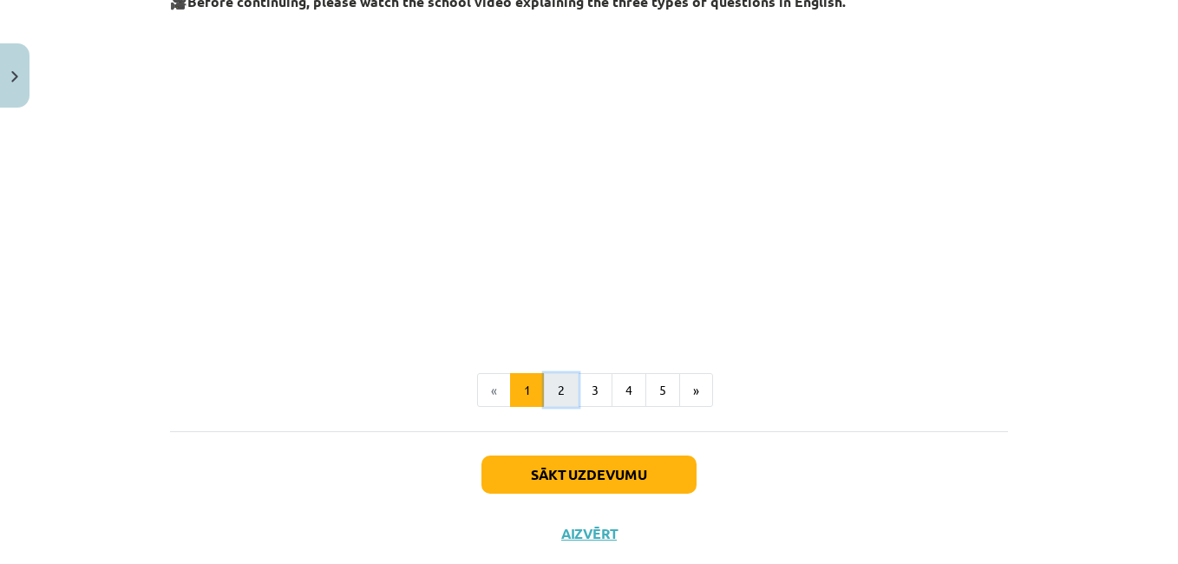
click at [553, 389] on button "2" at bounding box center [561, 390] width 35 height 35
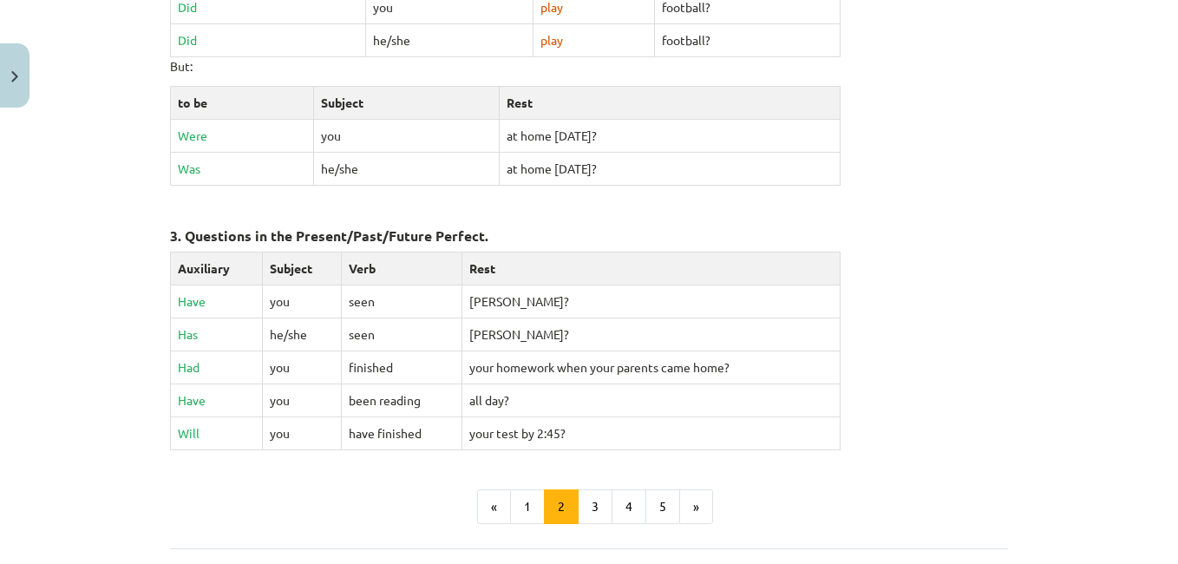
scroll to position [766, 0]
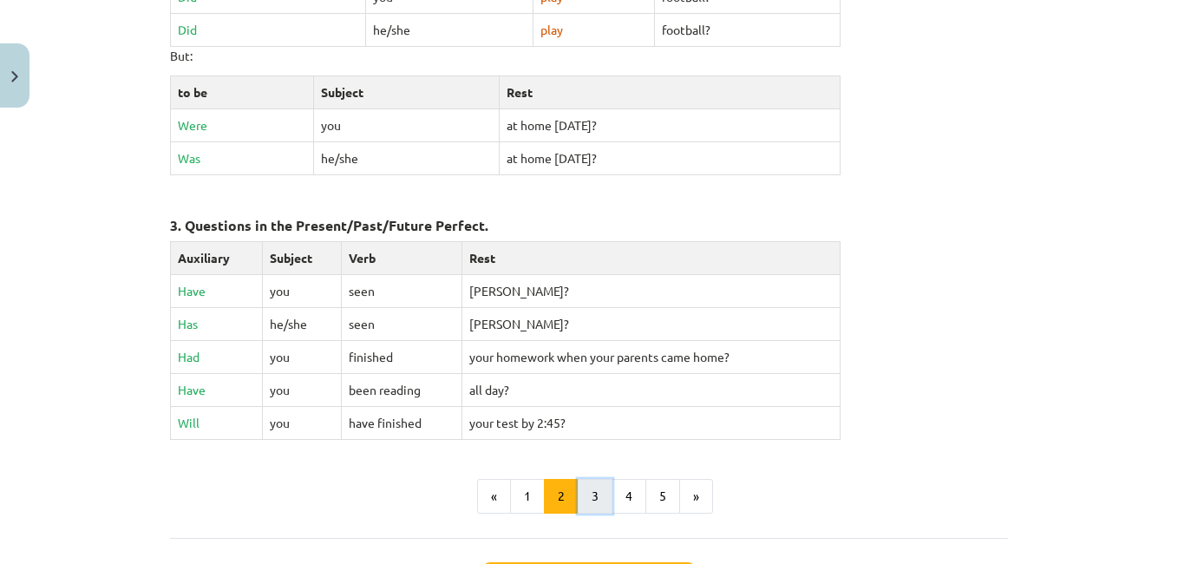
click at [592, 487] on button "3" at bounding box center [595, 496] width 35 height 35
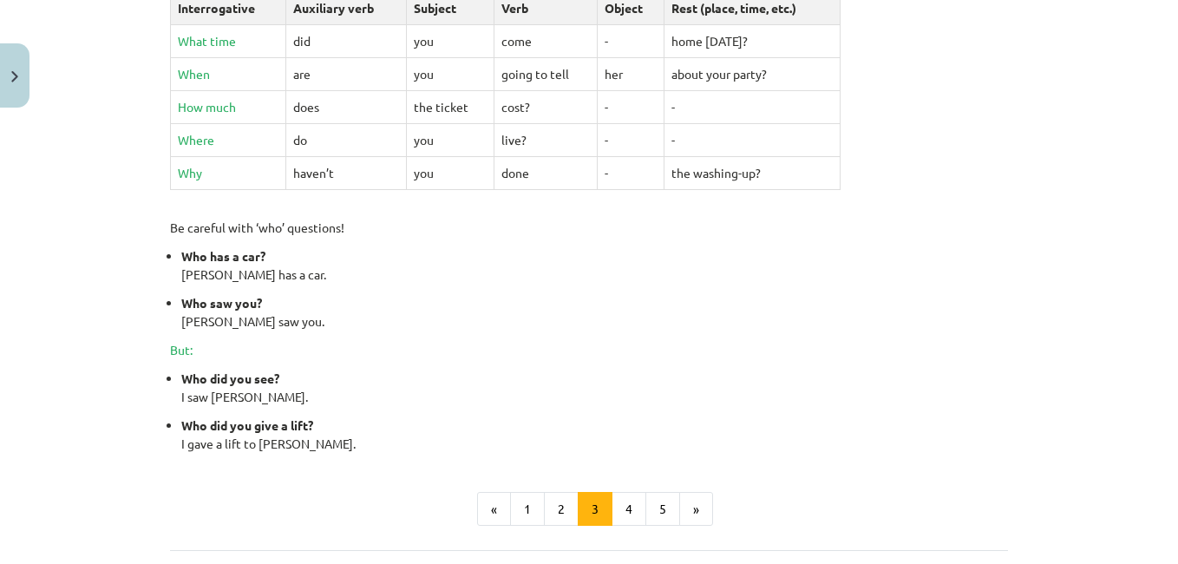
scroll to position [687, 0]
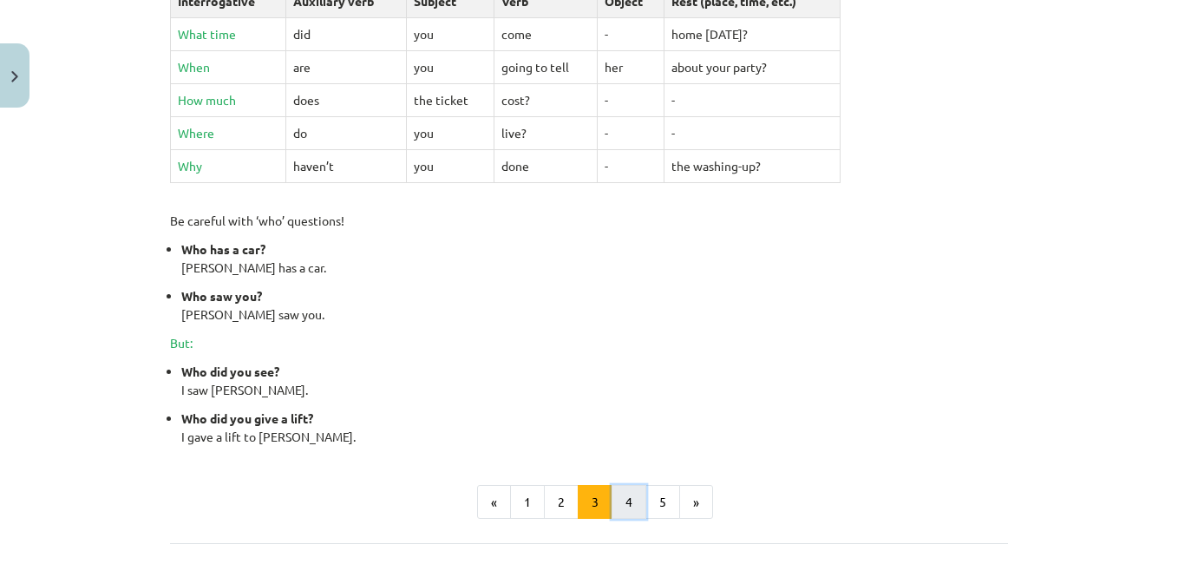
click at [627, 505] on button "4" at bounding box center [629, 502] width 35 height 35
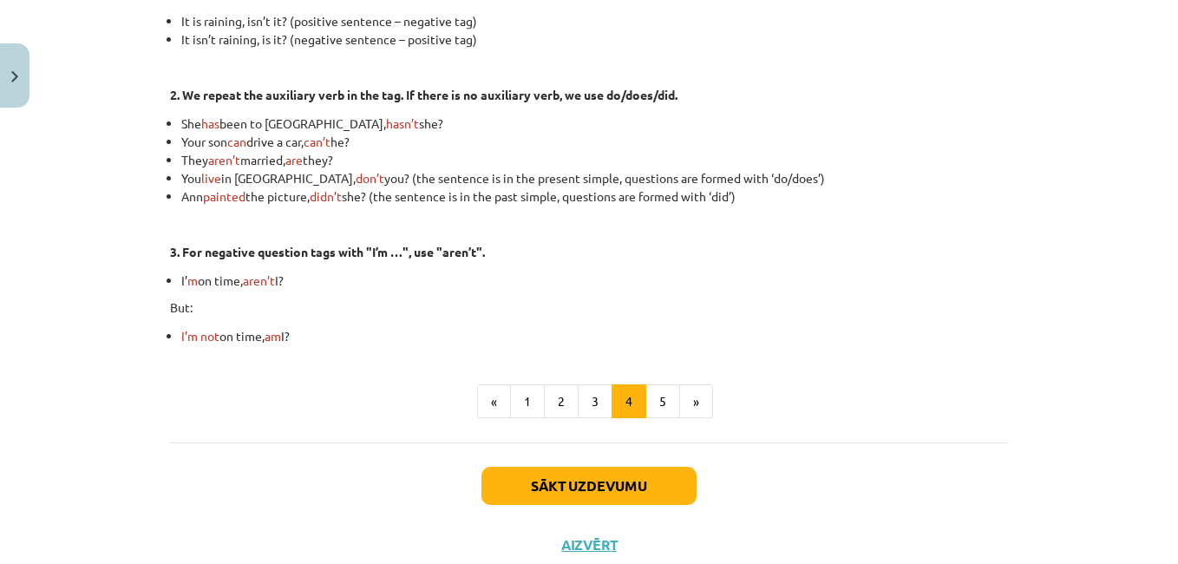
scroll to position [576, 0]
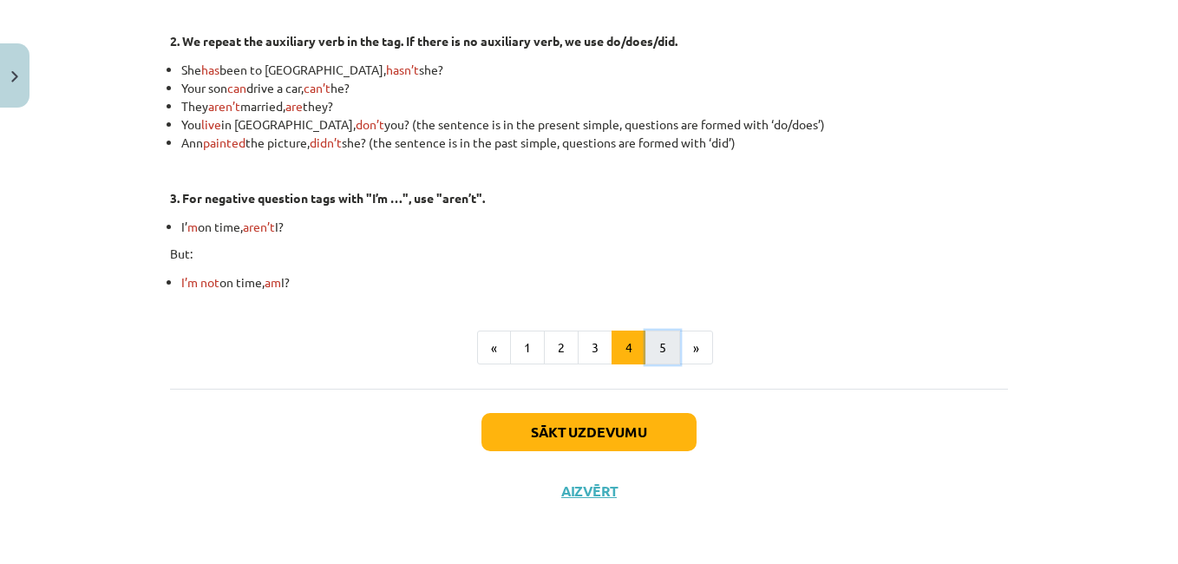
click at [667, 350] on button "5" at bounding box center [662, 347] width 35 height 35
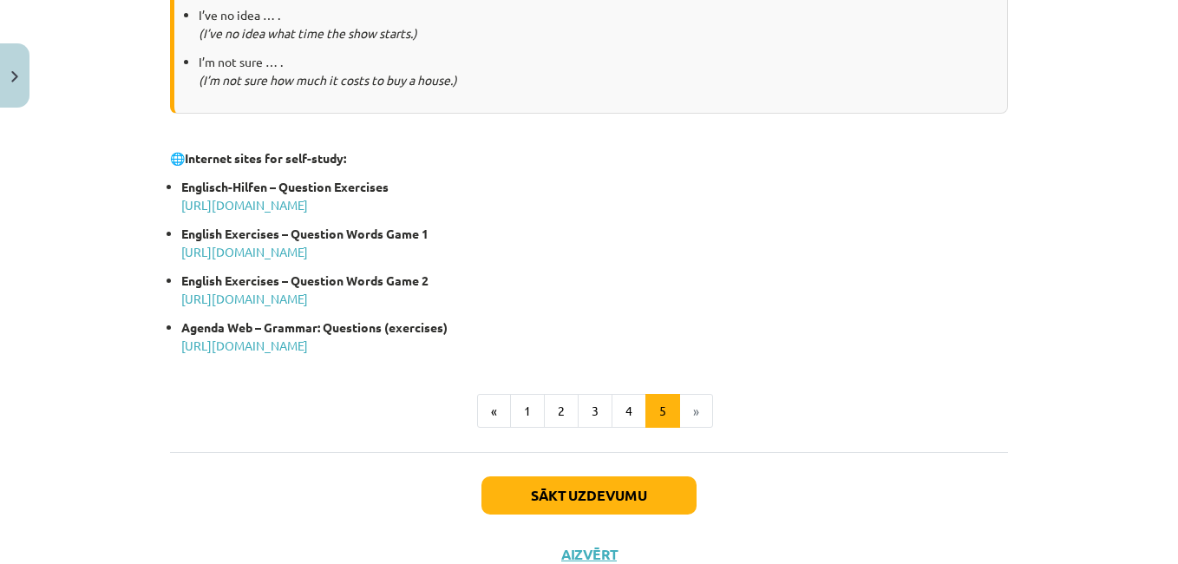
scroll to position [952, 0]
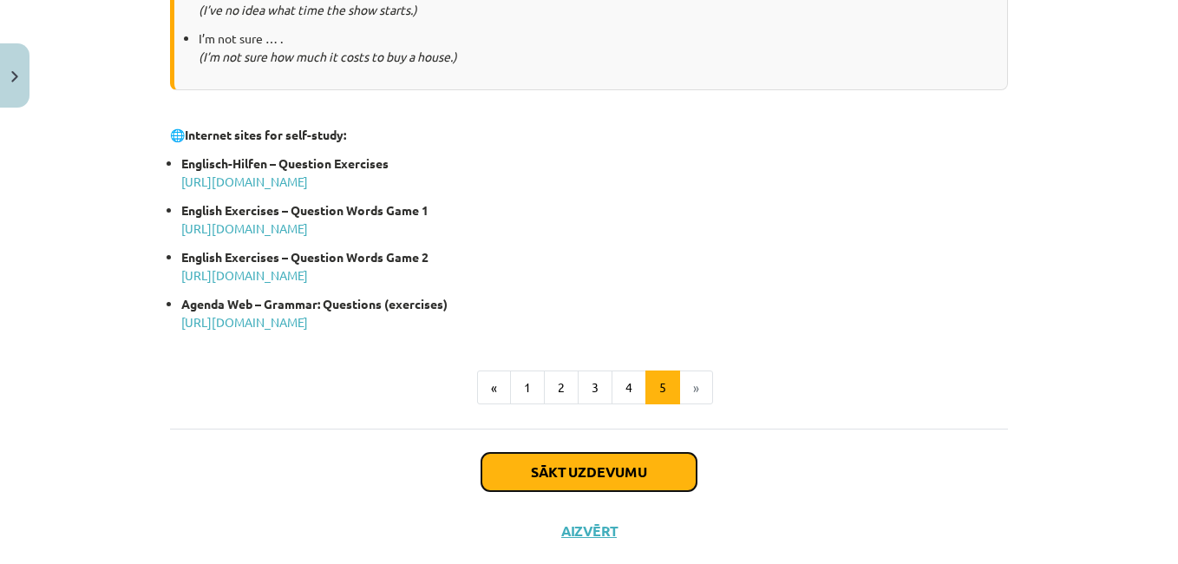
click at [642, 467] on button "Sākt uzdevumu" at bounding box center [588, 472] width 215 height 38
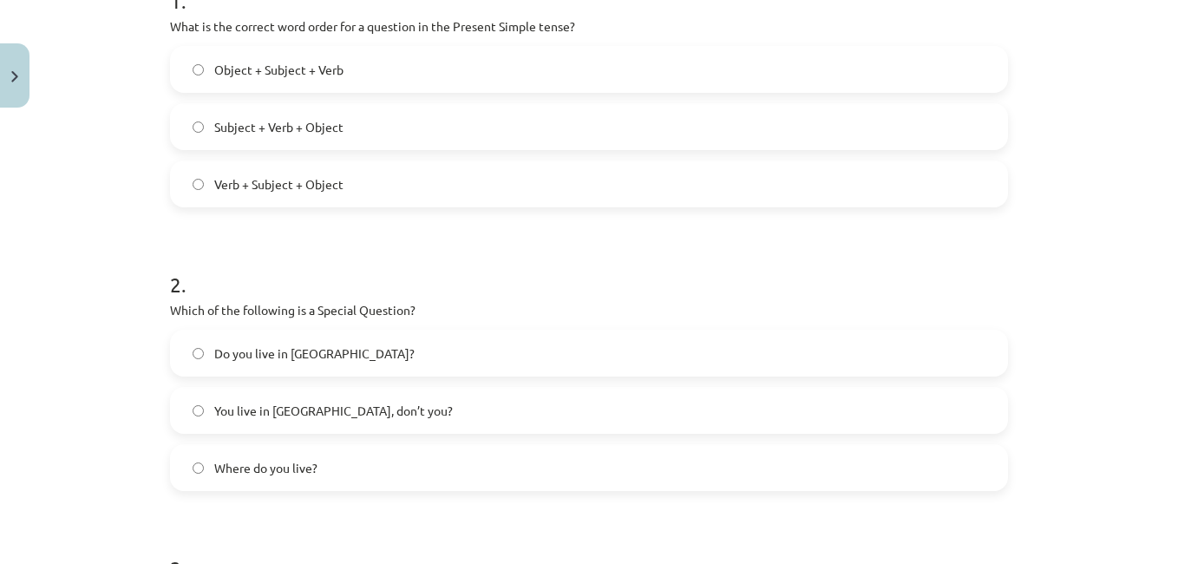
scroll to position [373, 0]
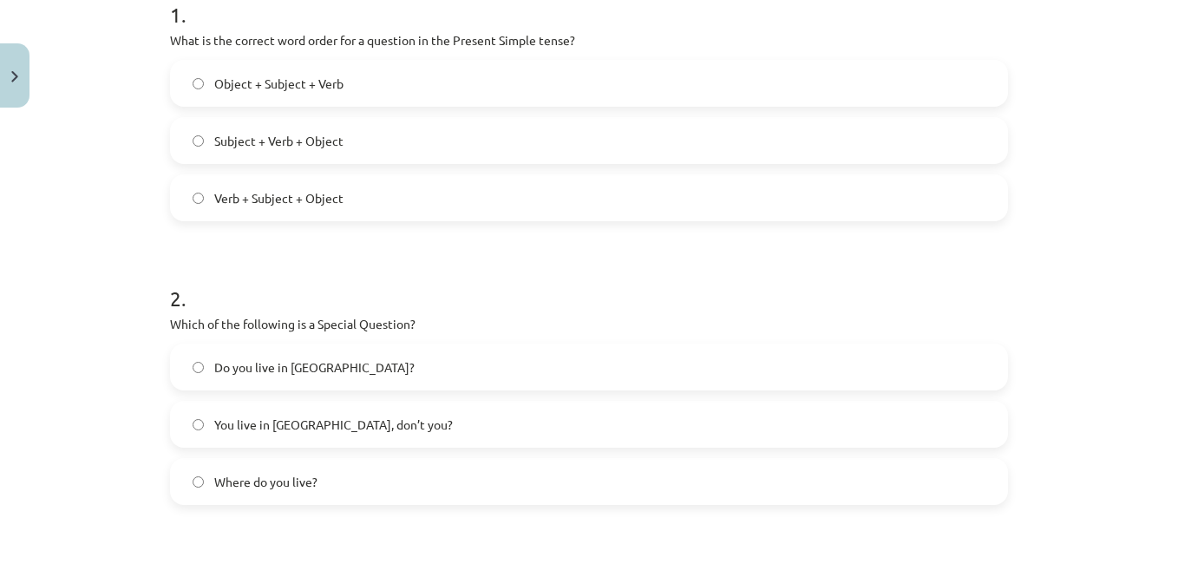
click at [330, 195] on span "Verb + Subject + Object" at bounding box center [278, 198] width 129 height 18
click at [310, 475] on span "Where do you live?" at bounding box center [265, 482] width 103 height 18
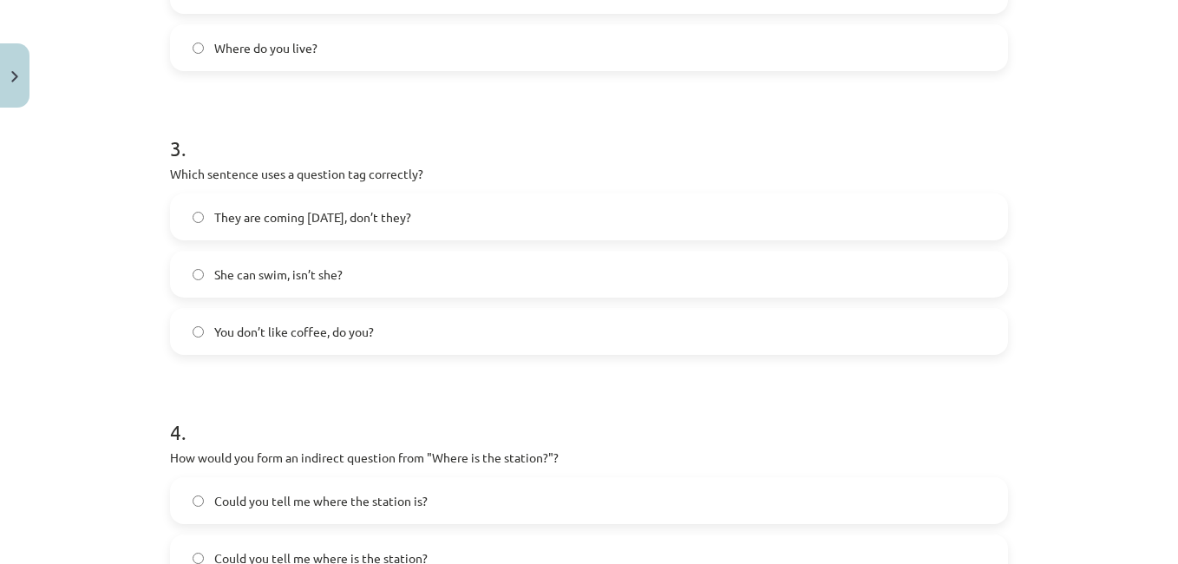
scroll to position [815, 0]
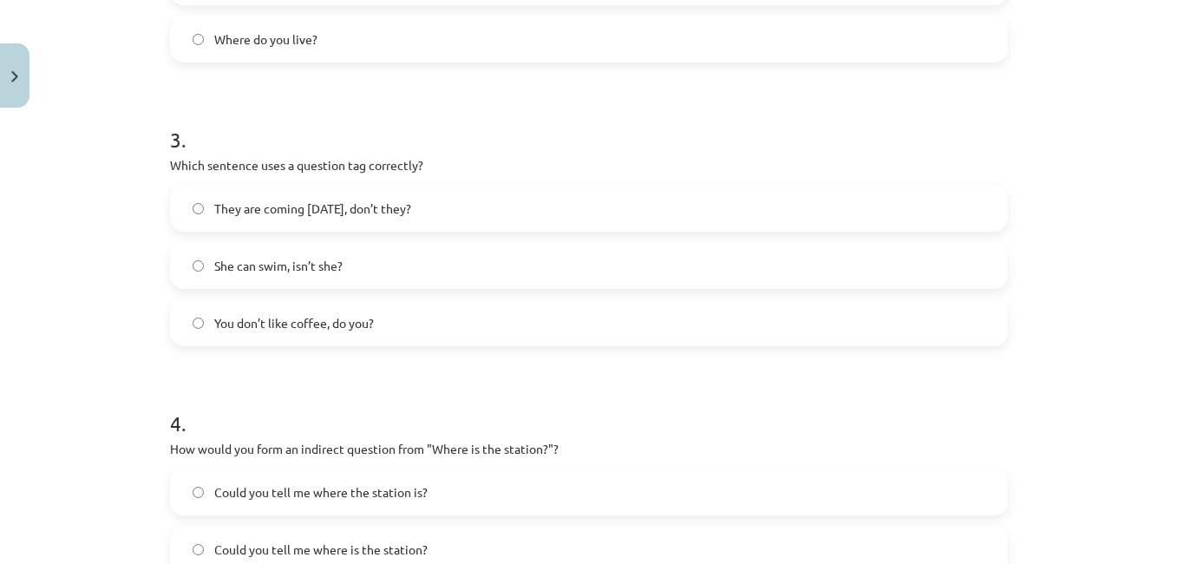
click at [631, 327] on label "You don’t like coffee, do you?" at bounding box center [589, 322] width 834 height 43
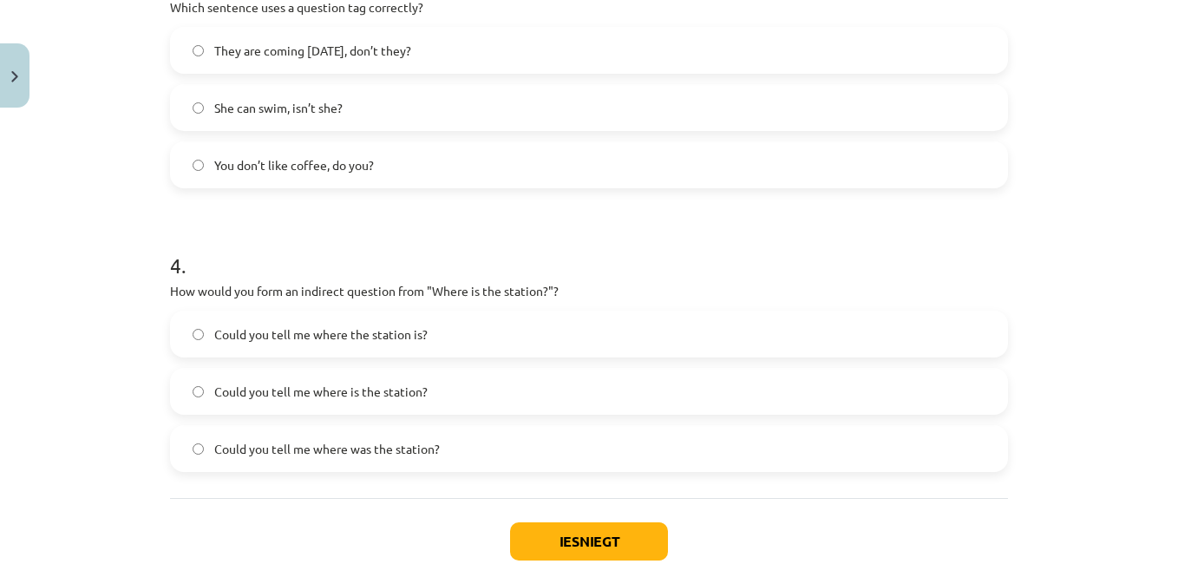
scroll to position [978, 0]
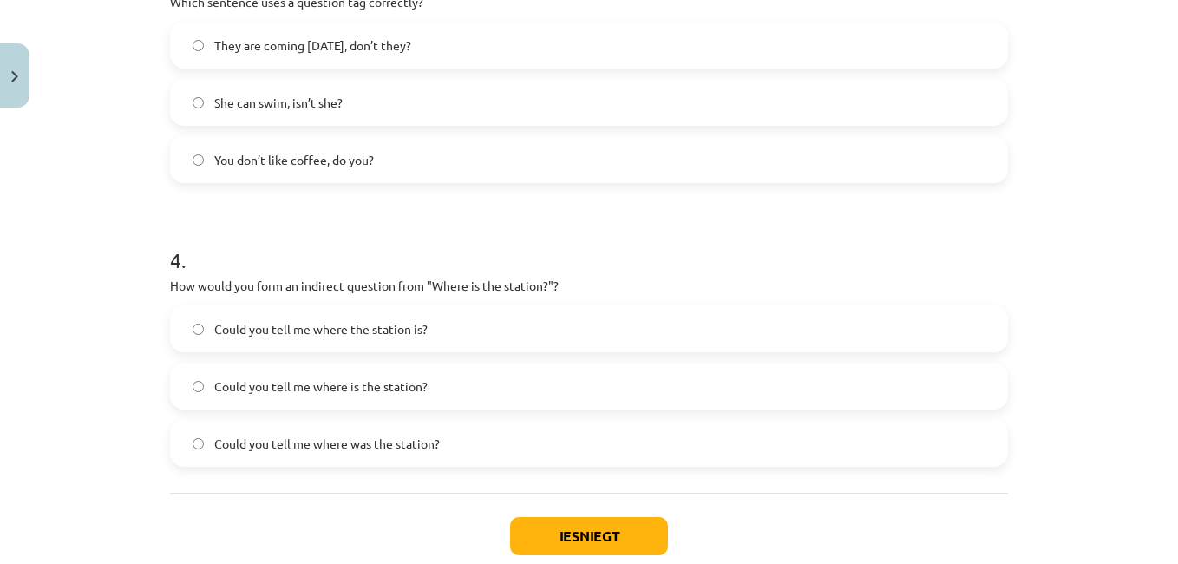
click at [441, 387] on label "Could you tell me where is the station?" at bounding box center [589, 385] width 834 height 43
click at [608, 526] on button "Iesniegt" at bounding box center [589, 536] width 158 height 38
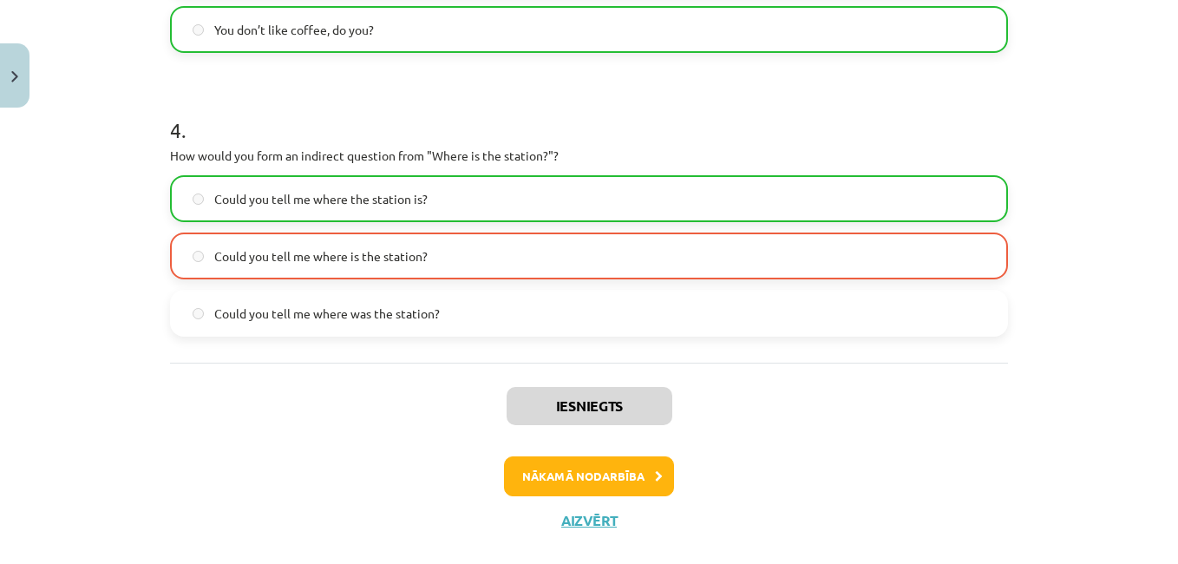
scroll to position [1138, 0]
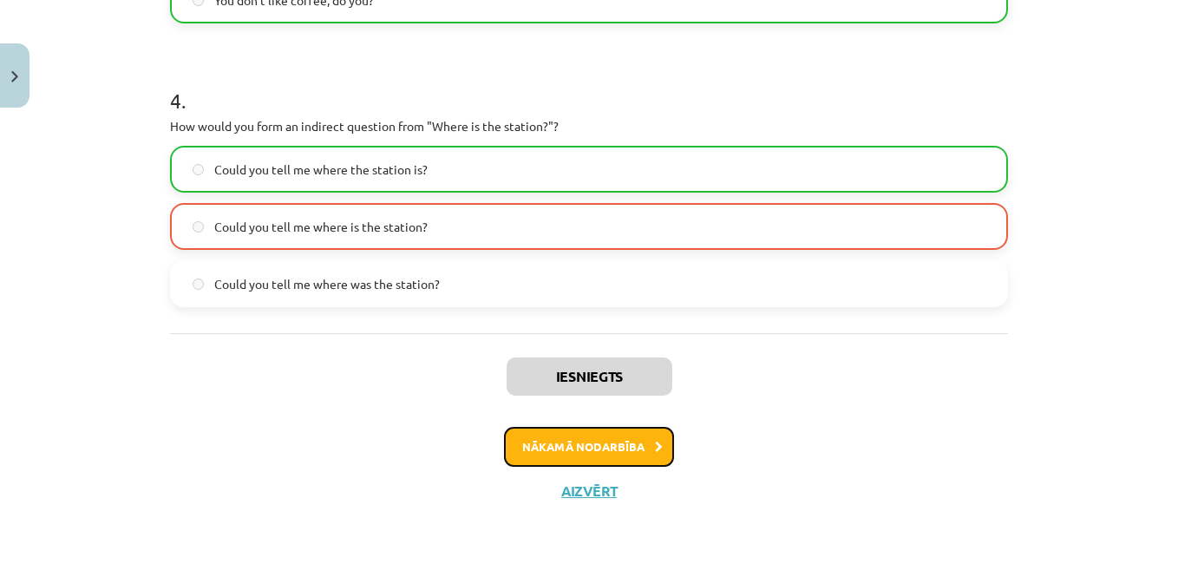
click at [590, 448] on button "Nākamā nodarbība" at bounding box center [589, 447] width 170 height 40
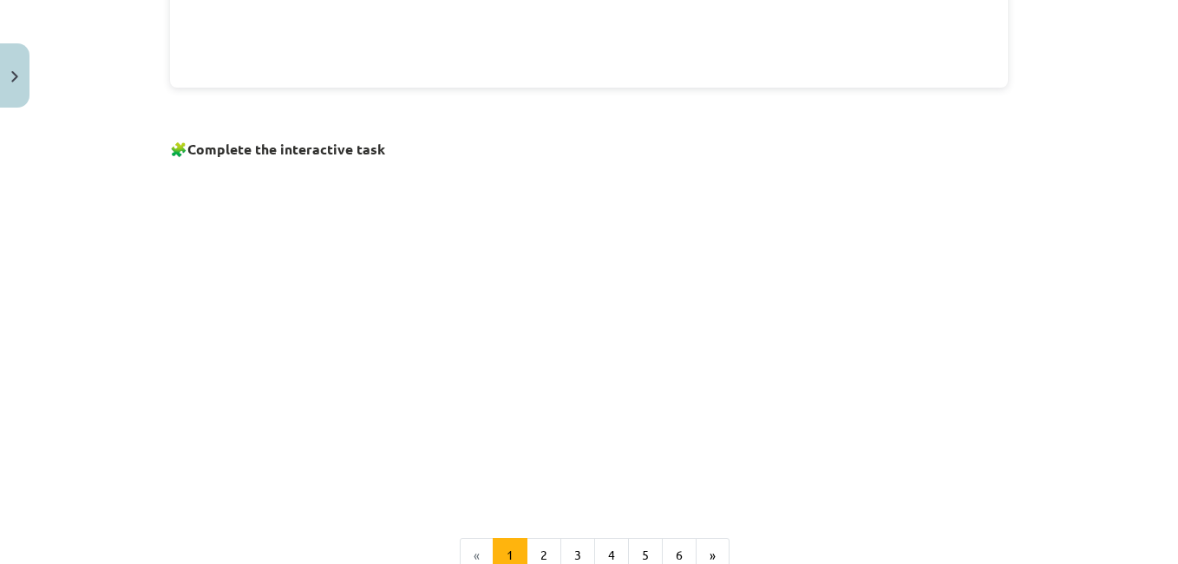
scroll to position [1080, 0]
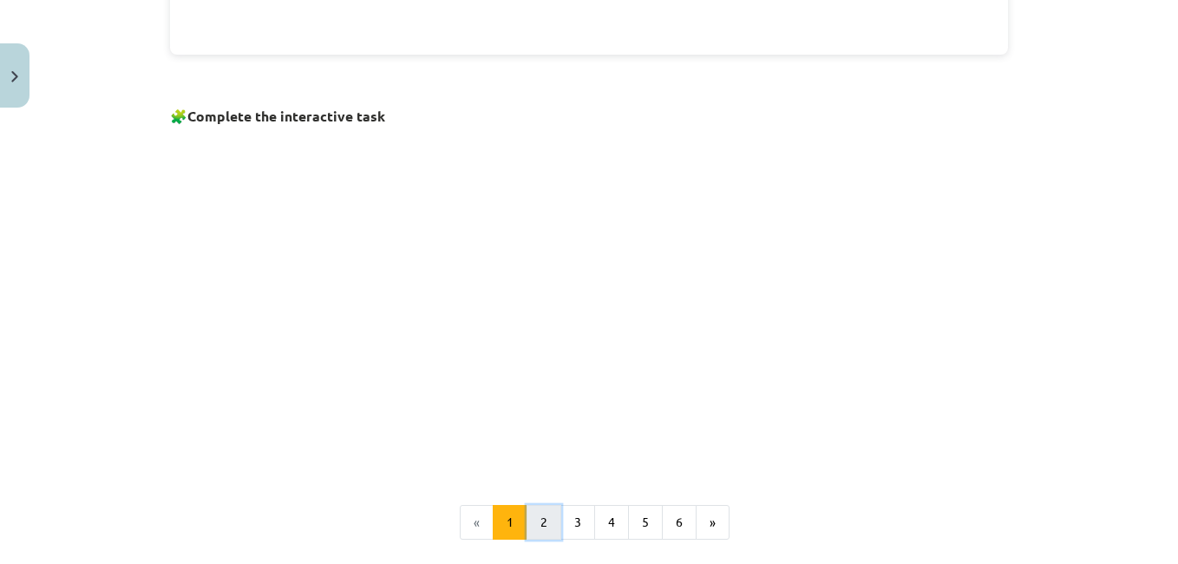
click at [541, 514] on button "2" at bounding box center [544, 522] width 35 height 35
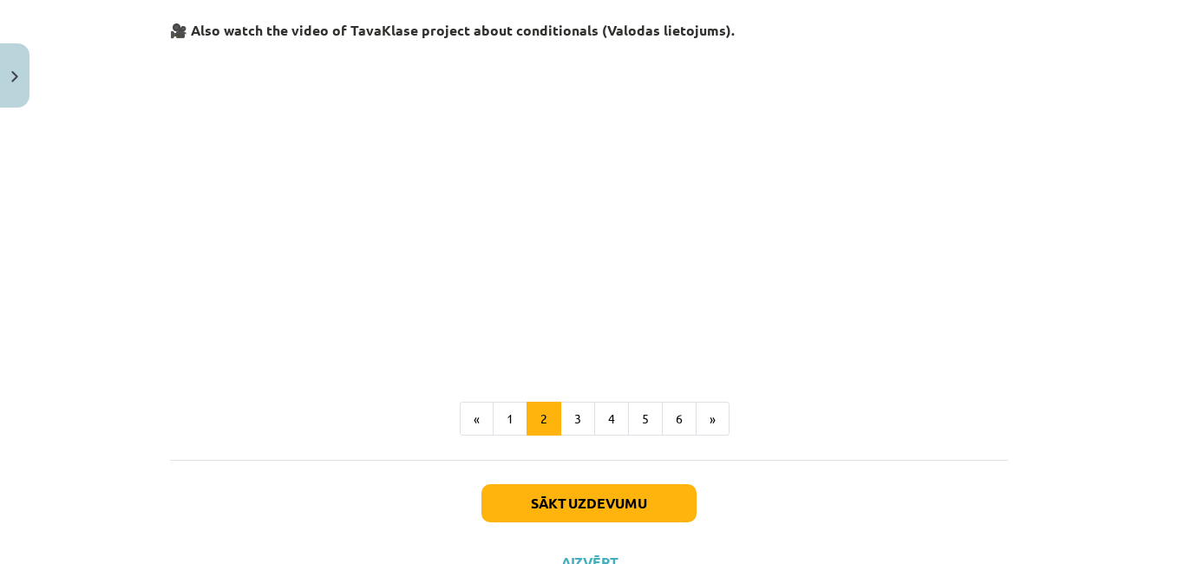
scroll to position [841, 0]
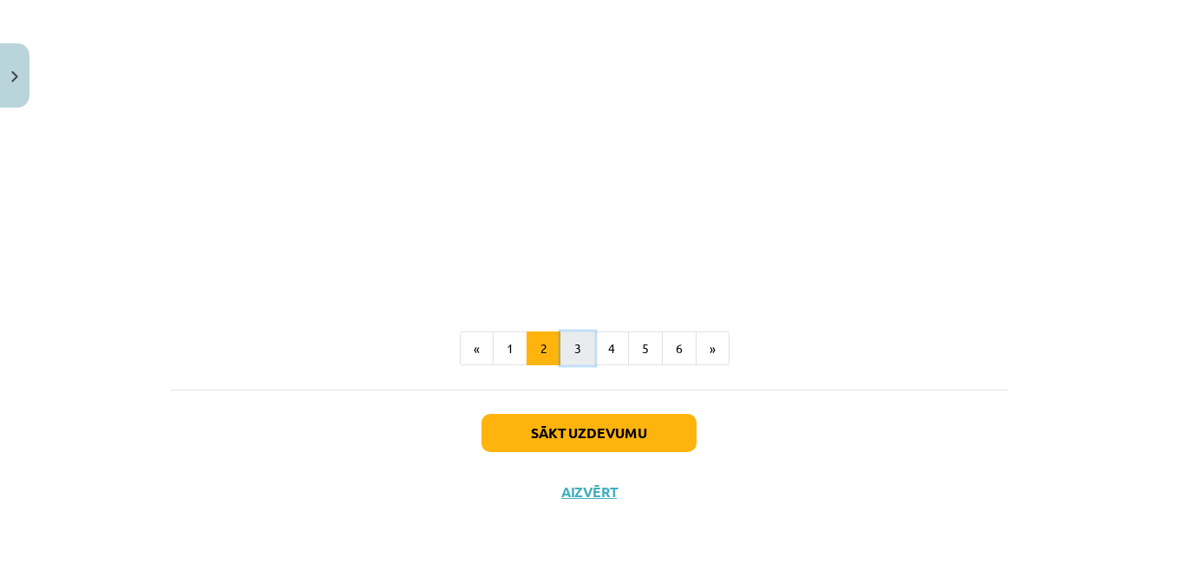
click at [577, 358] on button "3" at bounding box center [577, 348] width 35 height 35
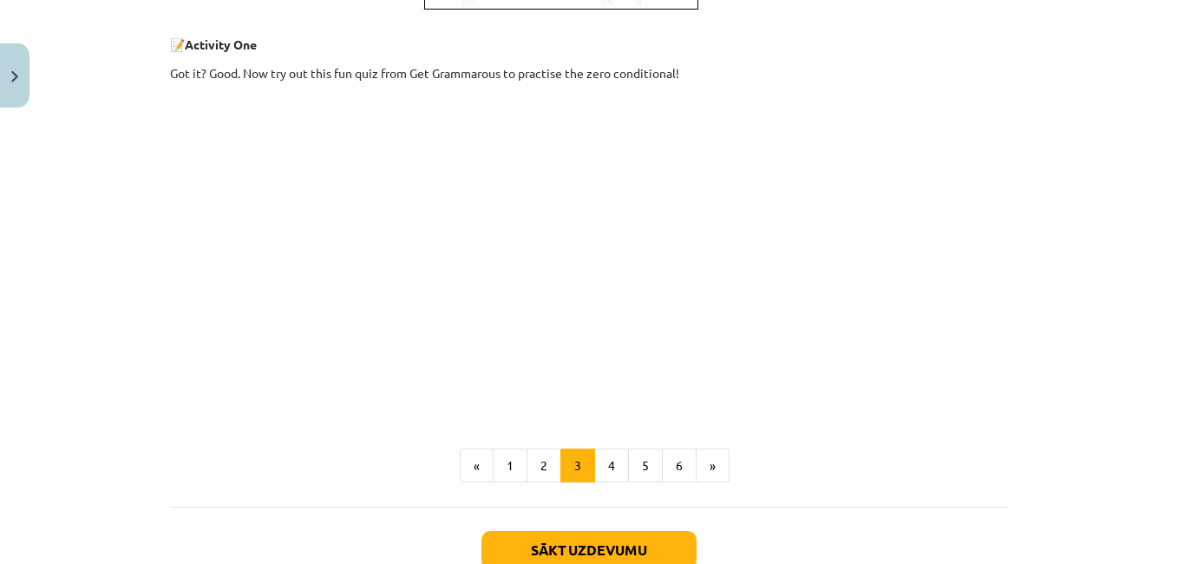
scroll to position [756, 0]
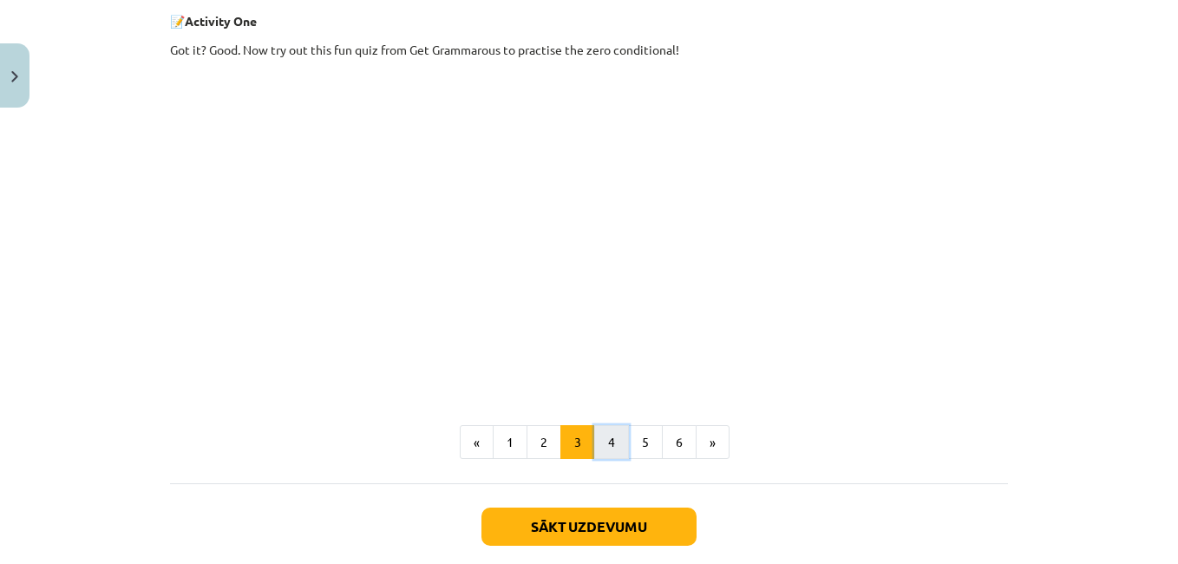
click at [611, 438] on button "4" at bounding box center [611, 442] width 35 height 35
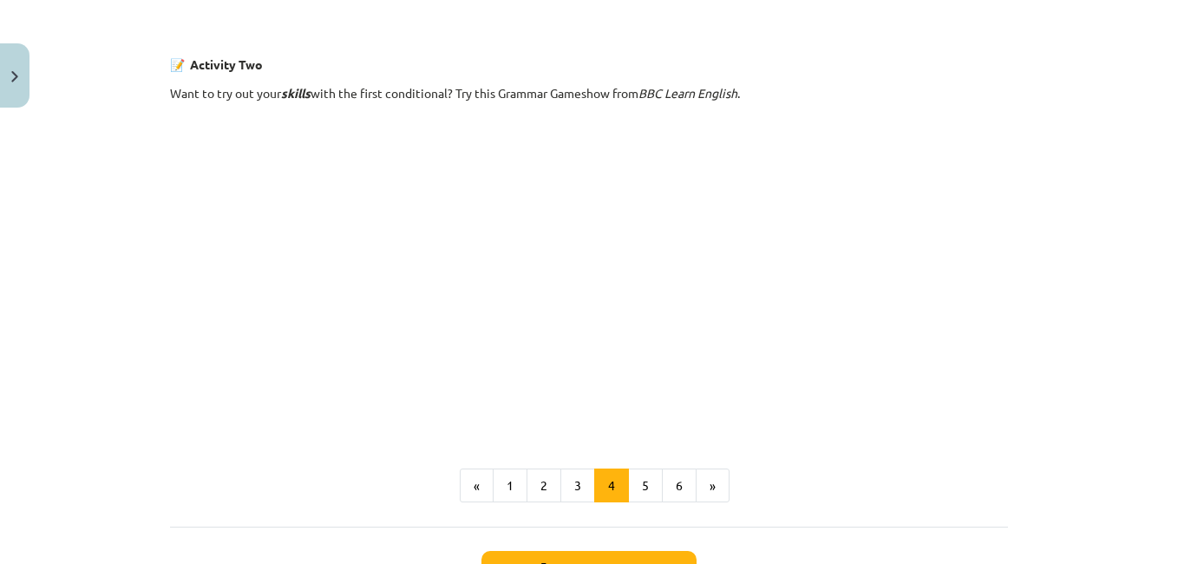
scroll to position [1234, 0]
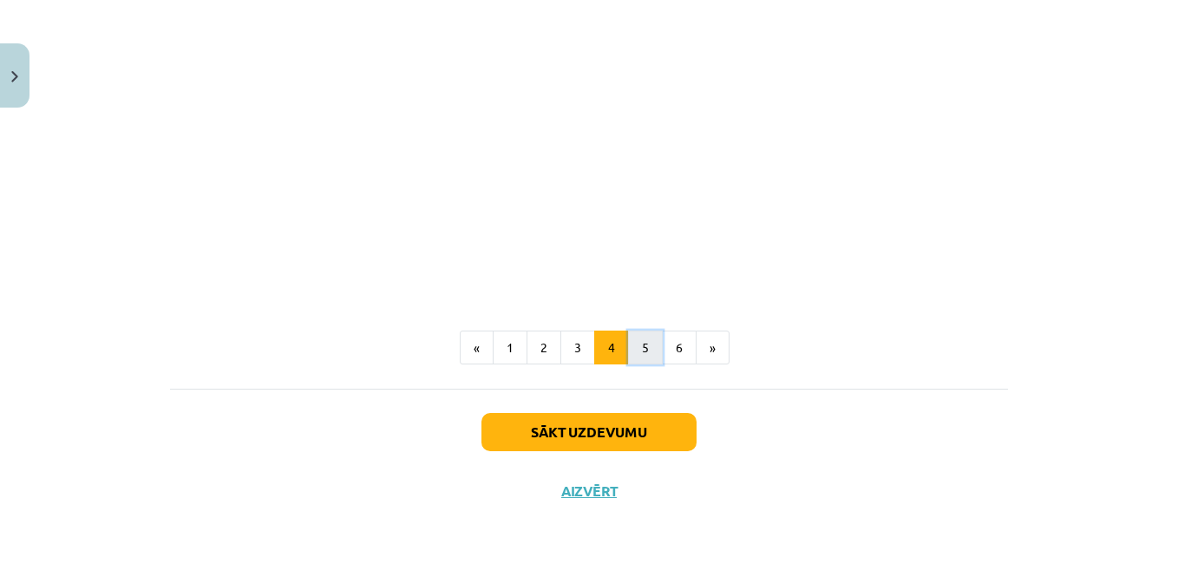
click at [651, 337] on button "5" at bounding box center [645, 347] width 35 height 35
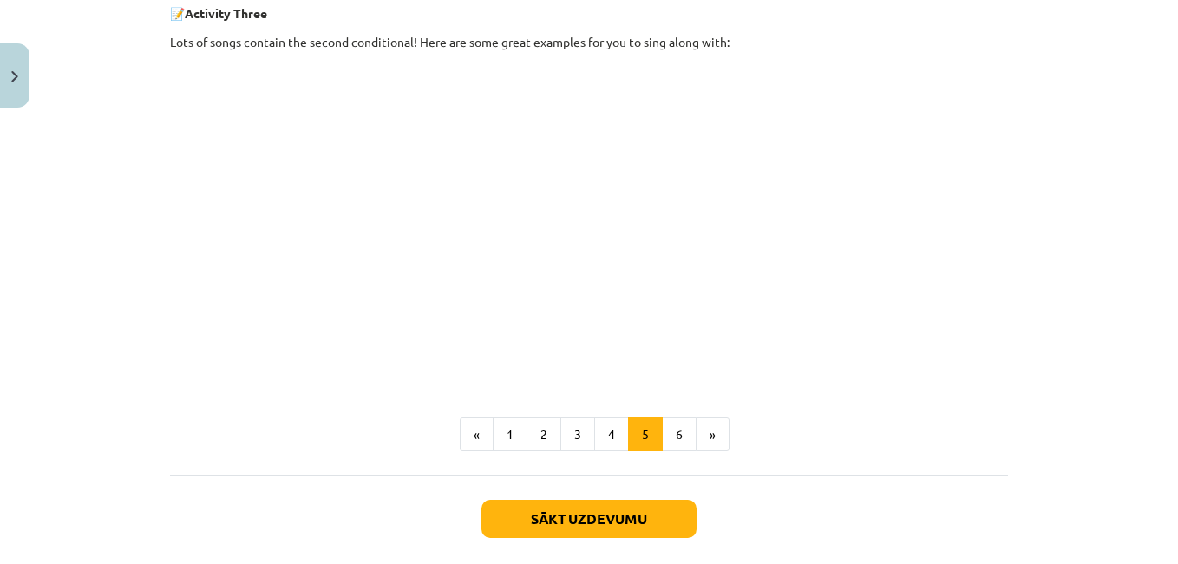
scroll to position [1001, 0]
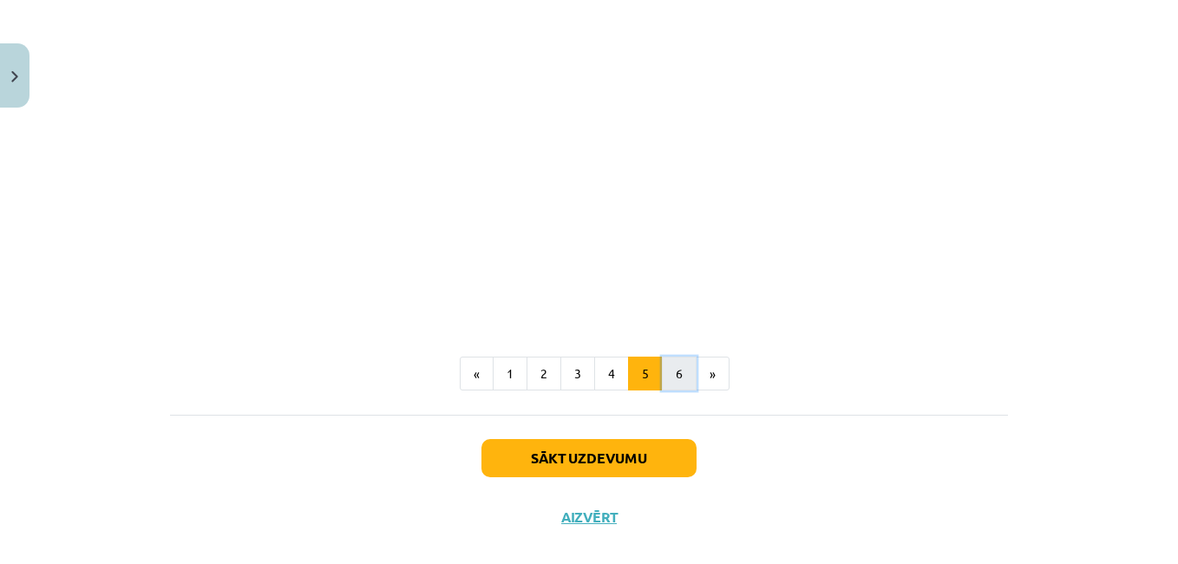
click at [677, 381] on button "6" at bounding box center [679, 374] width 35 height 35
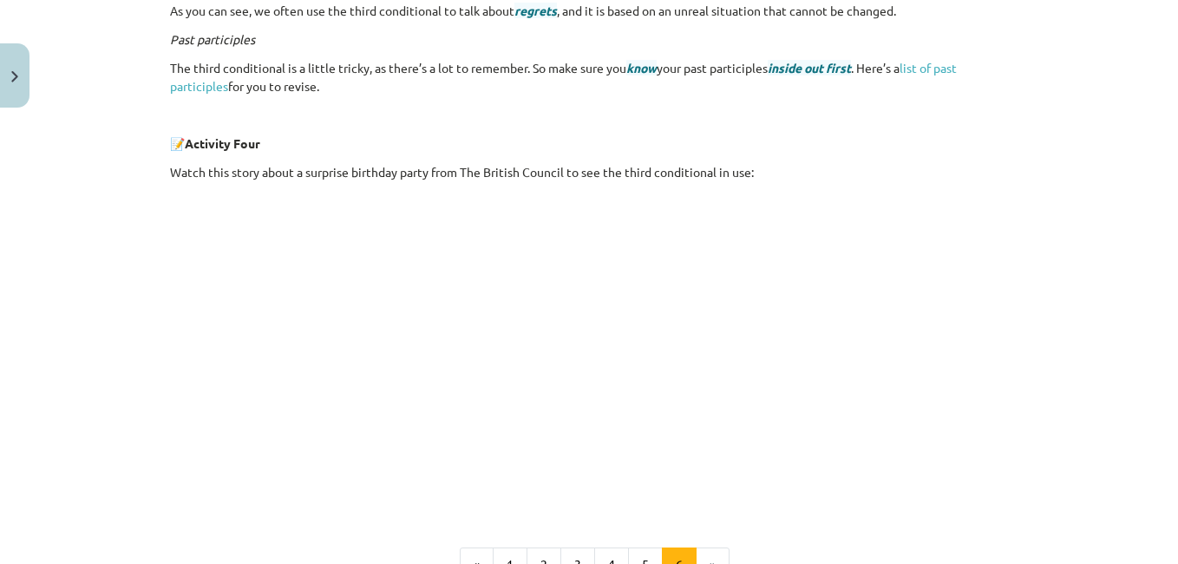
scroll to position [794, 0]
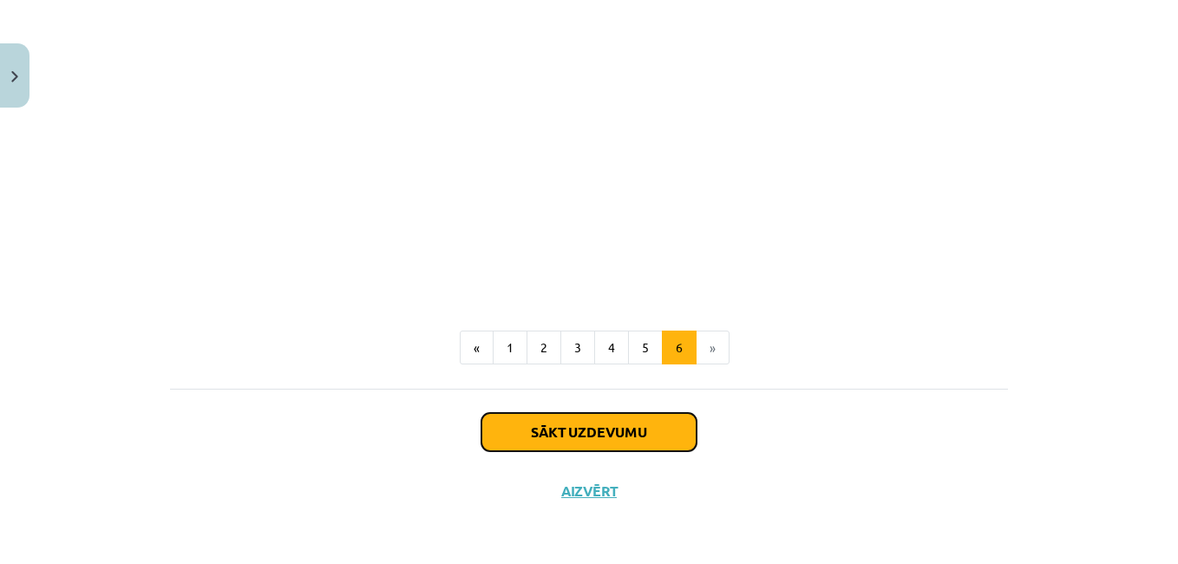
click at [599, 421] on button "Sākt uzdevumu" at bounding box center [588, 432] width 215 height 38
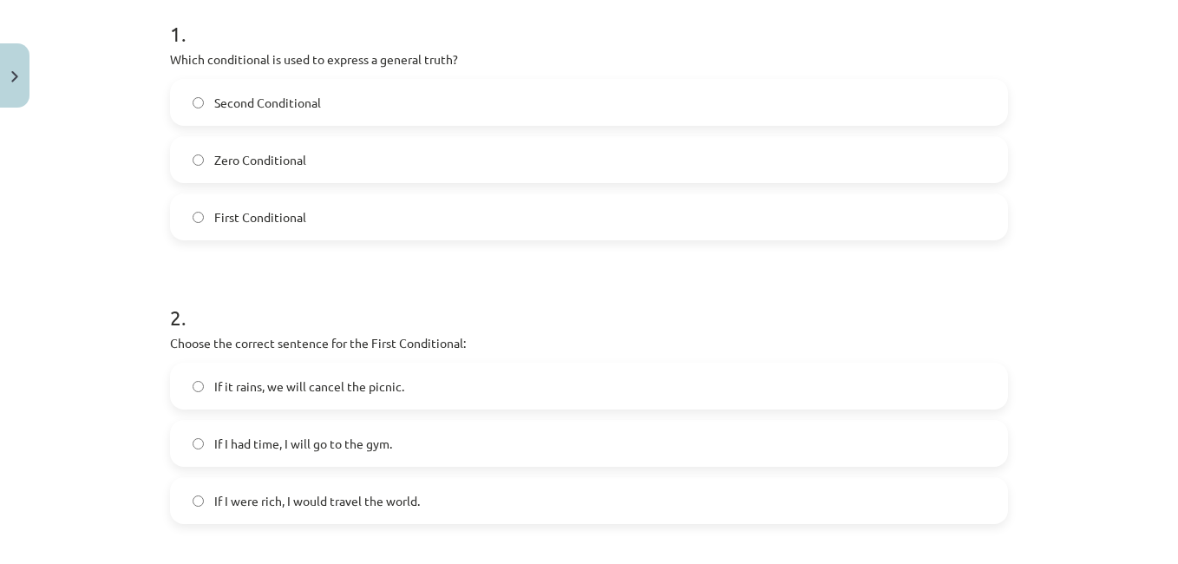
scroll to position [365, 0]
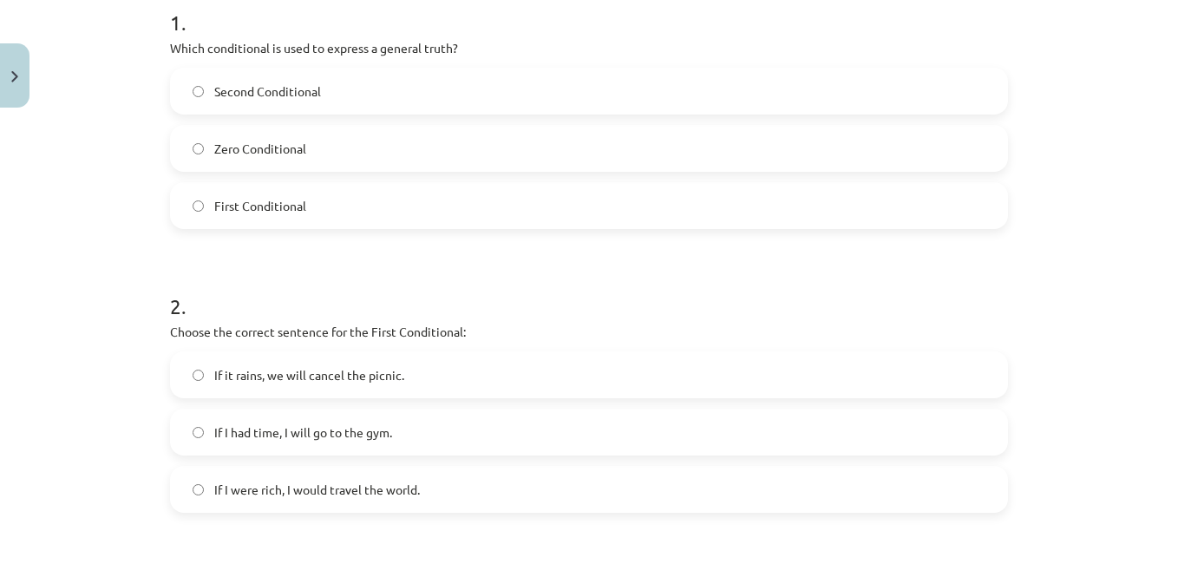
click at [399, 148] on label "Zero Conditional" at bounding box center [589, 148] width 834 height 43
click at [397, 369] on label "If it rains, we will cancel the picnic." at bounding box center [589, 374] width 834 height 43
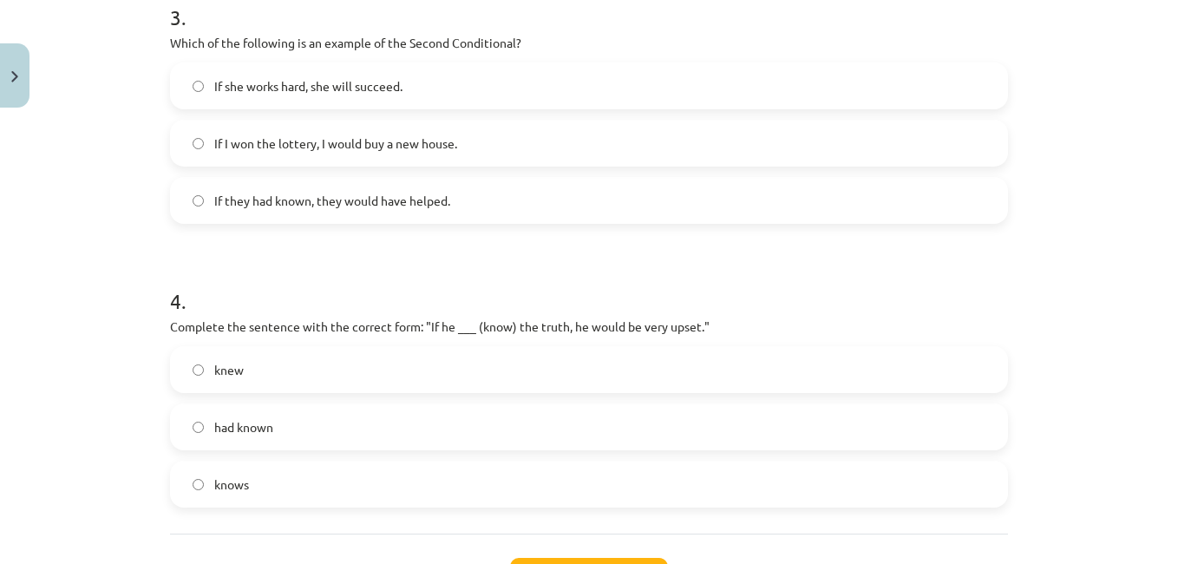
scroll to position [943, 0]
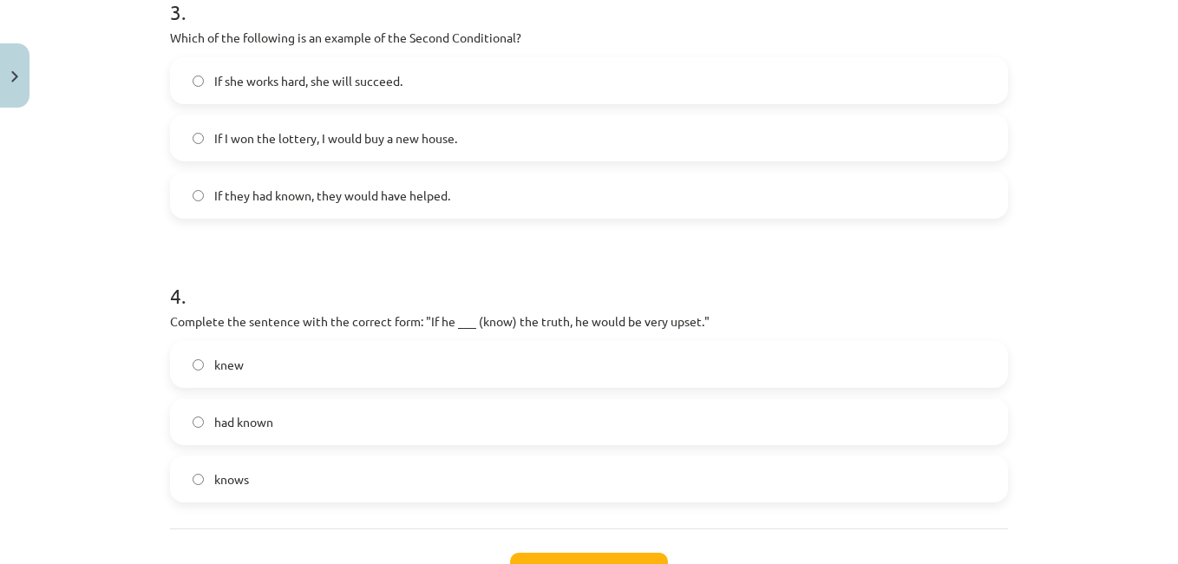
click at [513, 74] on label "If she works hard, she will succeed." at bounding box center [589, 80] width 834 height 43
click at [405, 141] on span "If I won the lottery, I would buy a new house." at bounding box center [335, 138] width 243 height 18
click at [370, 374] on label "knew" at bounding box center [589, 364] width 834 height 43
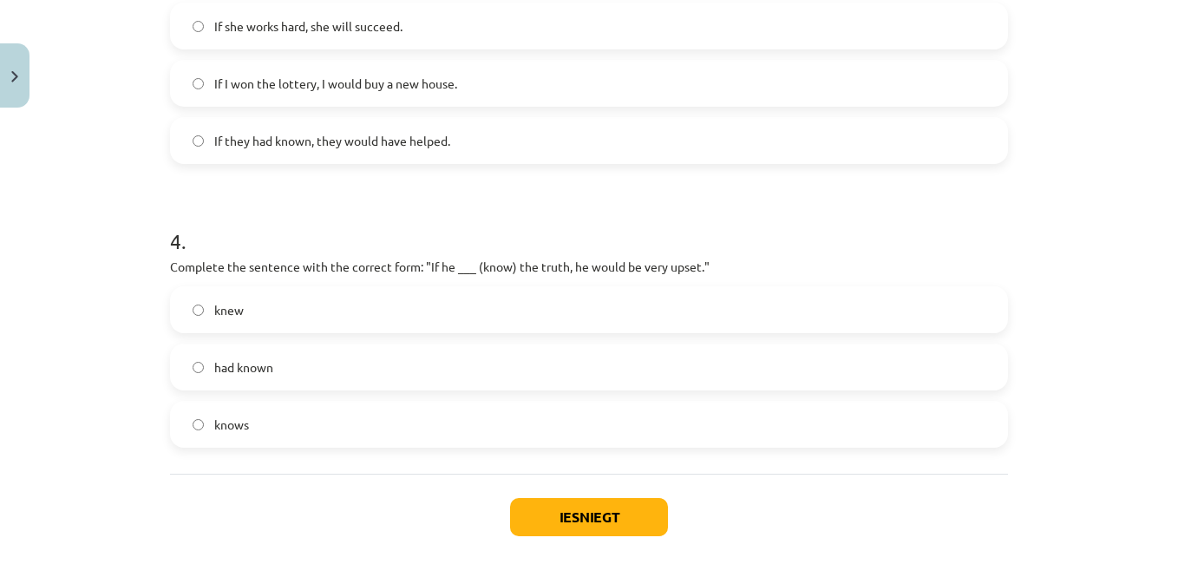
scroll to position [1017, 0]
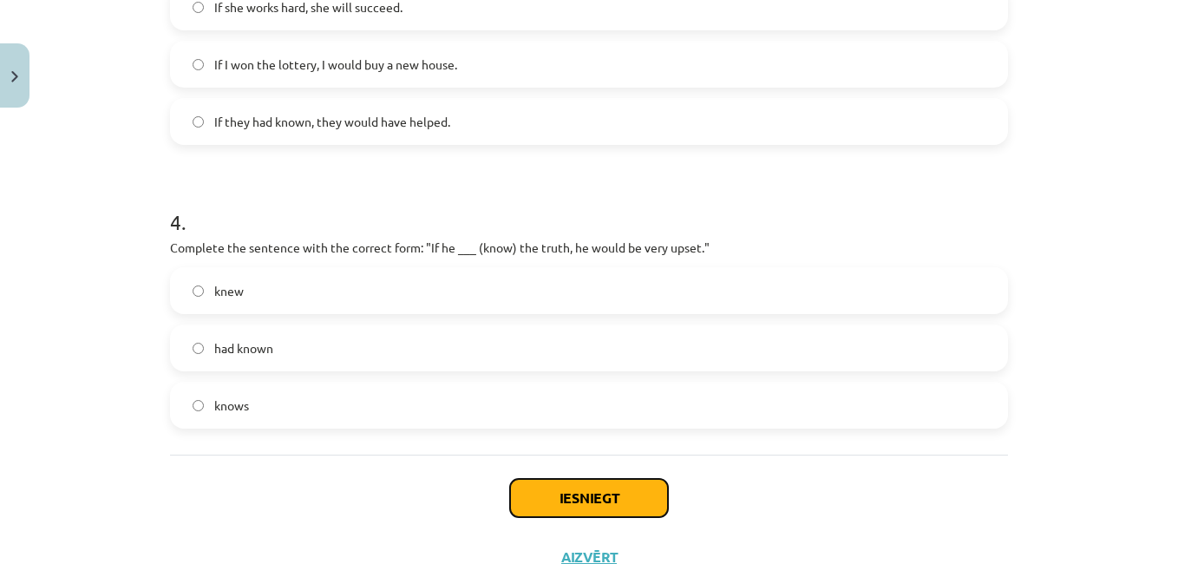
click at [580, 486] on button "Iesniegt" at bounding box center [589, 498] width 158 height 38
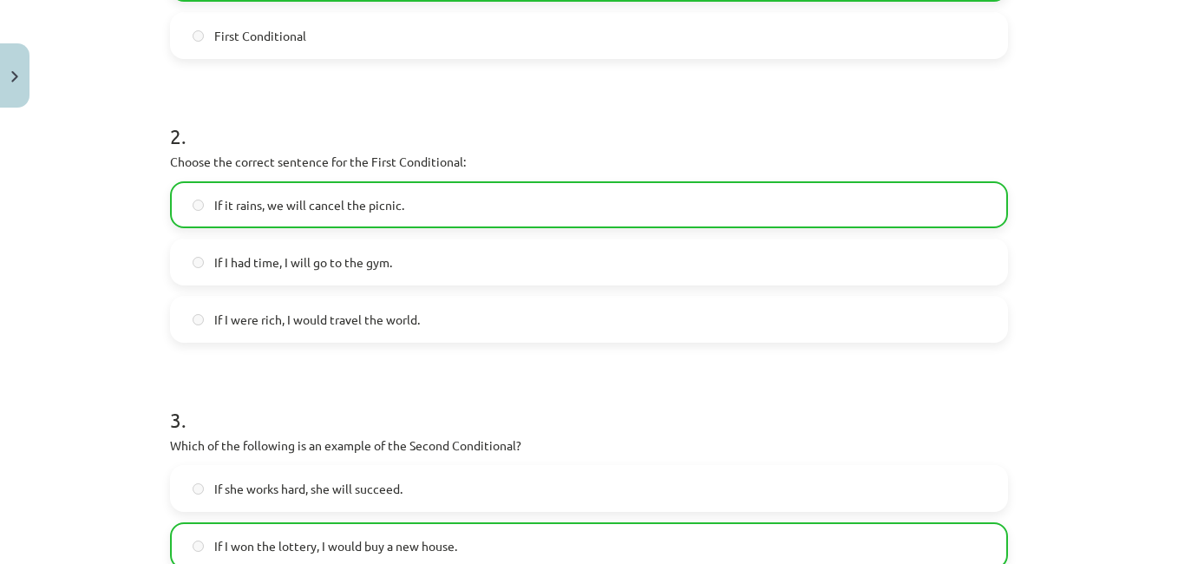
scroll to position [1138, 0]
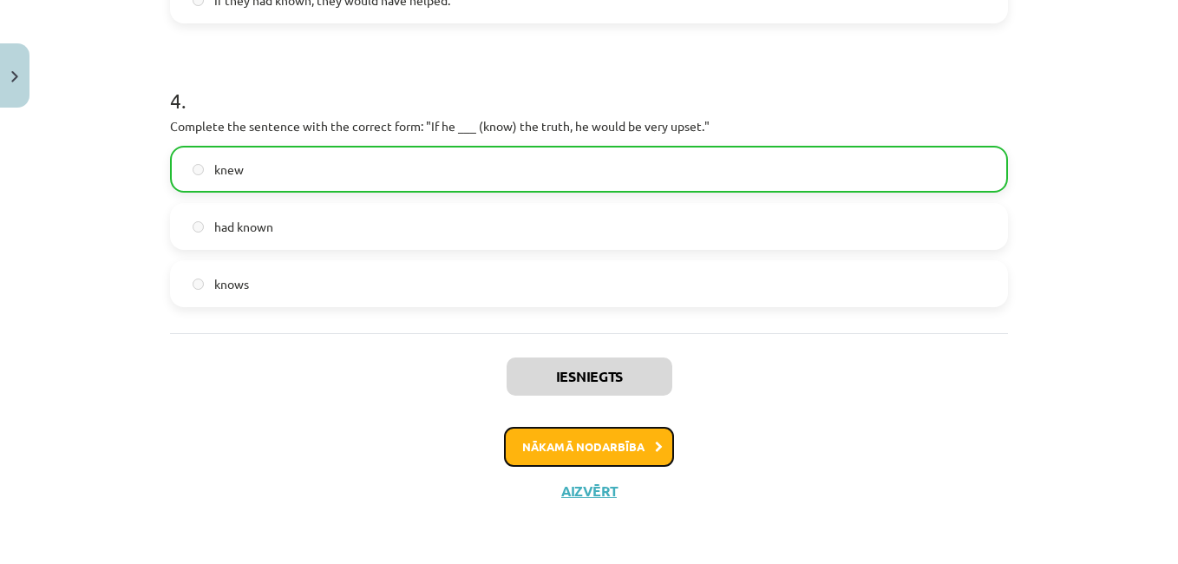
click at [649, 434] on button "Nākamā nodarbība" at bounding box center [589, 447] width 170 height 40
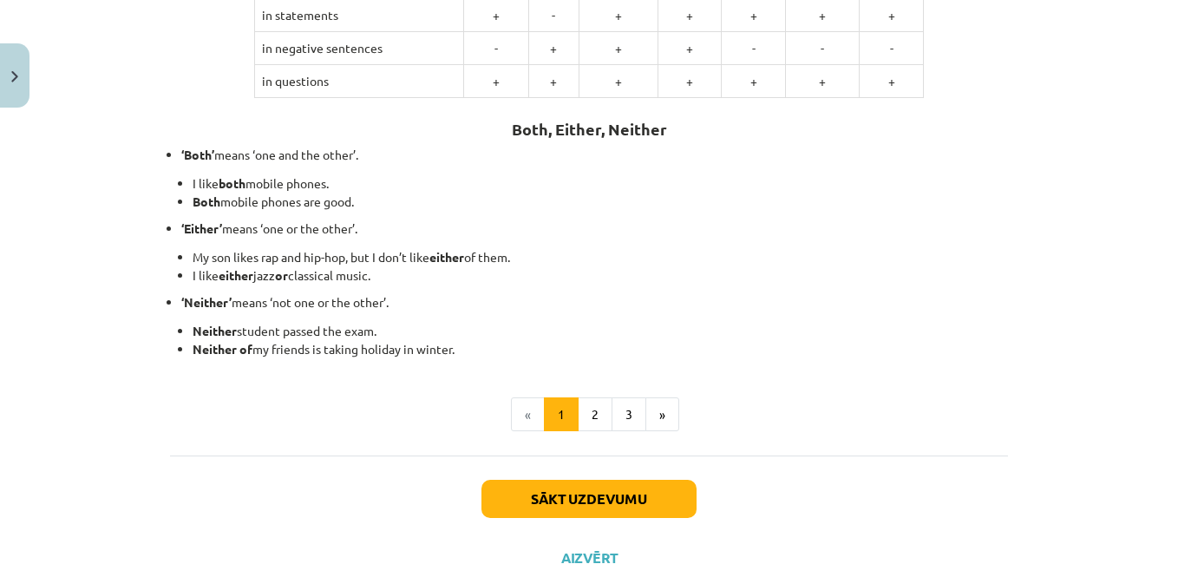
scroll to position [507, 0]
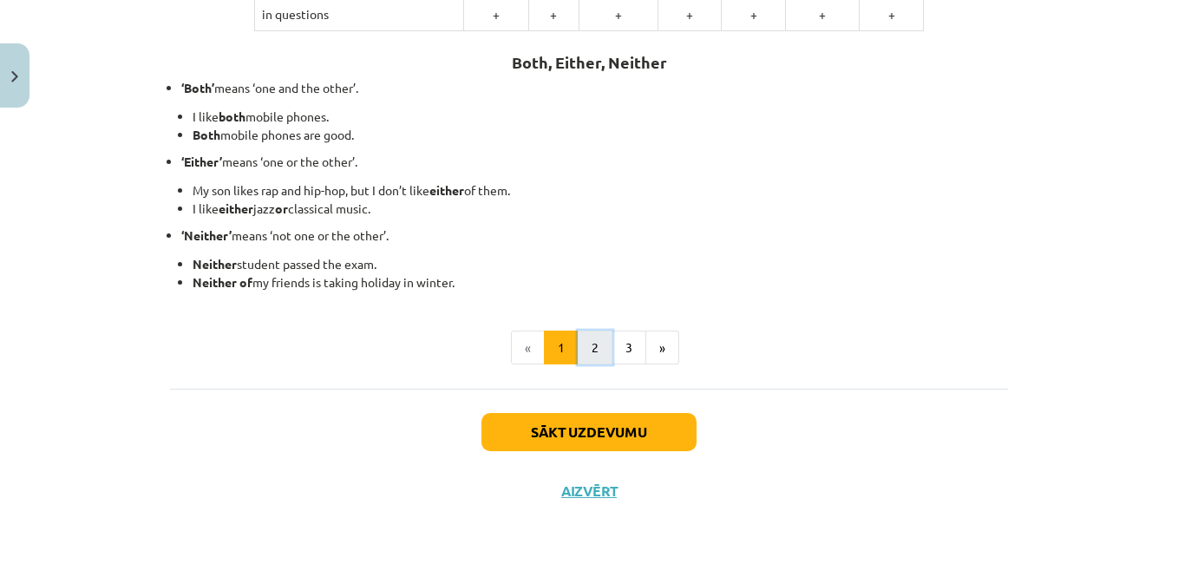
click at [578, 348] on button "2" at bounding box center [595, 347] width 35 height 35
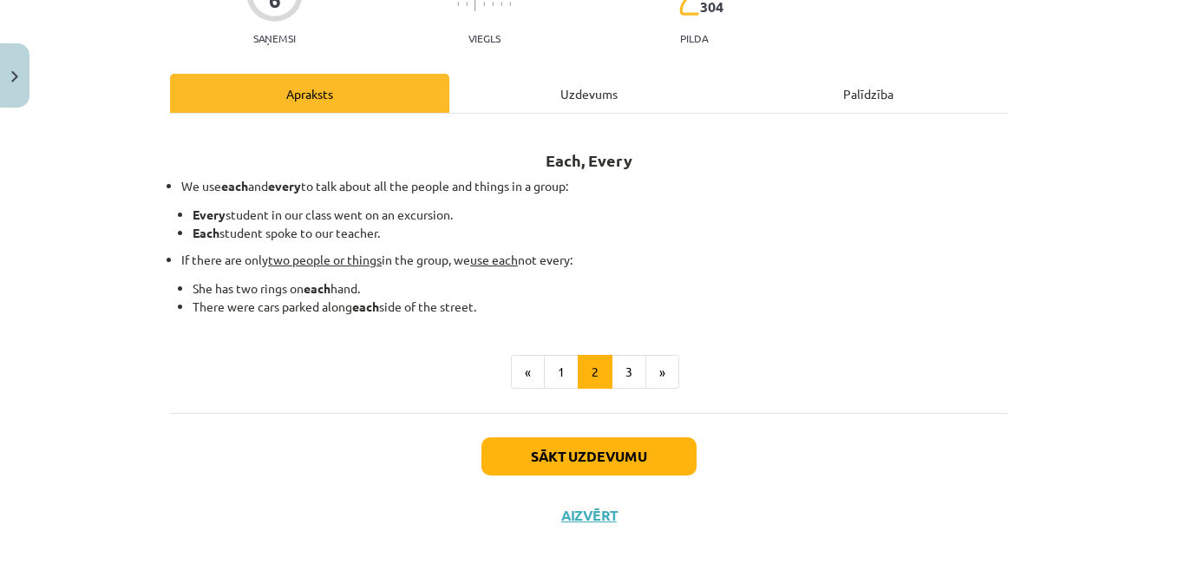
scroll to position [186, 0]
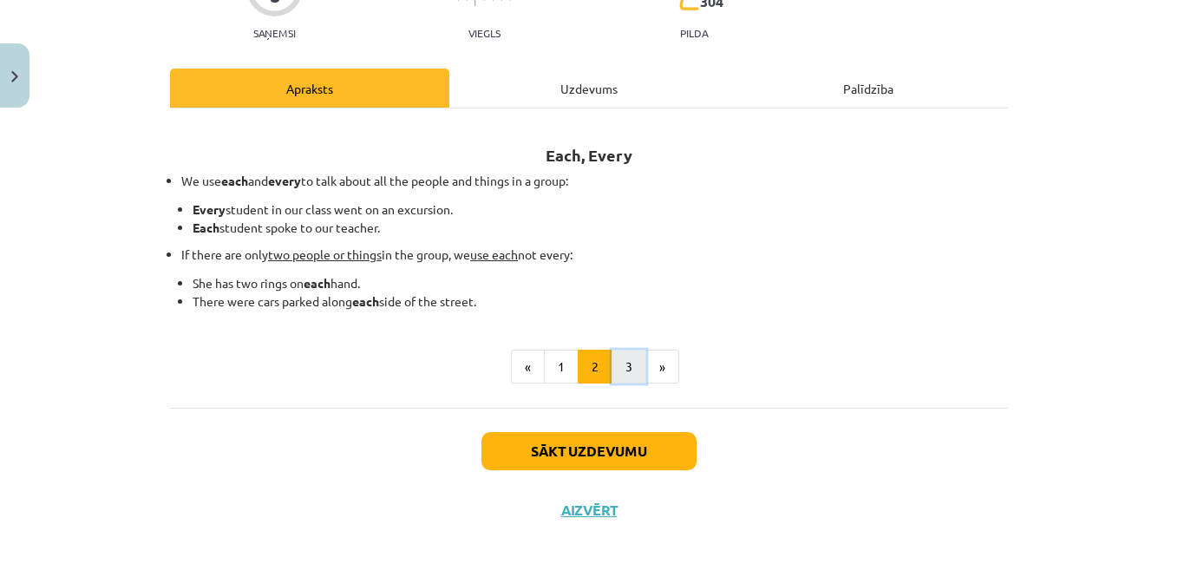
click at [631, 368] on button "3" at bounding box center [629, 367] width 35 height 35
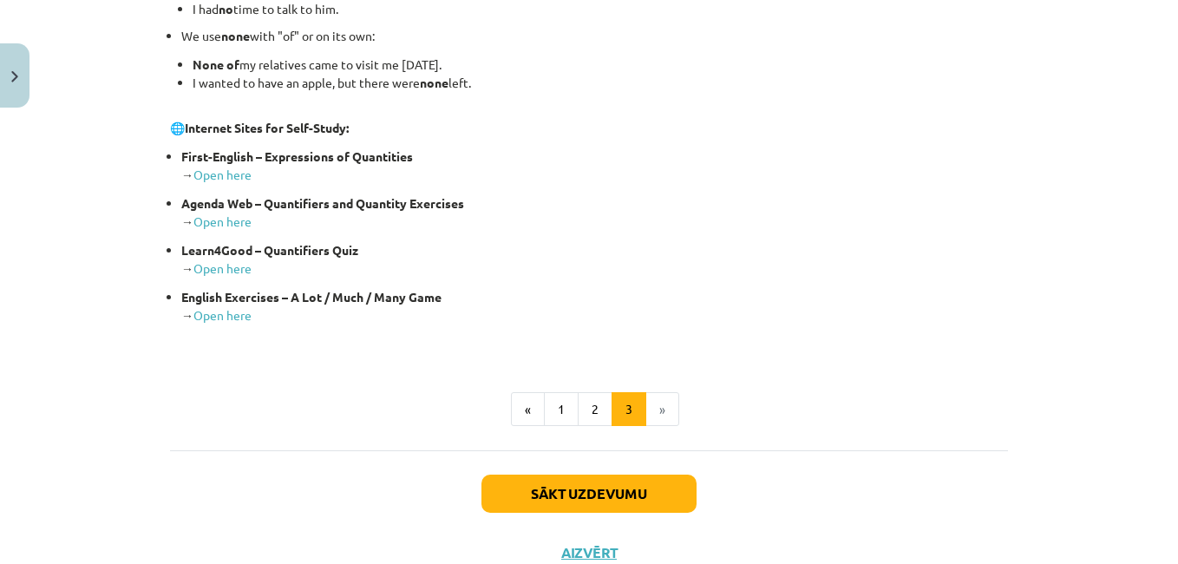
scroll to position [467, 0]
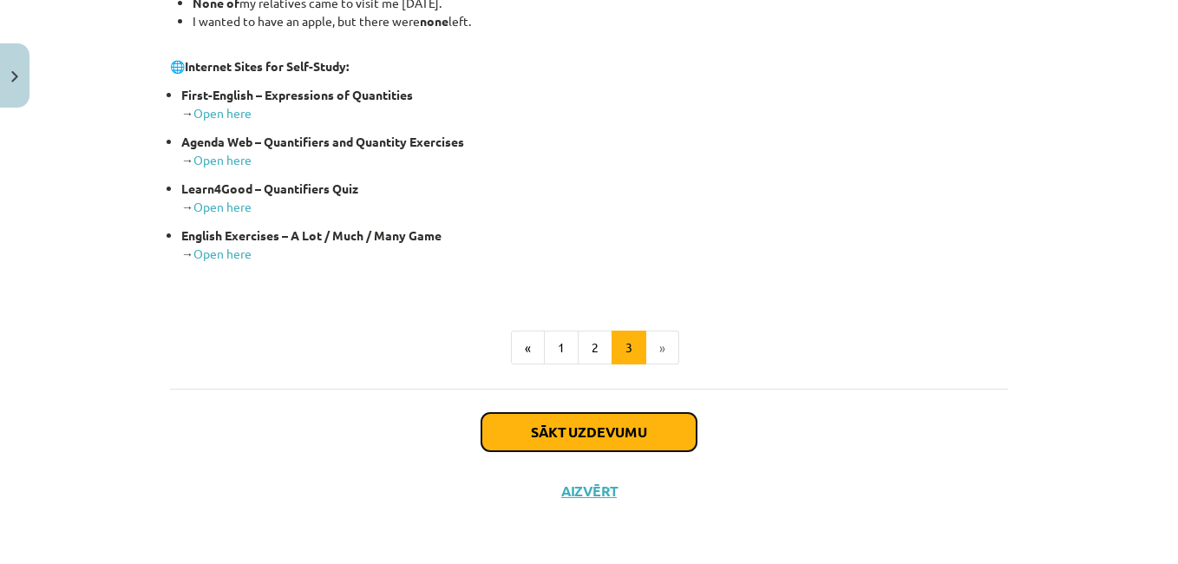
click at [577, 428] on button "Sākt uzdevumu" at bounding box center [588, 432] width 215 height 38
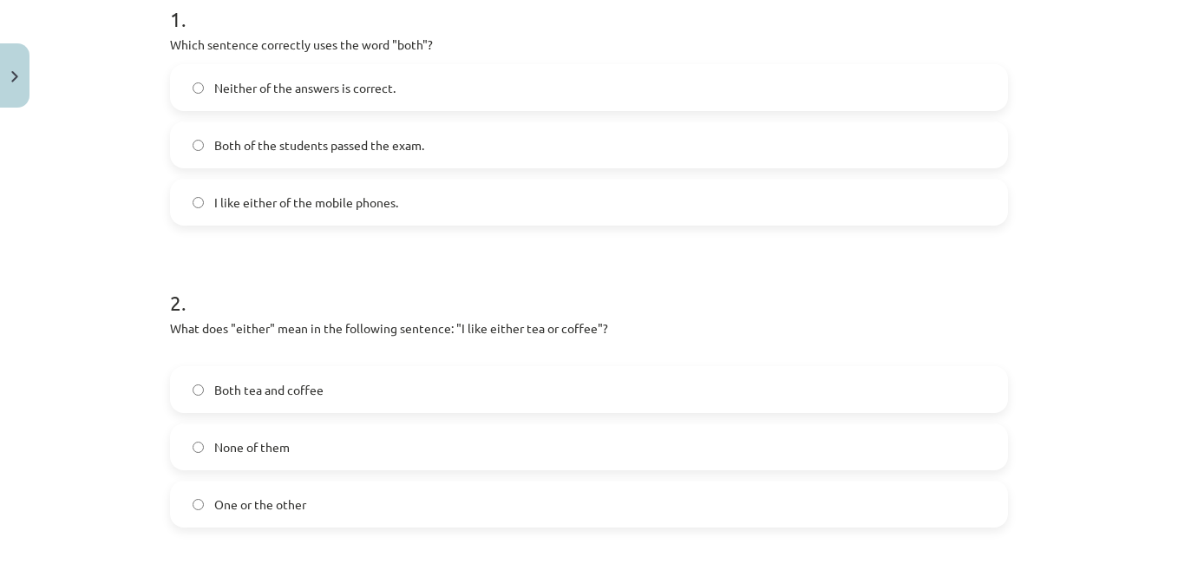
scroll to position [373, 0]
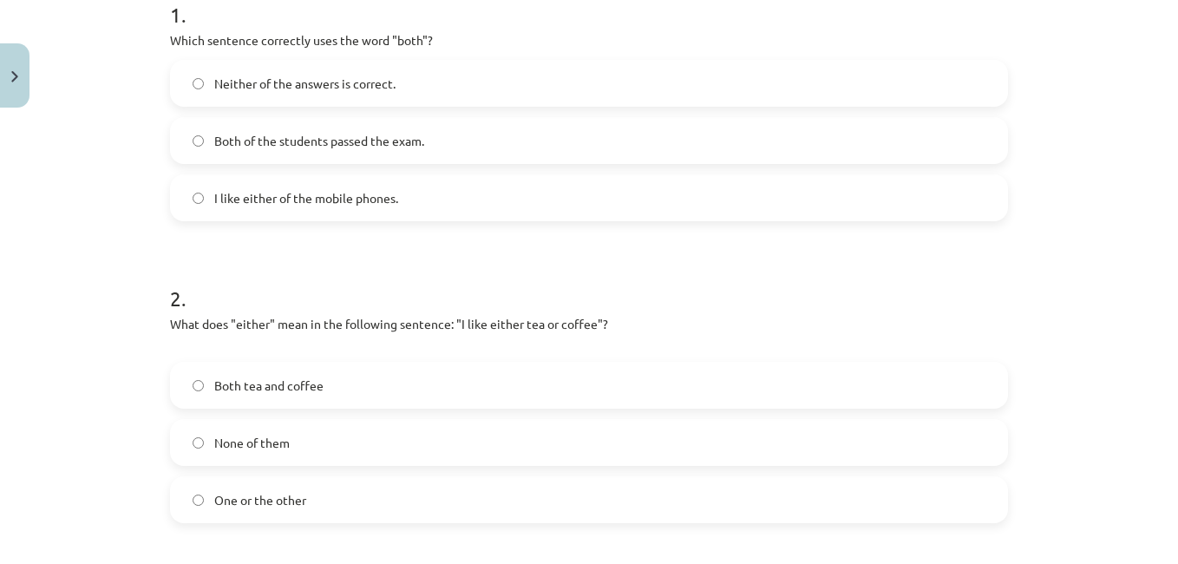
click at [622, 152] on label "Both of the students passed the exam." at bounding box center [589, 140] width 834 height 43
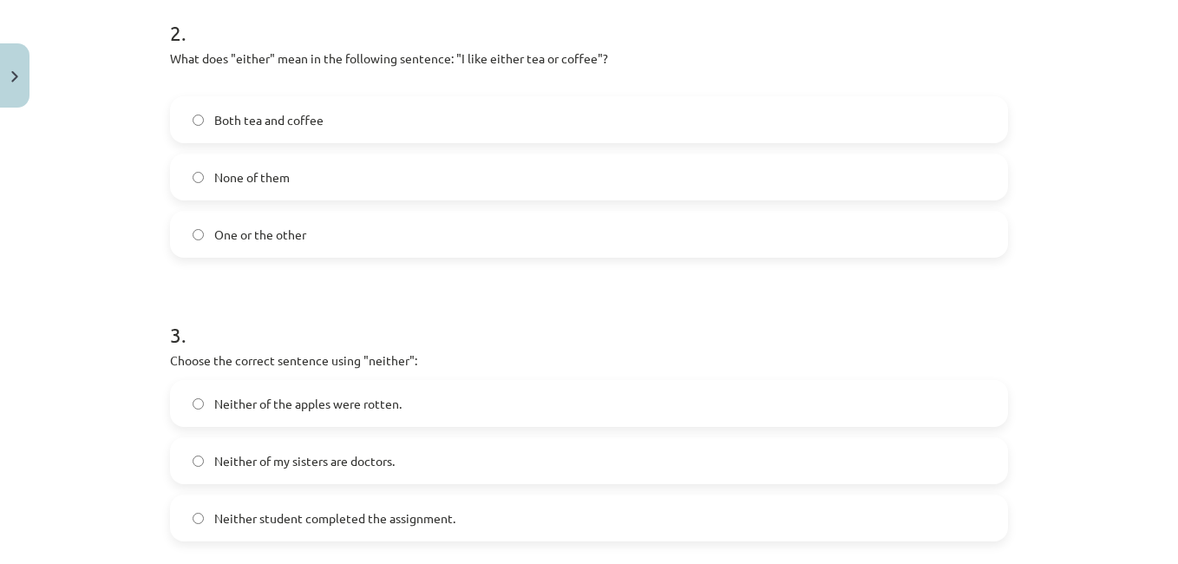
scroll to position [645, 0]
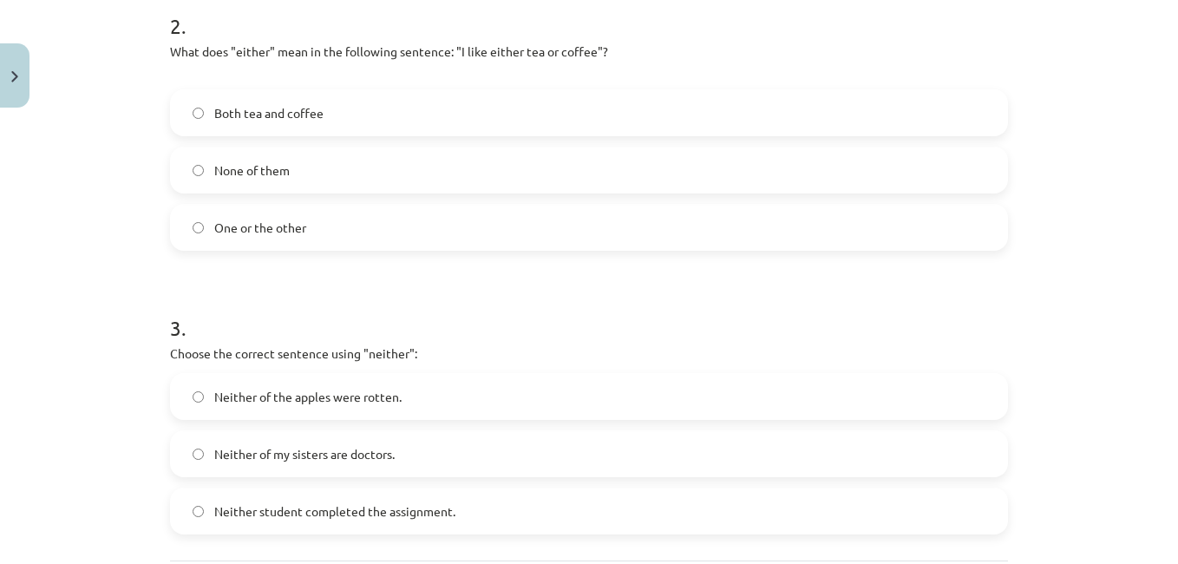
click at [357, 225] on label "One or the other" at bounding box center [589, 227] width 834 height 43
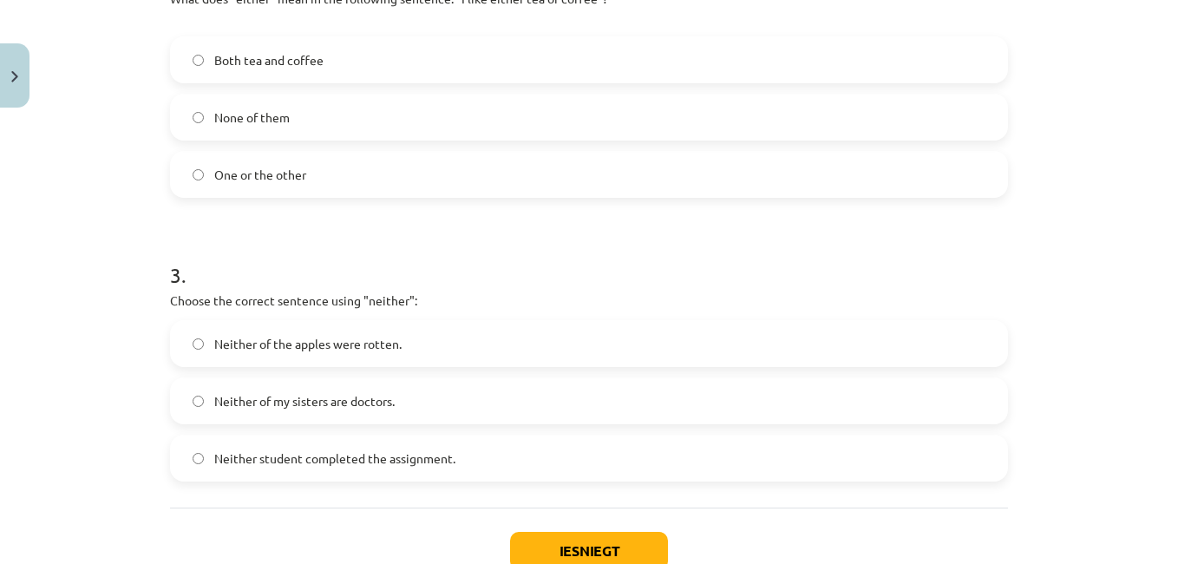
scroll to position [705, 0]
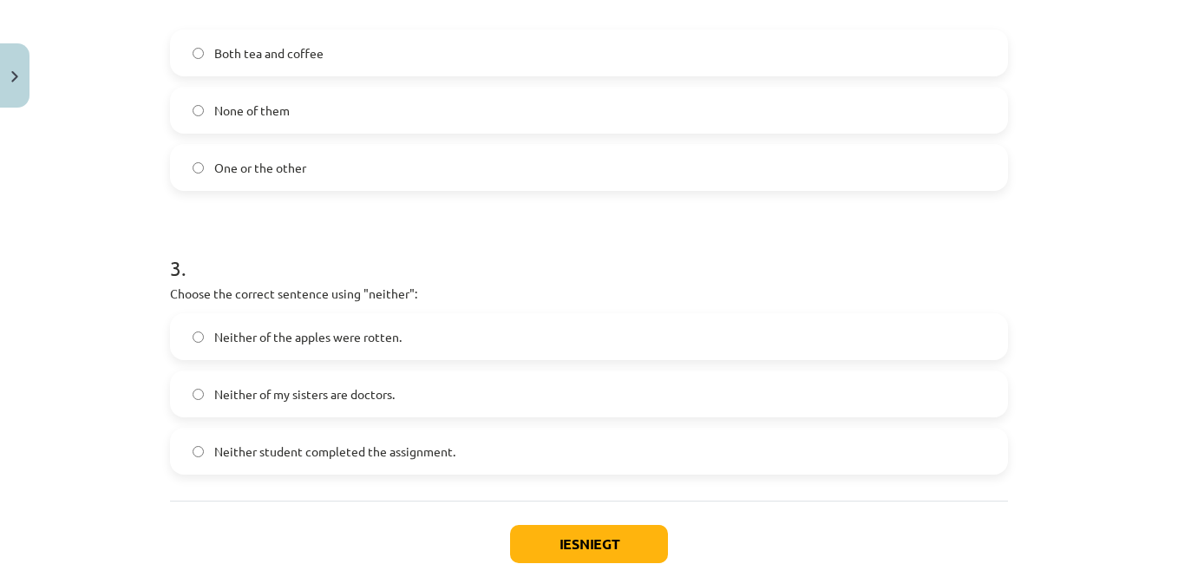
click at [410, 397] on label "Neither of my sisters are doctors." at bounding box center [589, 393] width 834 height 43
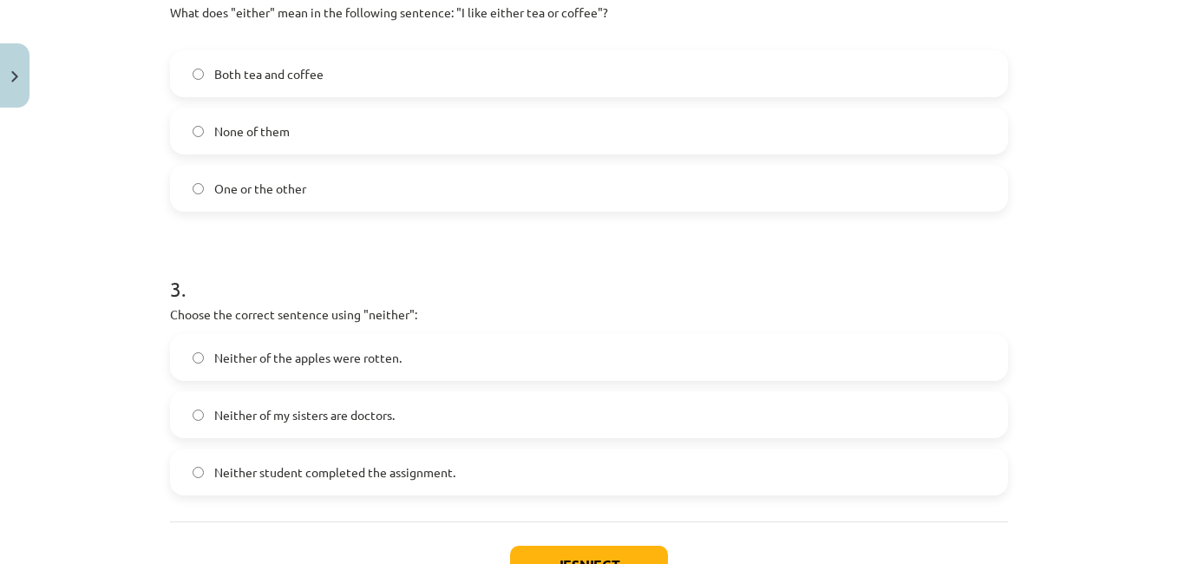
scroll to position [757, 0]
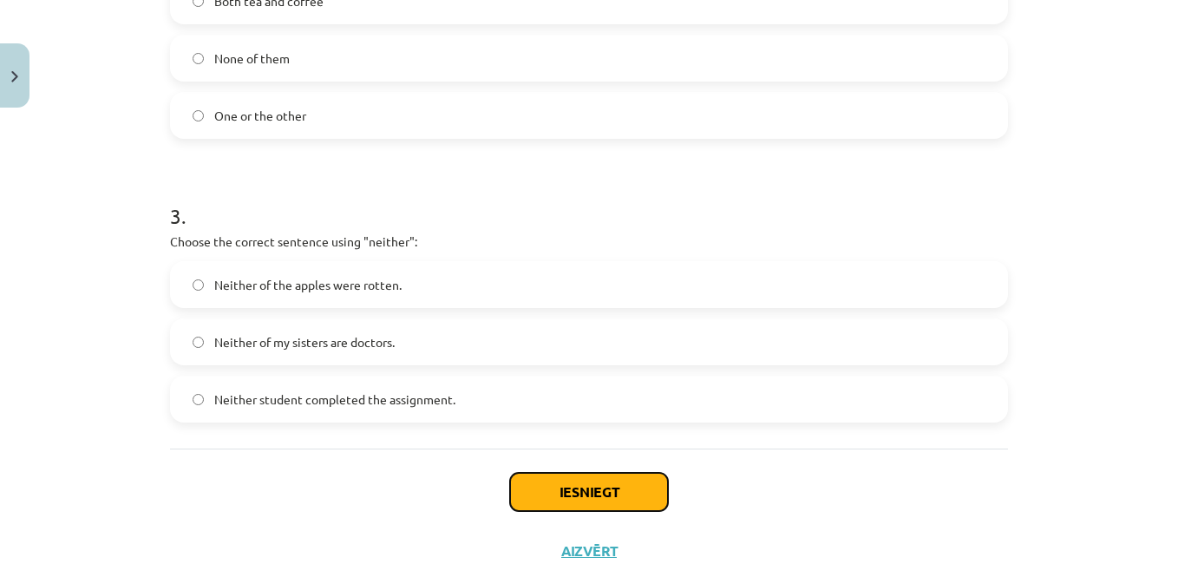
click at [628, 499] on button "Iesniegt" at bounding box center [589, 492] width 158 height 38
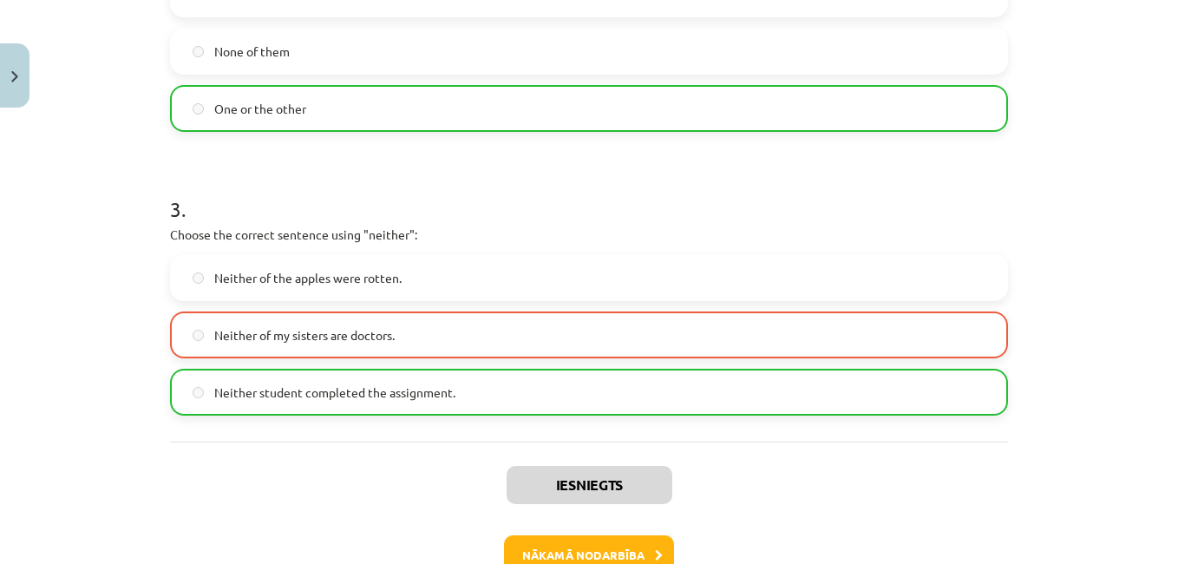
scroll to position [807, 0]
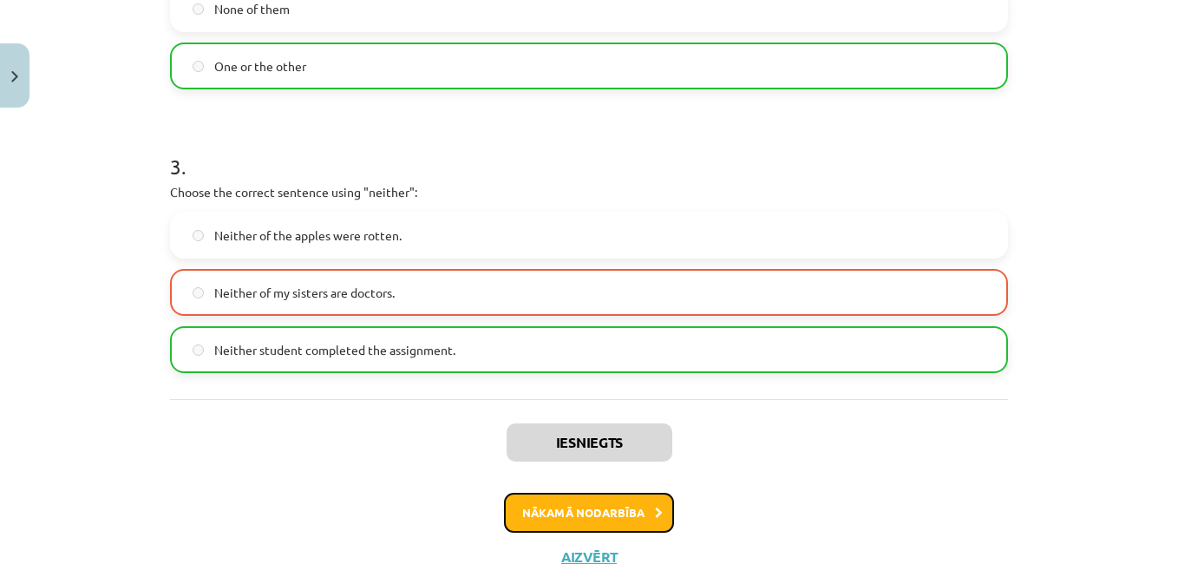
click at [617, 511] on button "Nākamā nodarbība" at bounding box center [589, 513] width 170 height 40
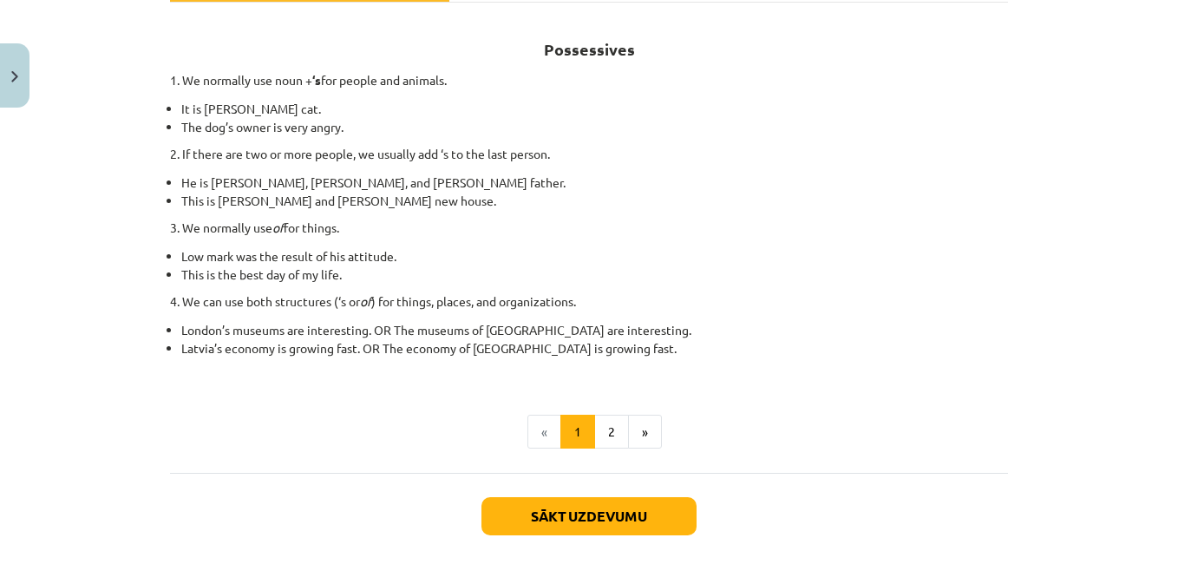
scroll to position [294, 0]
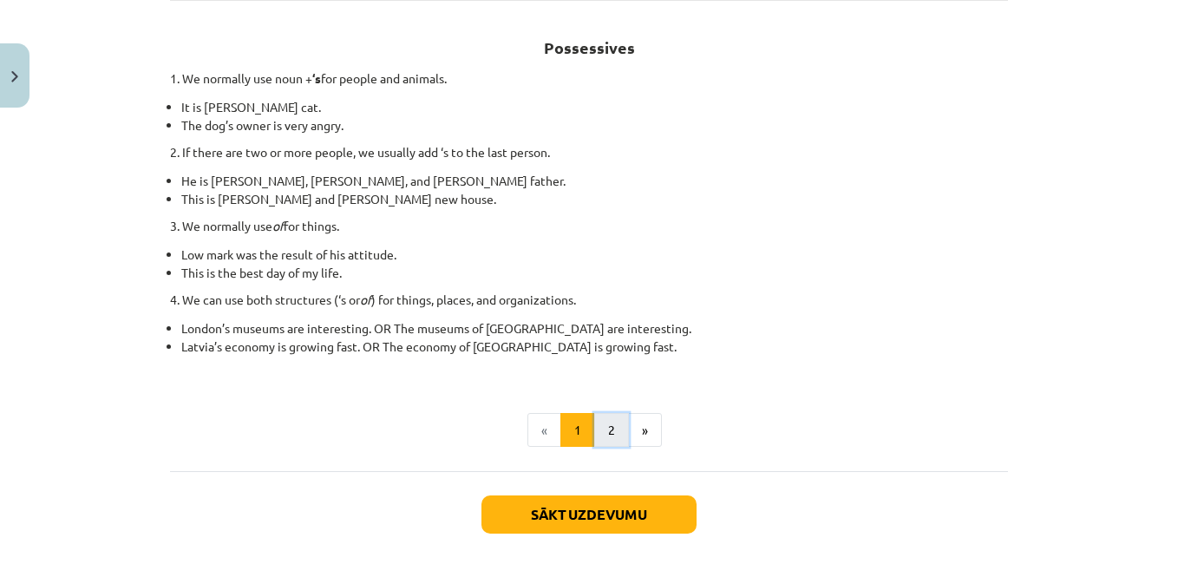
click at [603, 431] on button "2" at bounding box center [611, 430] width 35 height 35
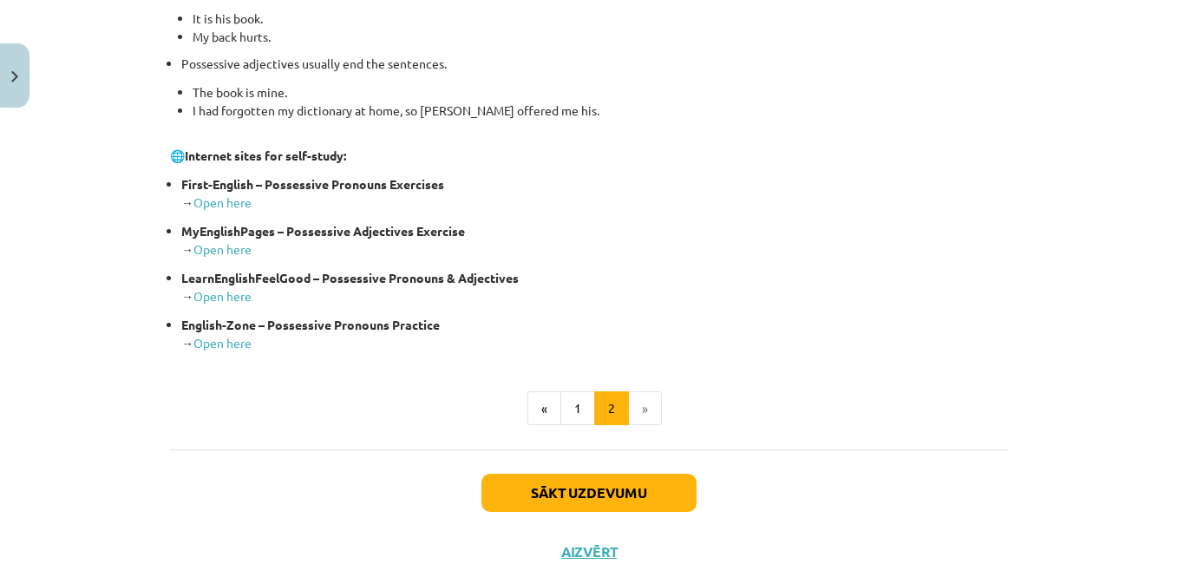
scroll to position [712, 0]
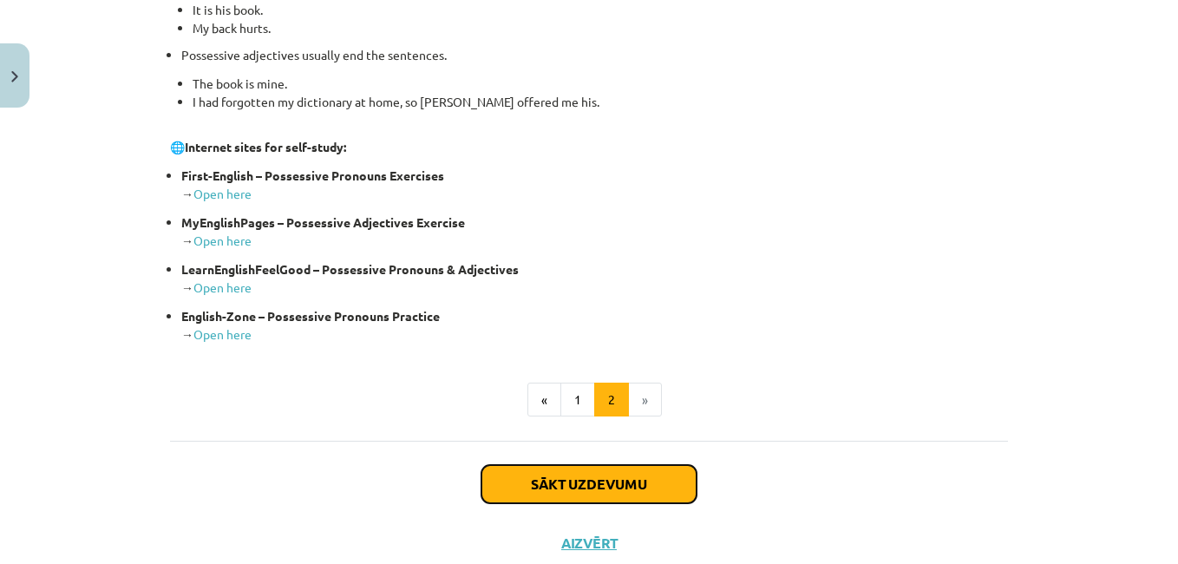
click at [588, 484] on button "Sākt uzdevumu" at bounding box center [588, 484] width 215 height 38
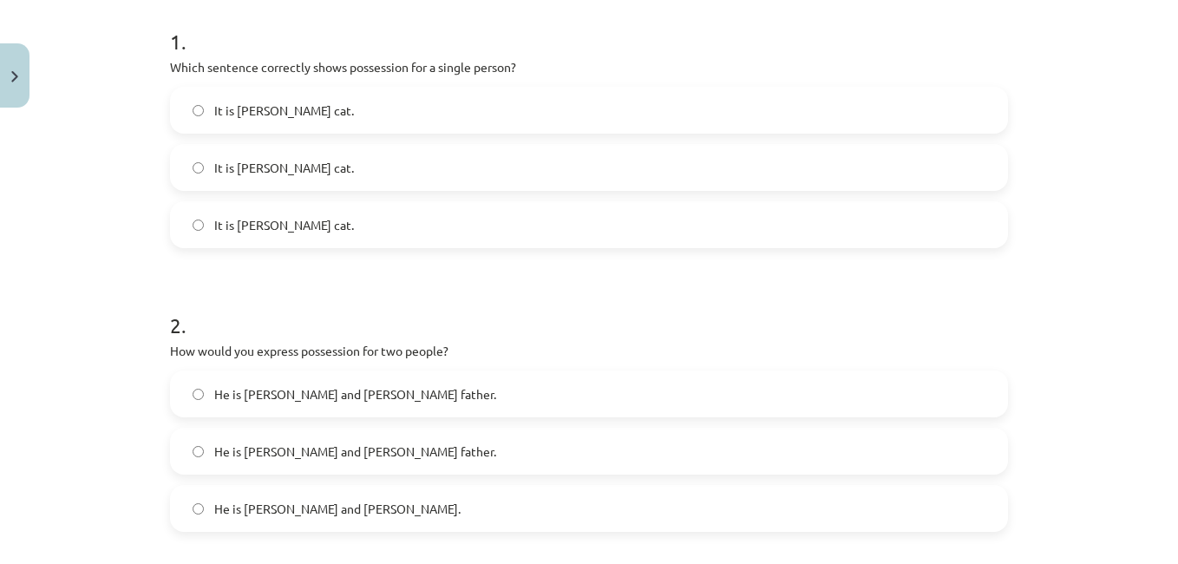
scroll to position [348, 0]
click at [302, 217] on label "It is [PERSON_NAME] cat." at bounding box center [589, 222] width 834 height 43
click at [374, 396] on label "He is [PERSON_NAME] and [PERSON_NAME] father." at bounding box center [589, 391] width 834 height 43
click at [554, 445] on label "He is [PERSON_NAME] and [PERSON_NAME] father." at bounding box center [589, 449] width 834 height 43
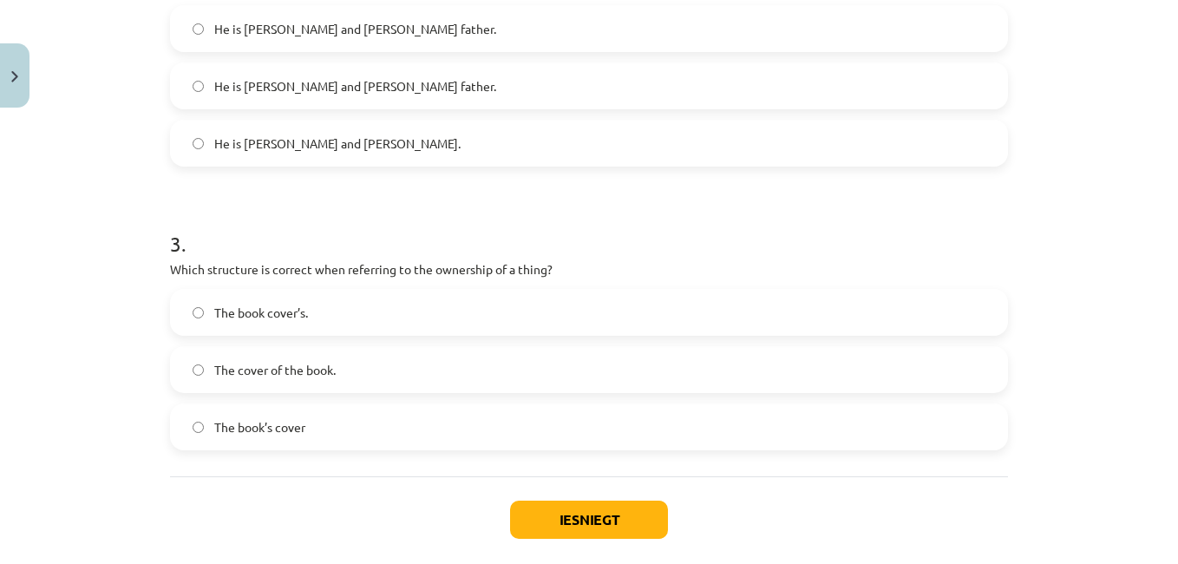
scroll to position [714, 0]
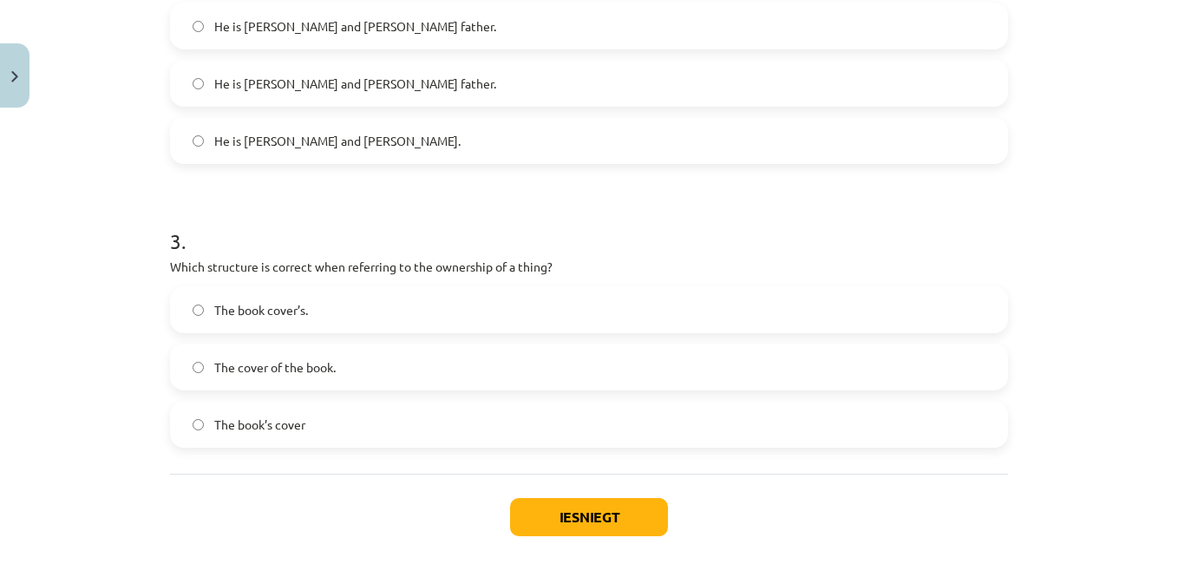
click at [503, 423] on label "The book’s cover" at bounding box center [589, 423] width 834 height 43
click at [565, 514] on button "Iesniegt" at bounding box center [589, 517] width 158 height 38
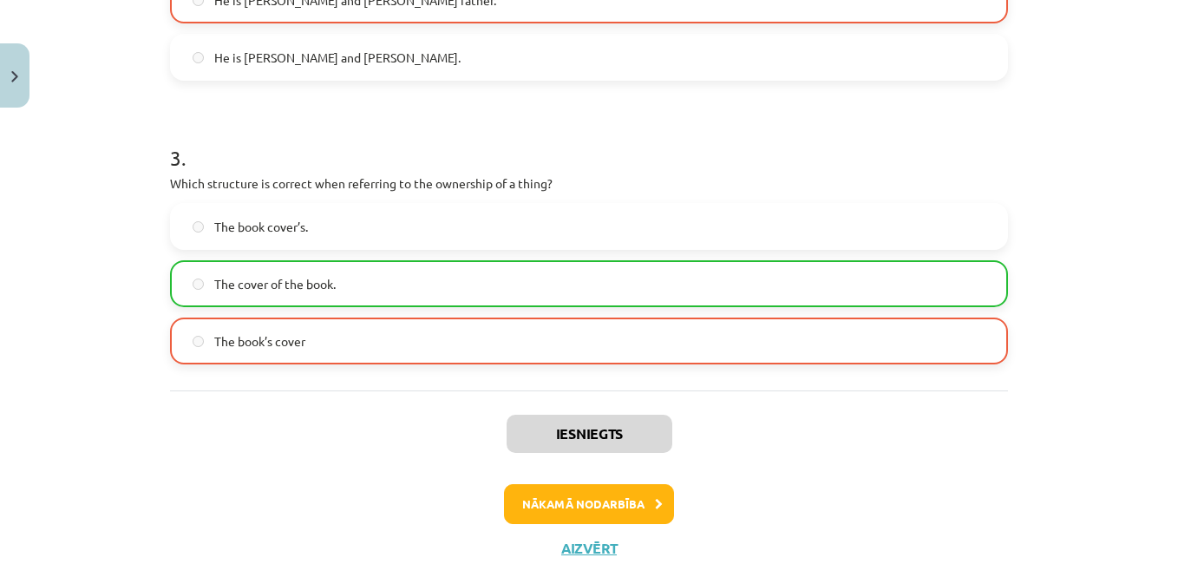
scroll to position [841, 0]
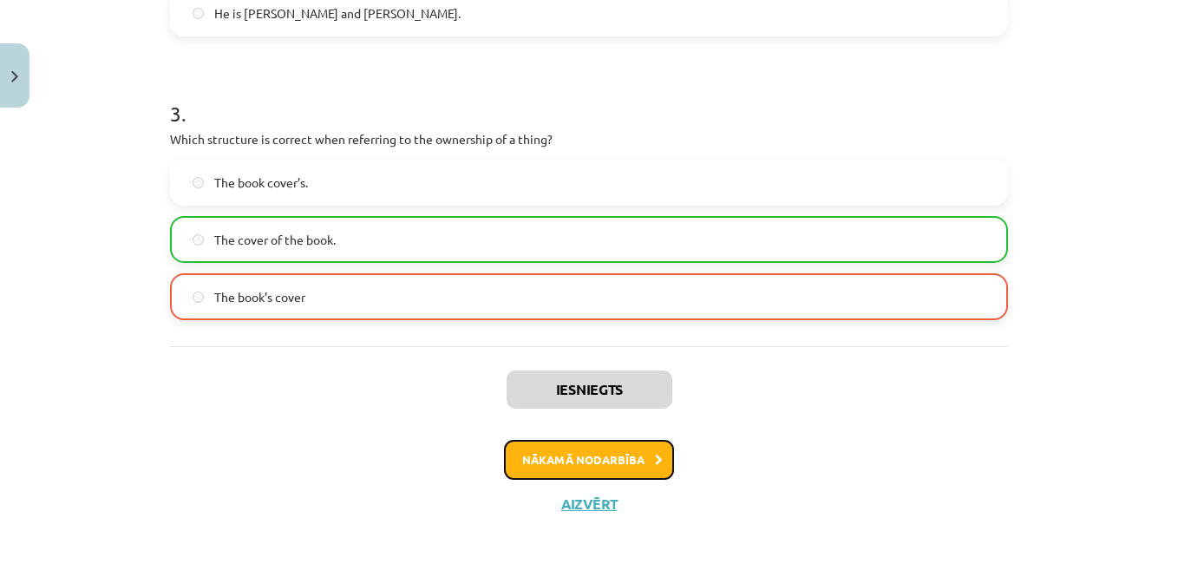
click at [636, 458] on button "Nākamā nodarbība" at bounding box center [589, 460] width 170 height 40
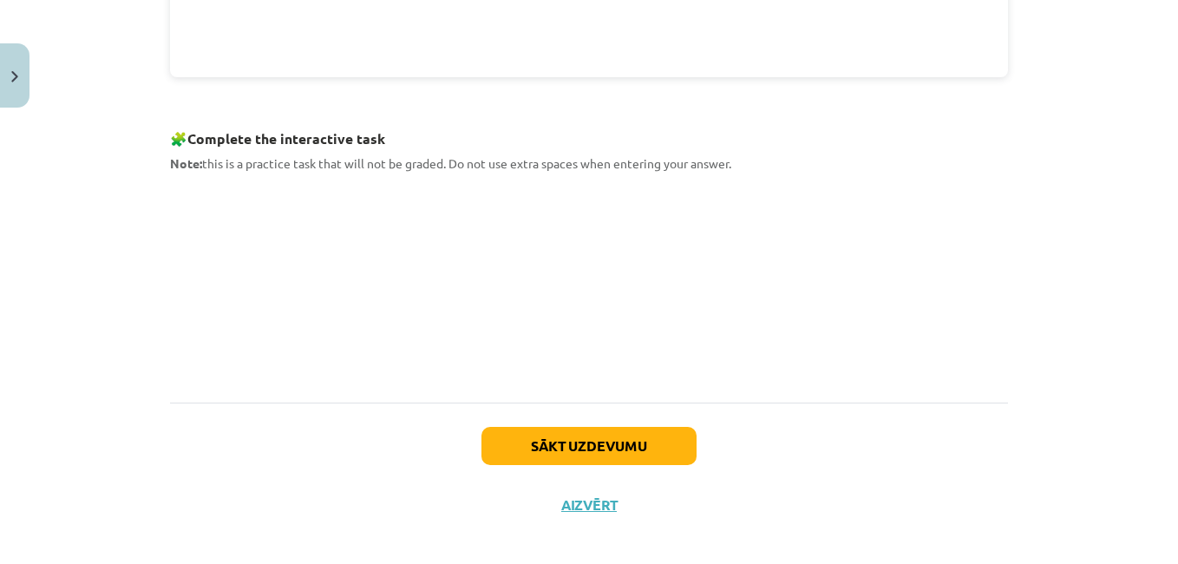
scroll to position [821, 0]
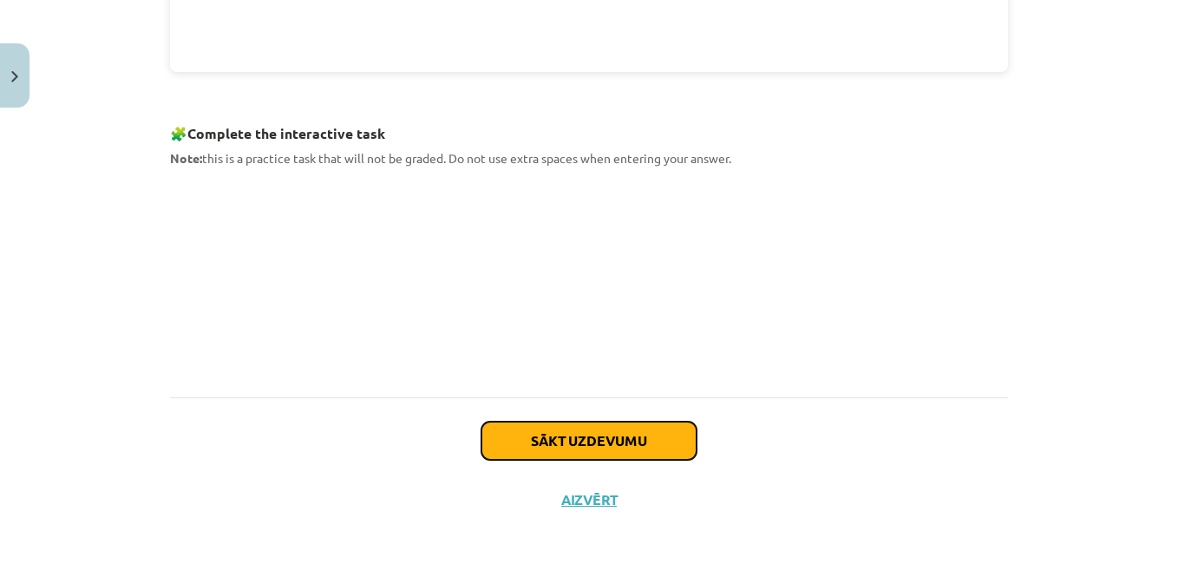
click at [595, 440] on button "Sākt uzdevumu" at bounding box center [588, 441] width 215 height 38
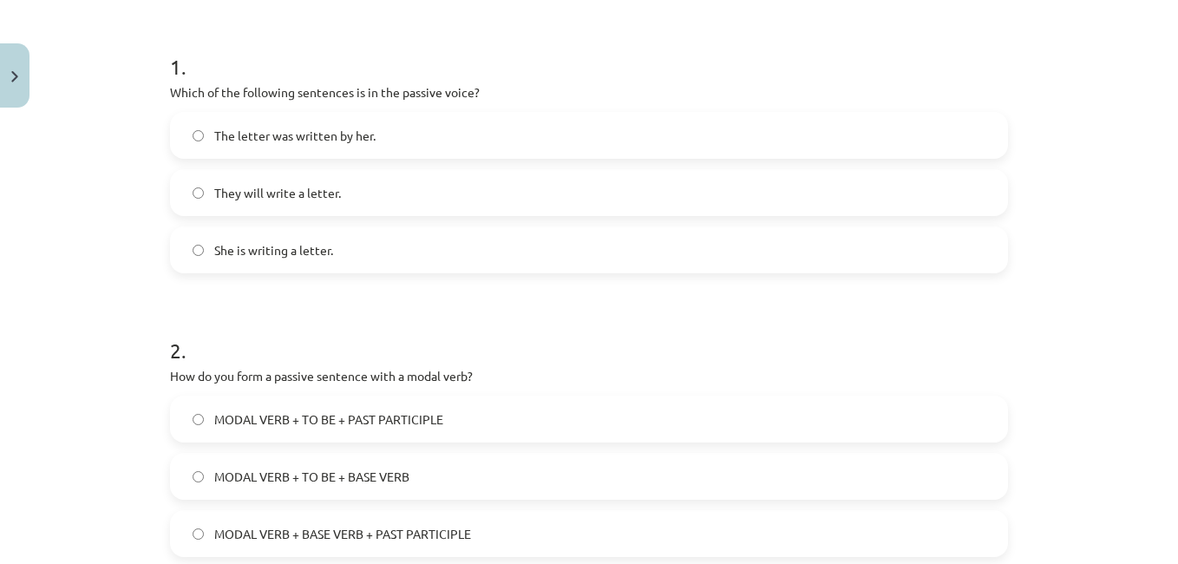
scroll to position [339, 0]
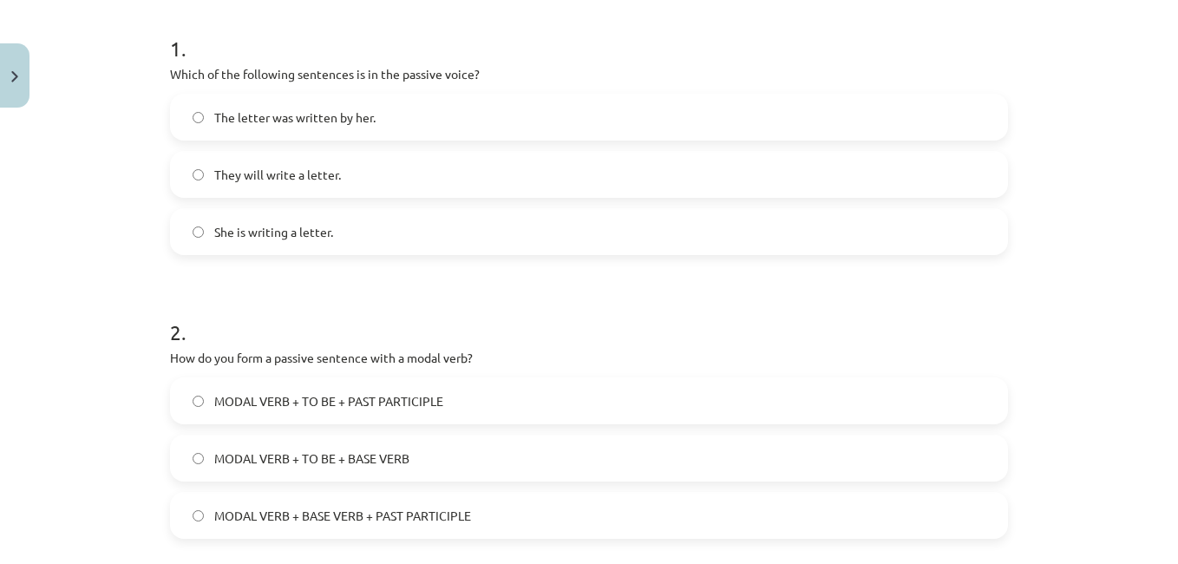
click at [515, 114] on label "The letter was written by her." at bounding box center [589, 116] width 834 height 43
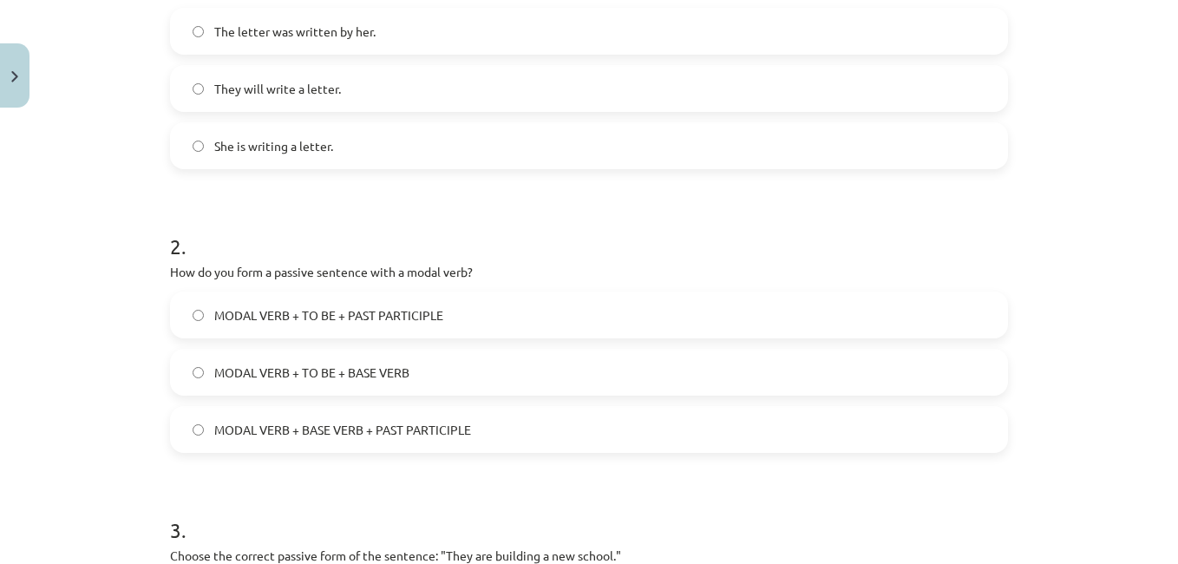
scroll to position [427, 0]
click at [402, 375] on span "MODAL VERB + TO BE + BASE VERB" at bounding box center [311, 371] width 195 height 18
click at [487, 426] on label "MODAL VERB + BASE VERB + PAST PARTICIPLE" at bounding box center [589, 427] width 834 height 43
click at [550, 302] on label "MODAL VERB + TO BE + PAST PARTICIPLE" at bounding box center [589, 312] width 834 height 43
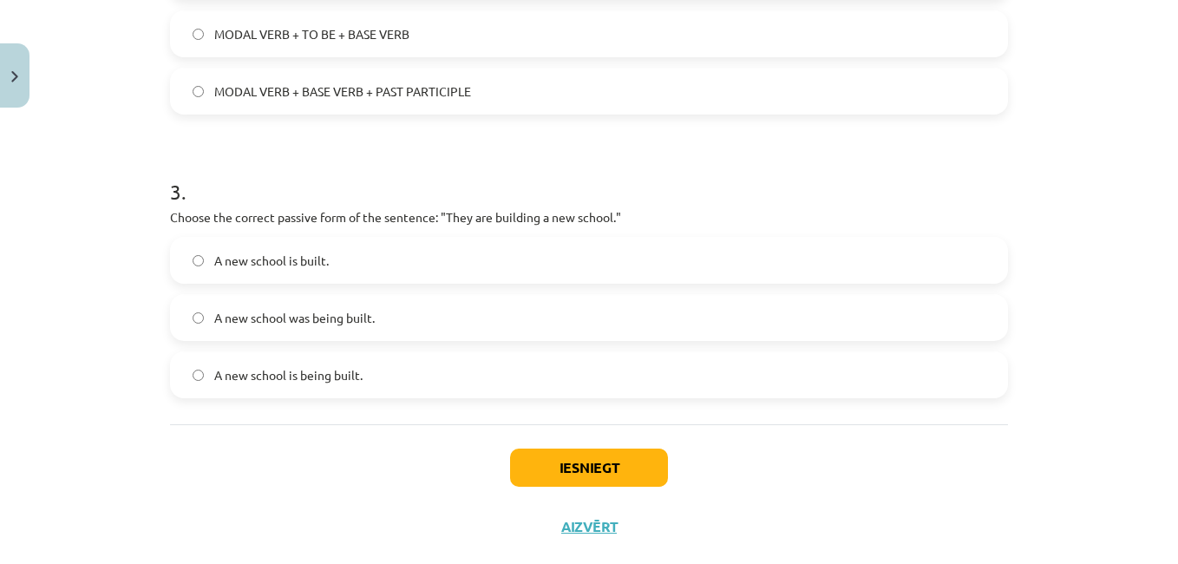
scroll to position [775, 0]
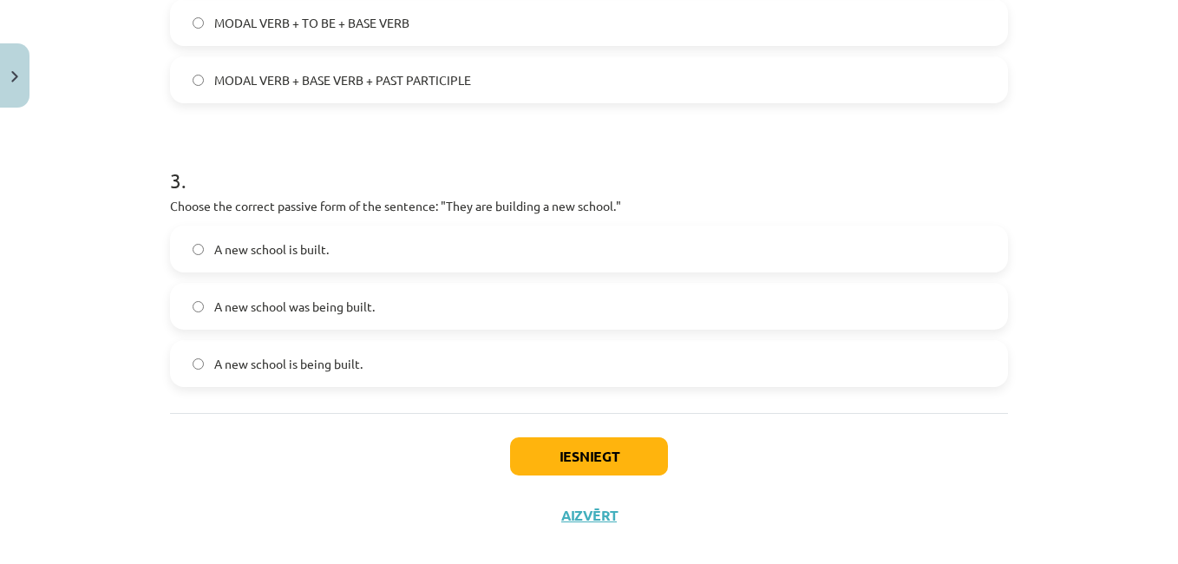
click at [368, 358] on label "A new school is being built." at bounding box center [589, 363] width 834 height 43
click at [576, 450] on button "Iesniegt" at bounding box center [589, 456] width 158 height 38
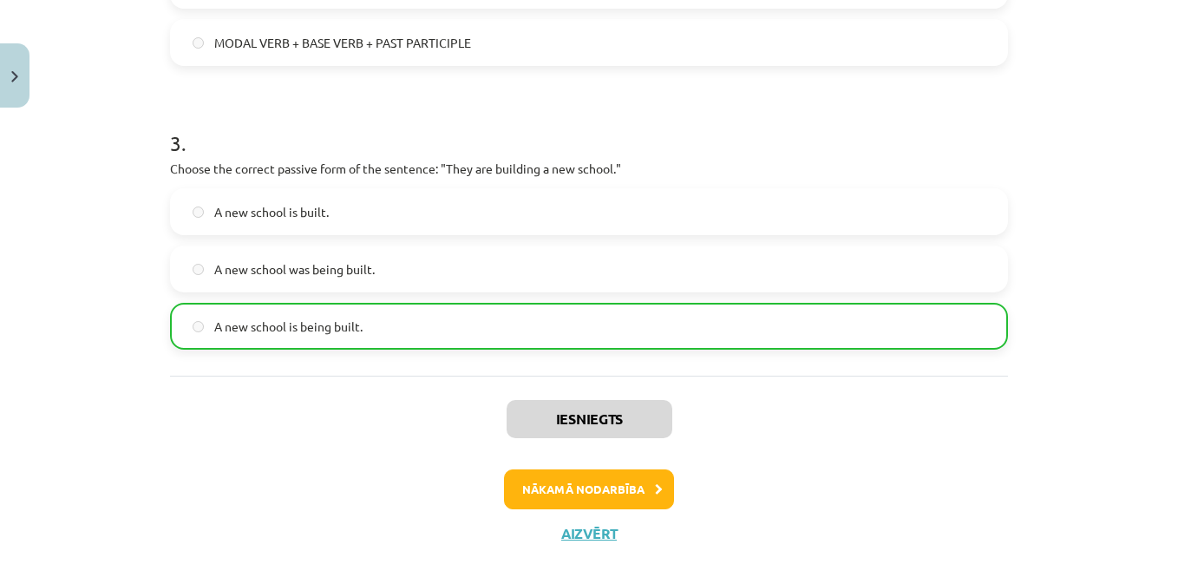
scroll to position [845, 0]
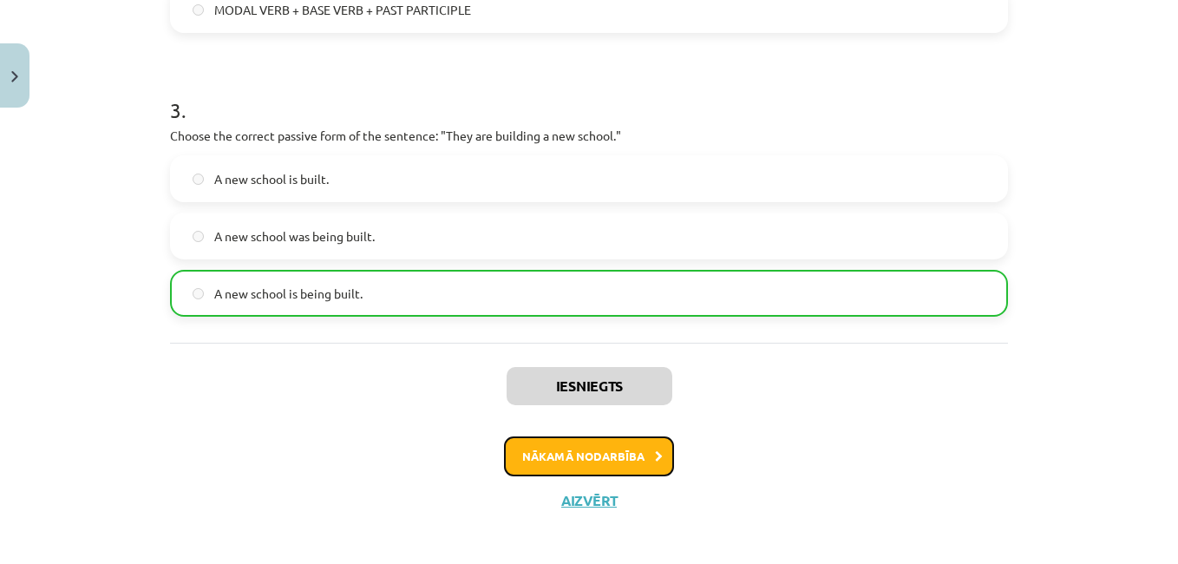
click at [630, 461] on button "Nākamā nodarbība" at bounding box center [589, 456] width 170 height 40
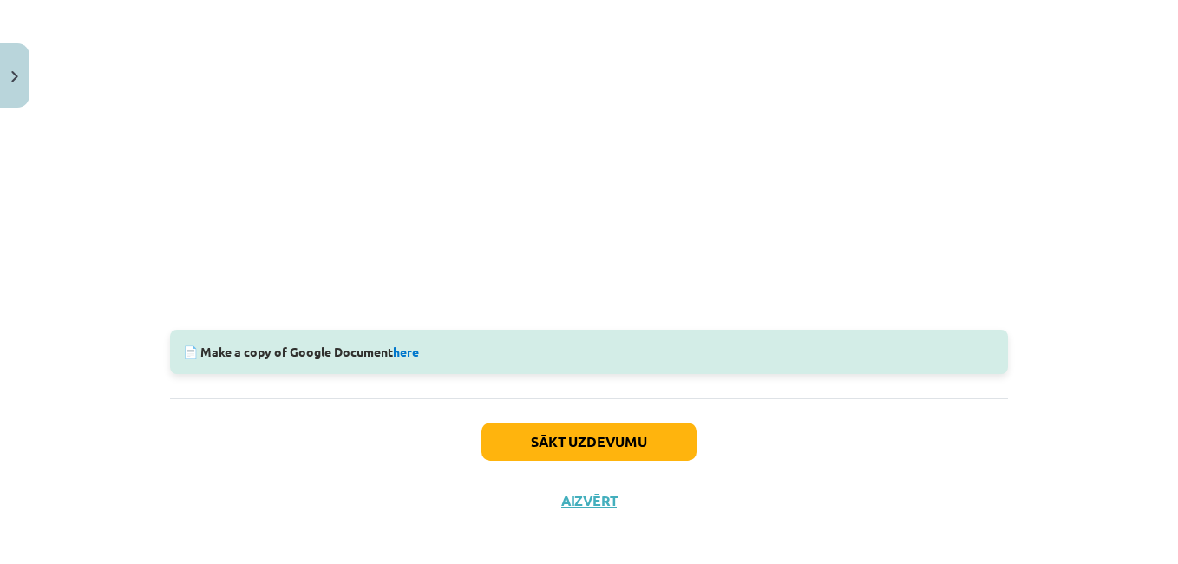
scroll to position [557, 0]
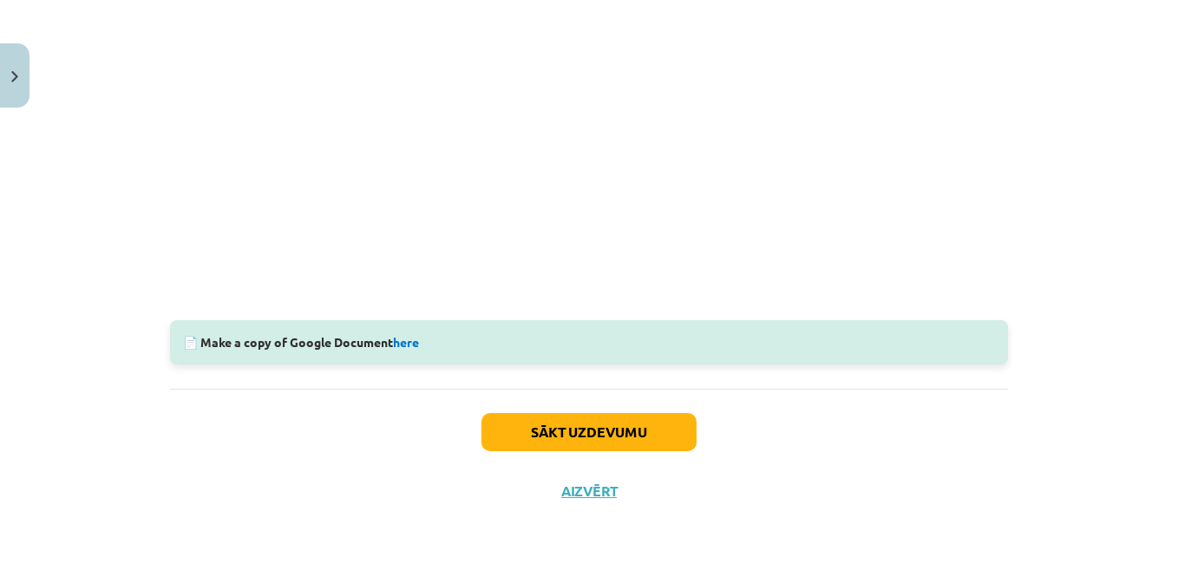
click at [366, 343] on div "📄 Make a copy of Google Document here" at bounding box center [589, 342] width 838 height 44
click at [396, 345] on link "here" at bounding box center [406, 342] width 26 height 16
